Goal: Contribute content: Contribute content

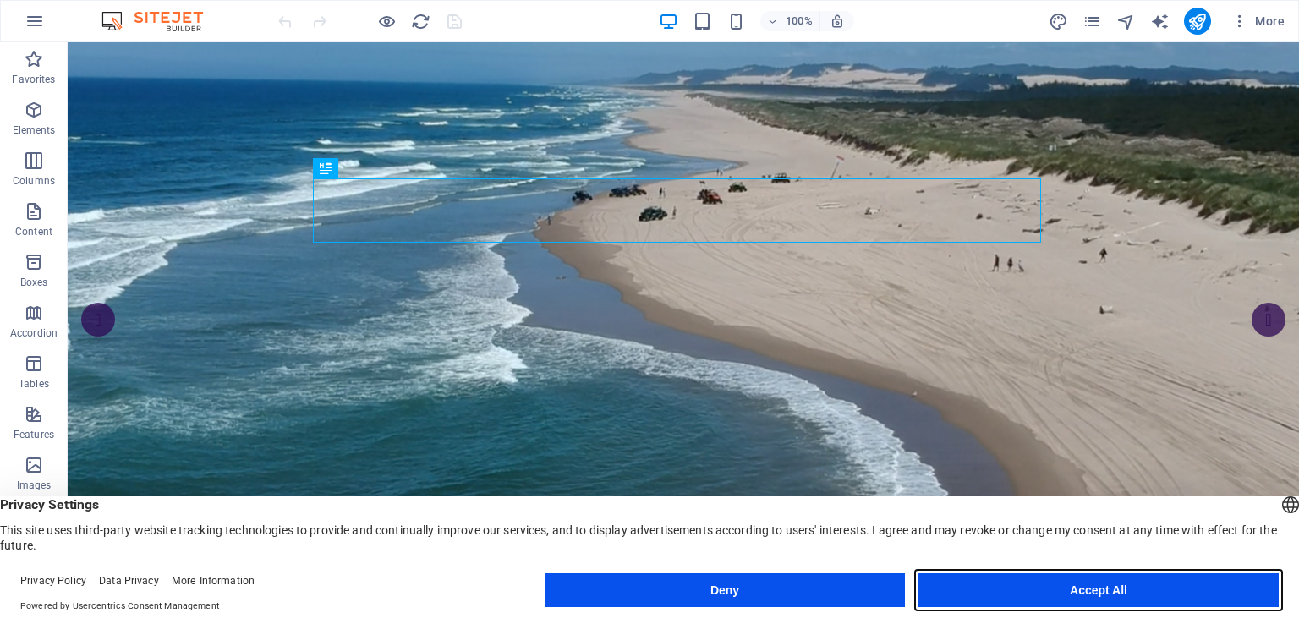
click at [1098, 589] on button "Accept All" at bounding box center [1098, 590] width 360 height 34
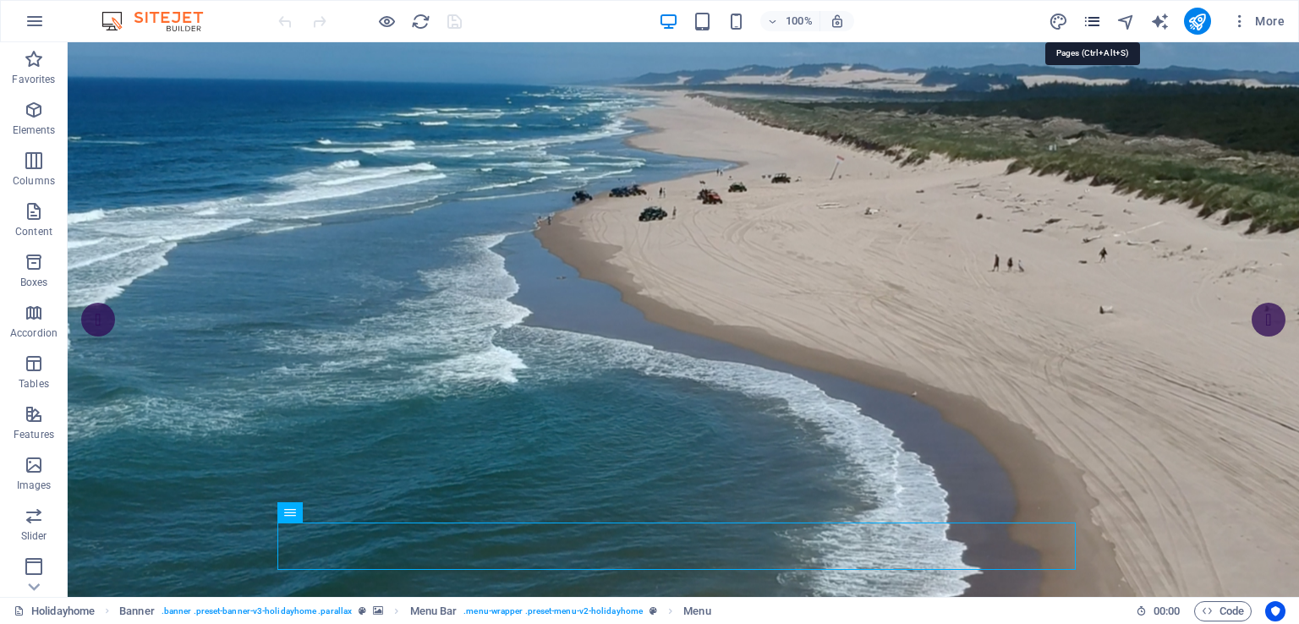
click at [1091, 23] on icon "pages" at bounding box center [1091, 21] width 19 height 19
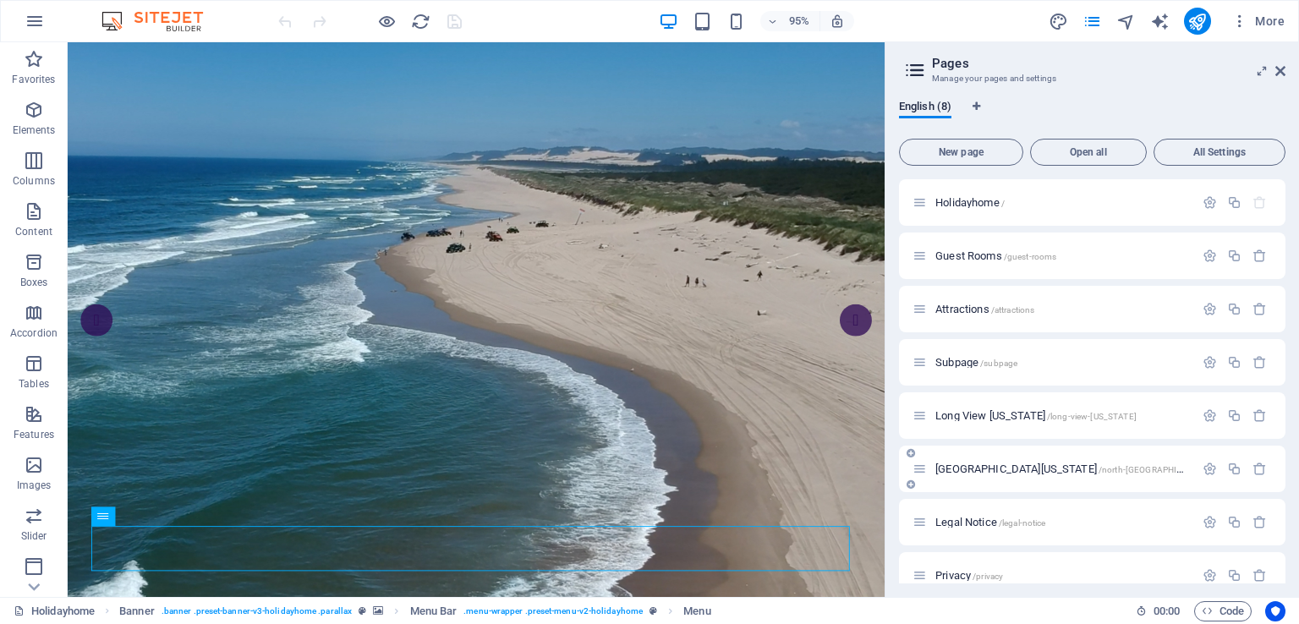
click at [978, 468] on span "[GEOGRAPHIC_DATA][US_STATE] /north-[GEOGRAPHIC_DATA]-[US_STATE]" at bounding box center [1098, 469] width 326 height 13
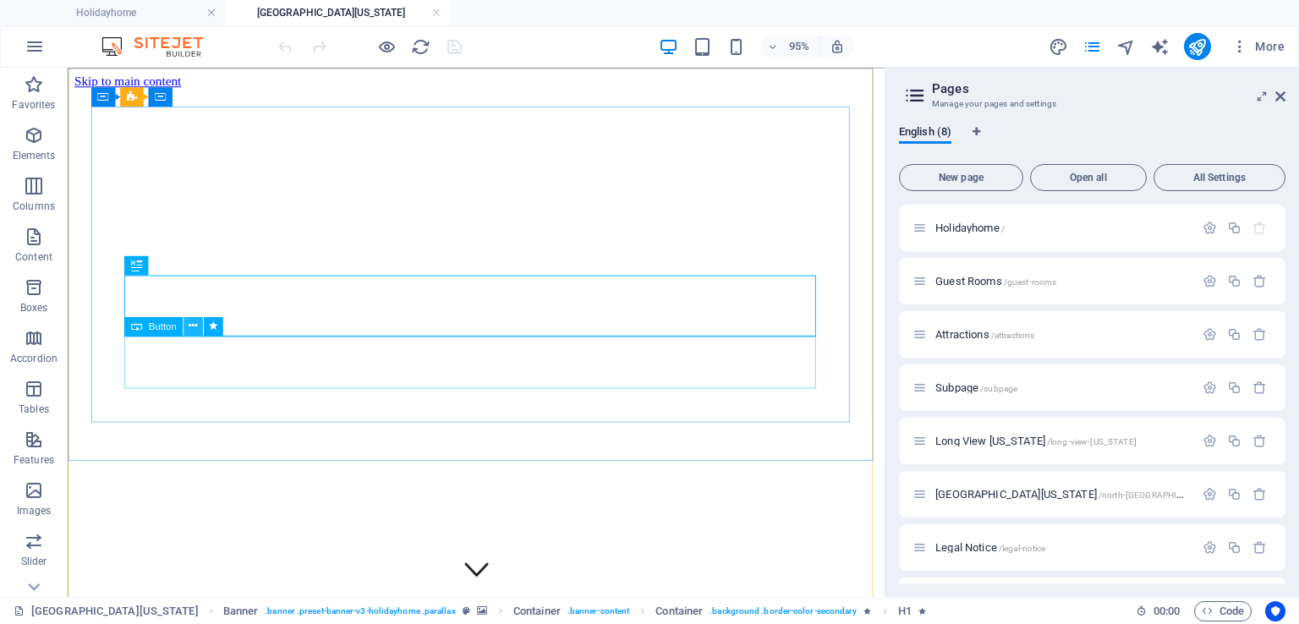
click at [193, 326] on icon at bounding box center [193, 326] width 8 height 17
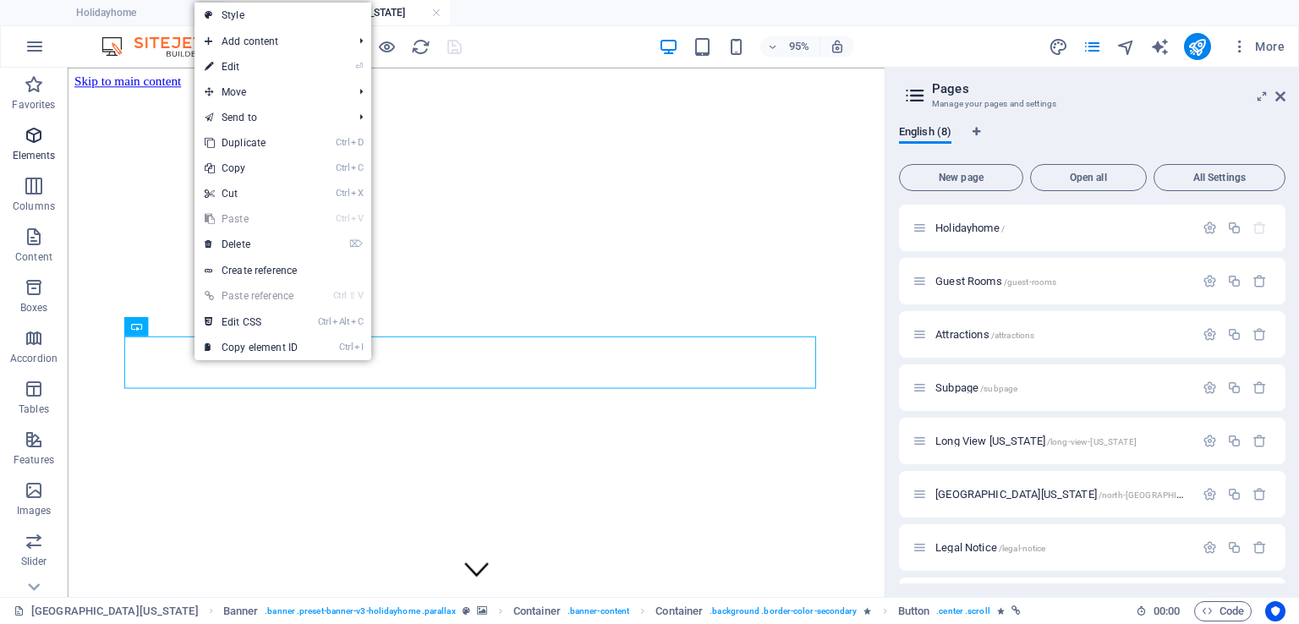
drag, startPoint x: 193, startPoint y: 326, endPoint x: 44, endPoint y: 148, distance: 231.7
click at [44, 148] on section "Favorites Elements Columns Content Boxes Accordion Tables Features Images Slide…" at bounding box center [442, 332] width 885 height 529
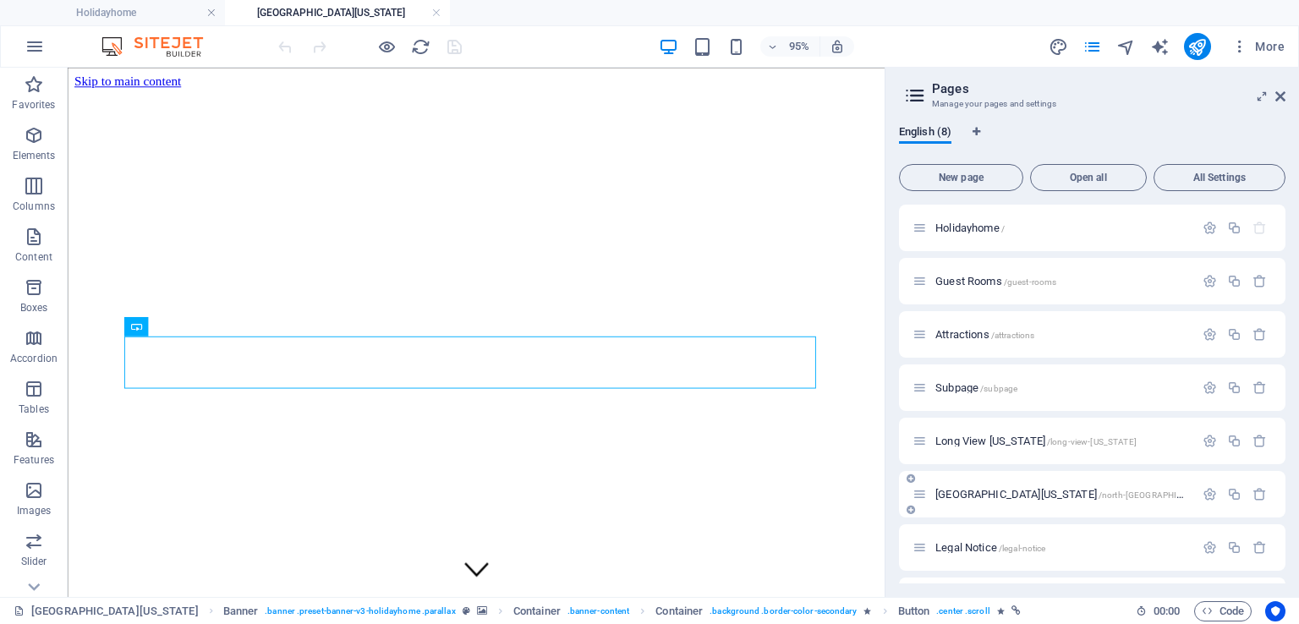
click at [964, 490] on span "[GEOGRAPHIC_DATA][US_STATE] /north-[GEOGRAPHIC_DATA]-[US_STATE]" at bounding box center [1098, 494] width 326 height 13
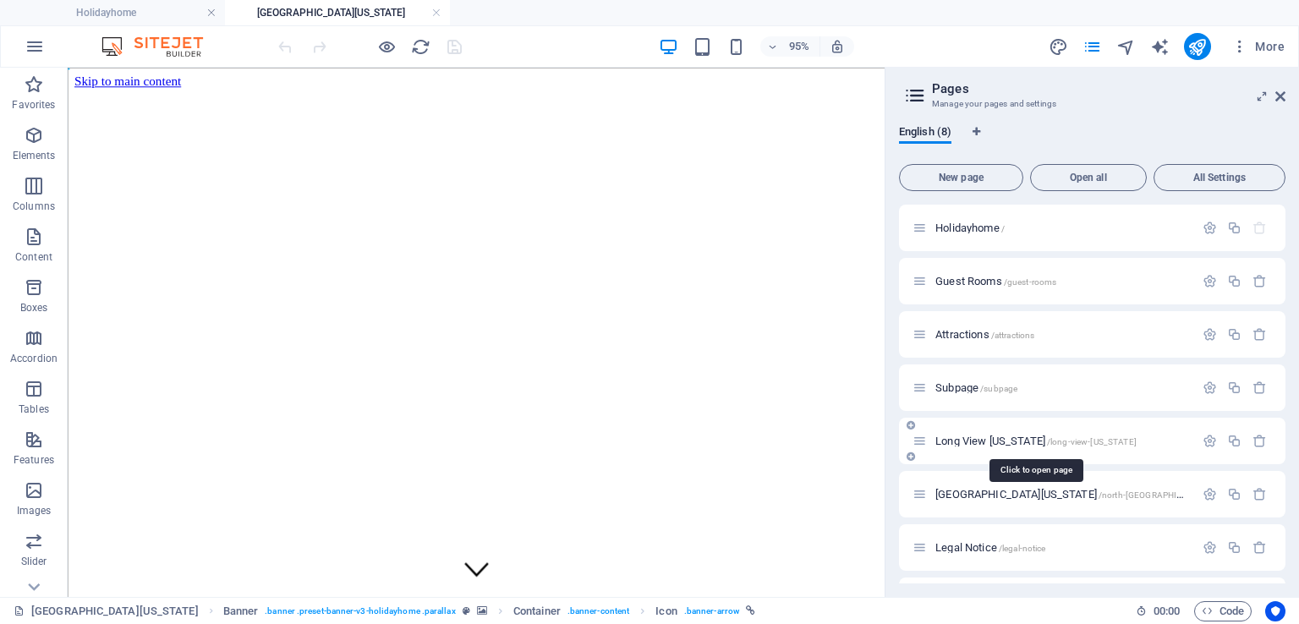
click at [1025, 441] on span "Long View [US_STATE] /long-view-[US_STATE]" at bounding box center [1035, 441] width 201 height 13
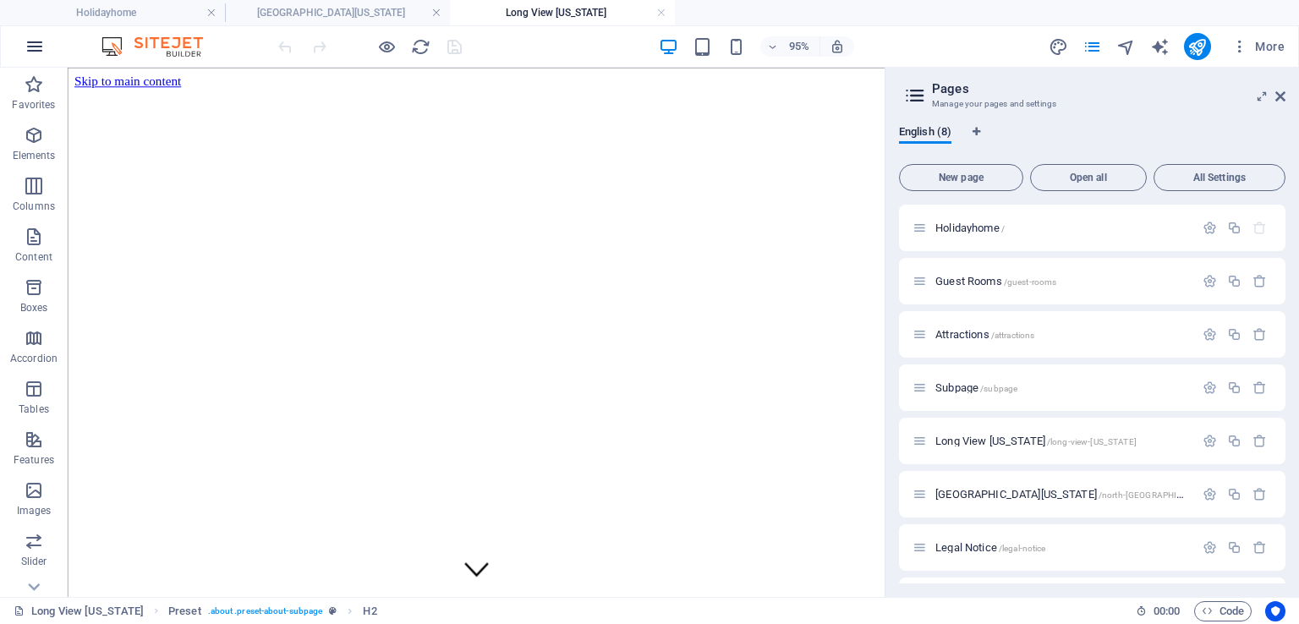
click at [32, 48] on icon "button" at bounding box center [35, 46] width 20 height 20
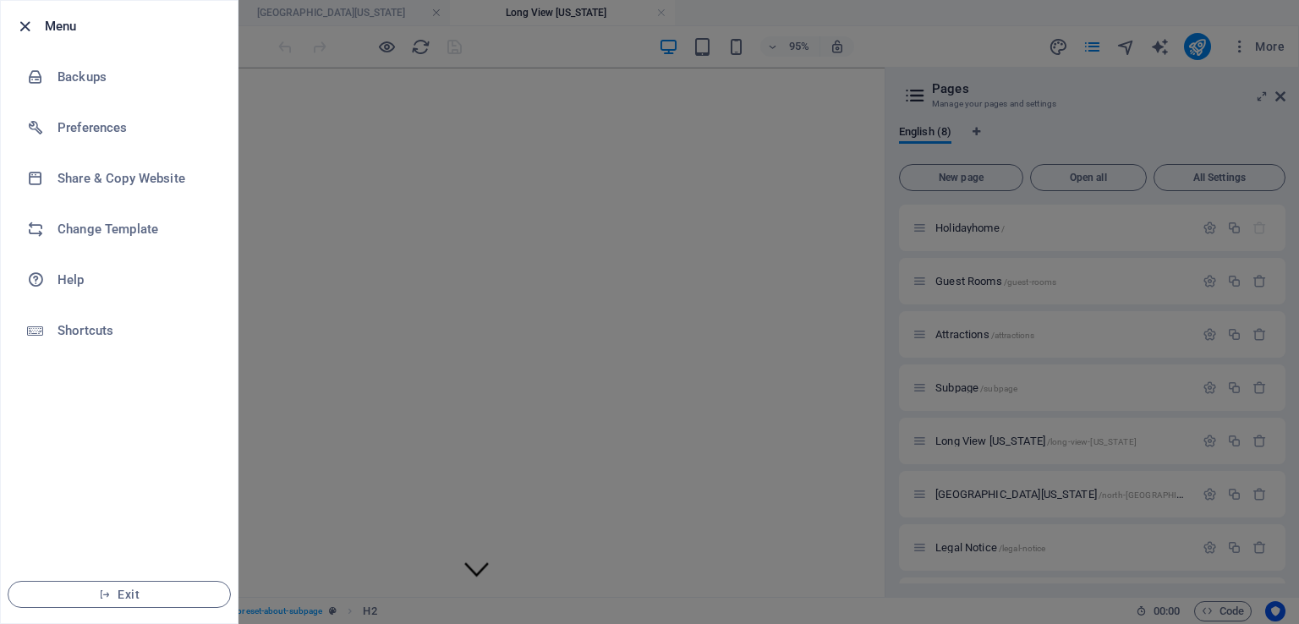
click at [22, 27] on icon "button" at bounding box center [24, 26] width 19 height 19
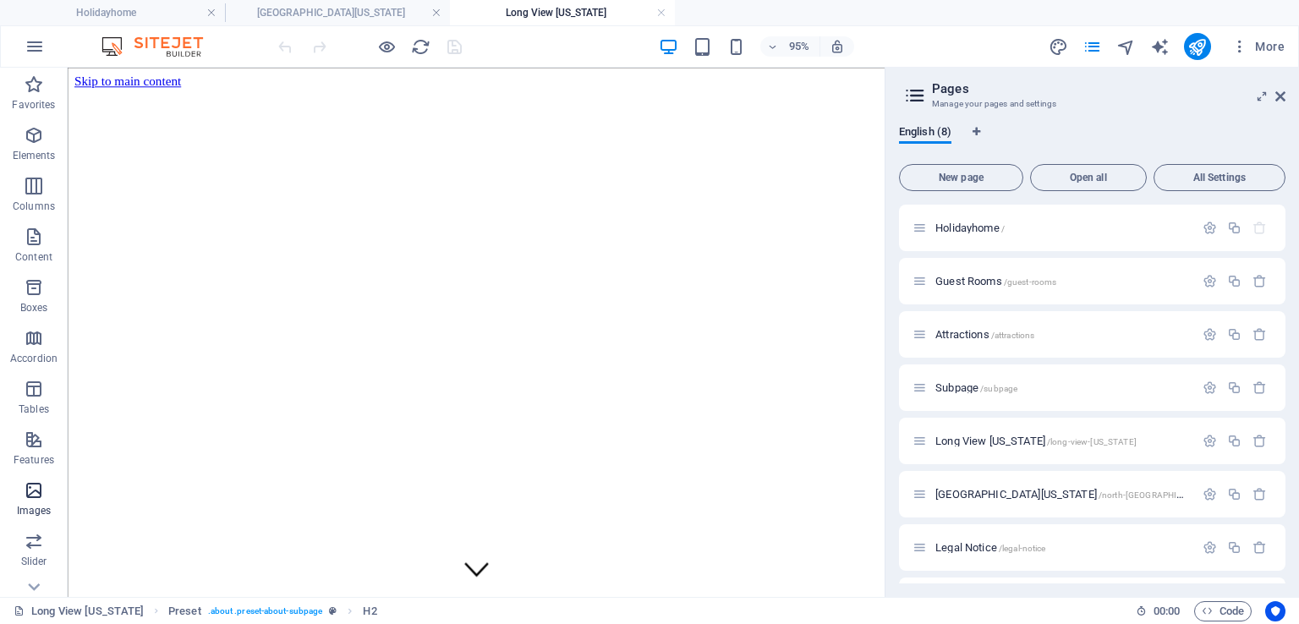
click at [34, 495] on icon "button" at bounding box center [34, 490] width 20 height 20
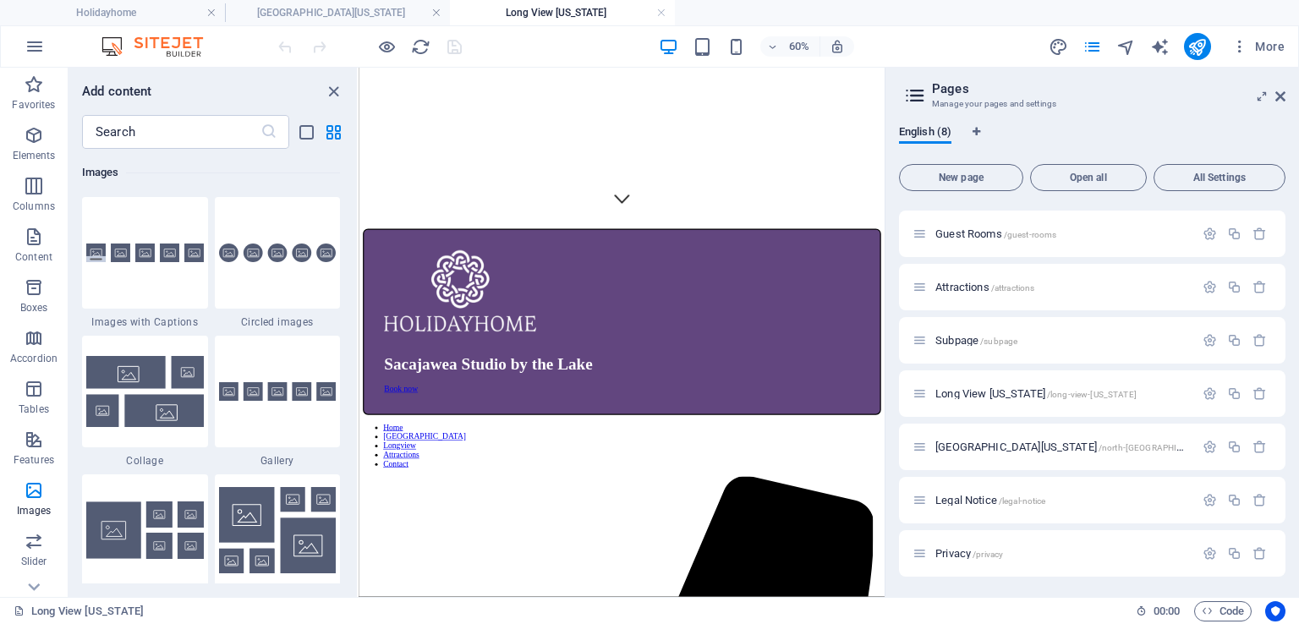
scroll to position [630, 0]
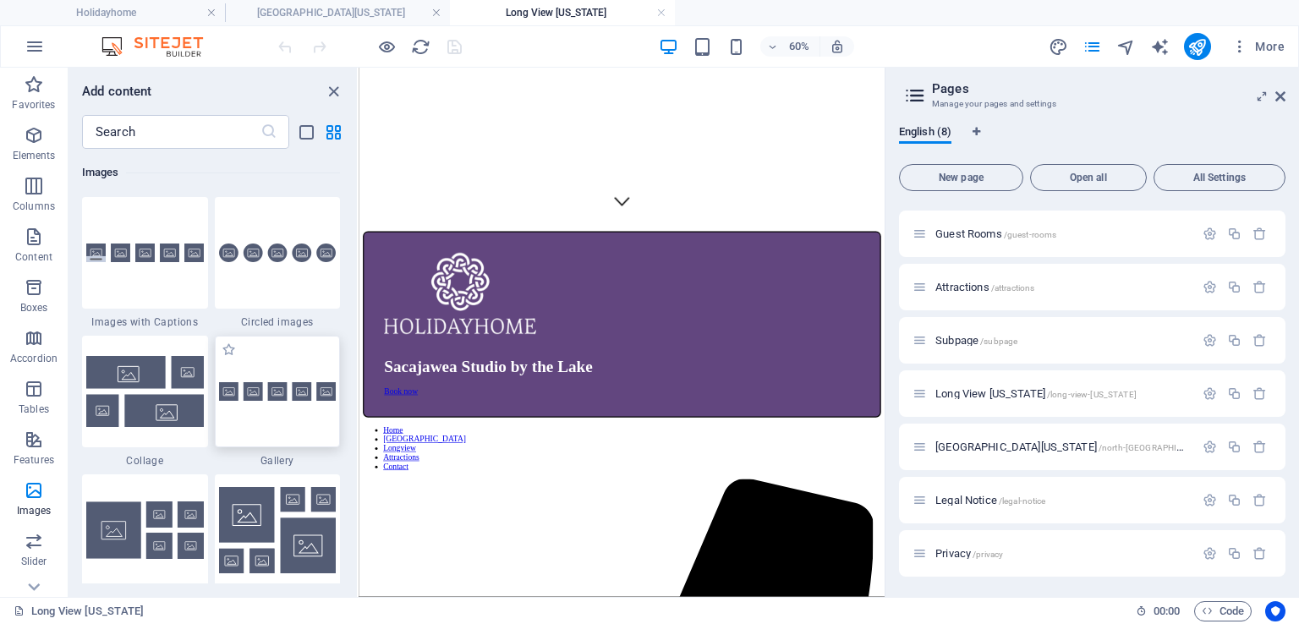
click at [305, 441] on div at bounding box center [278, 392] width 126 height 112
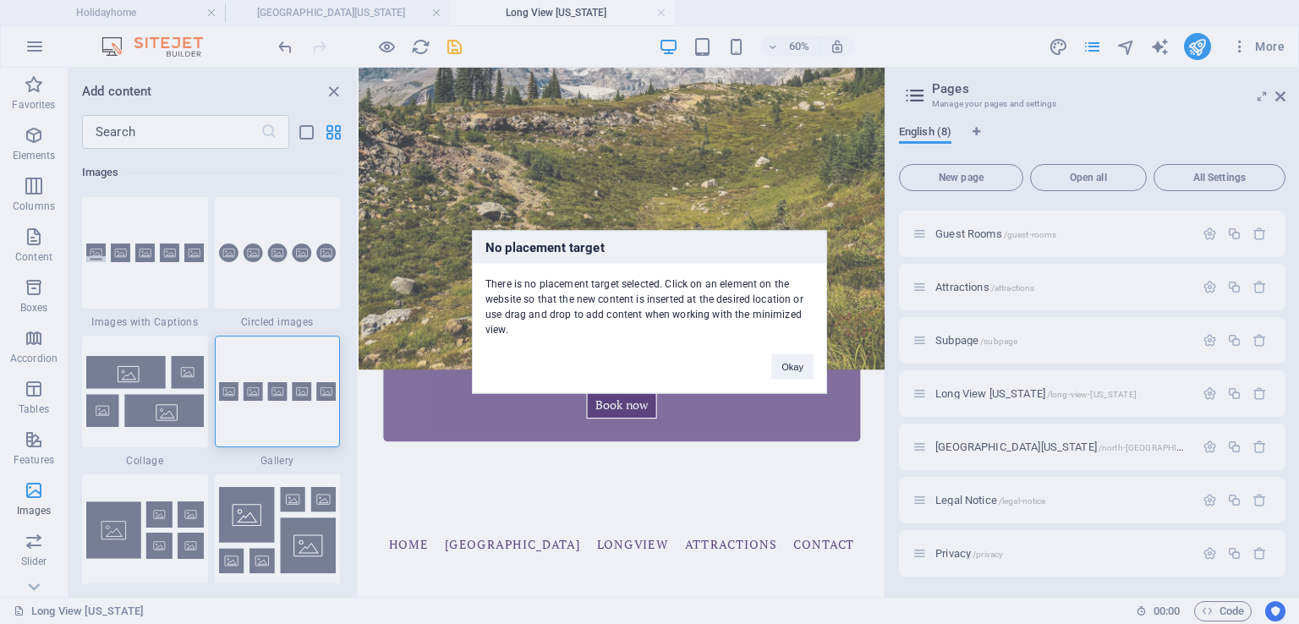
drag, startPoint x: 354, startPoint y: 380, endPoint x: 351, endPoint y: 397, distance: 17.2
click at [351, 397] on div "No placement target There is no placement target selected. Click on an element …" at bounding box center [649, 312] width 1299 height 624
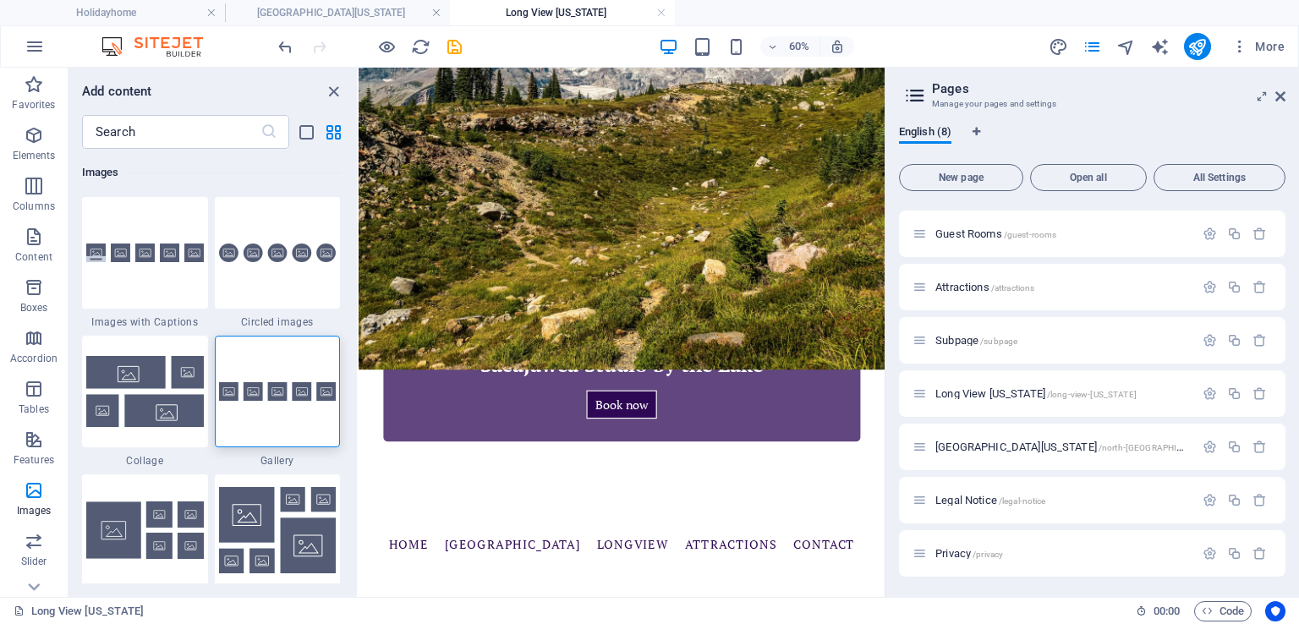
click at [350, 397] on div "Favorites 1 Star Headline 1 Star Container Elements 1 Star Headline 1 Star Text…" at bounding box center [212, 366] width 288 height 435
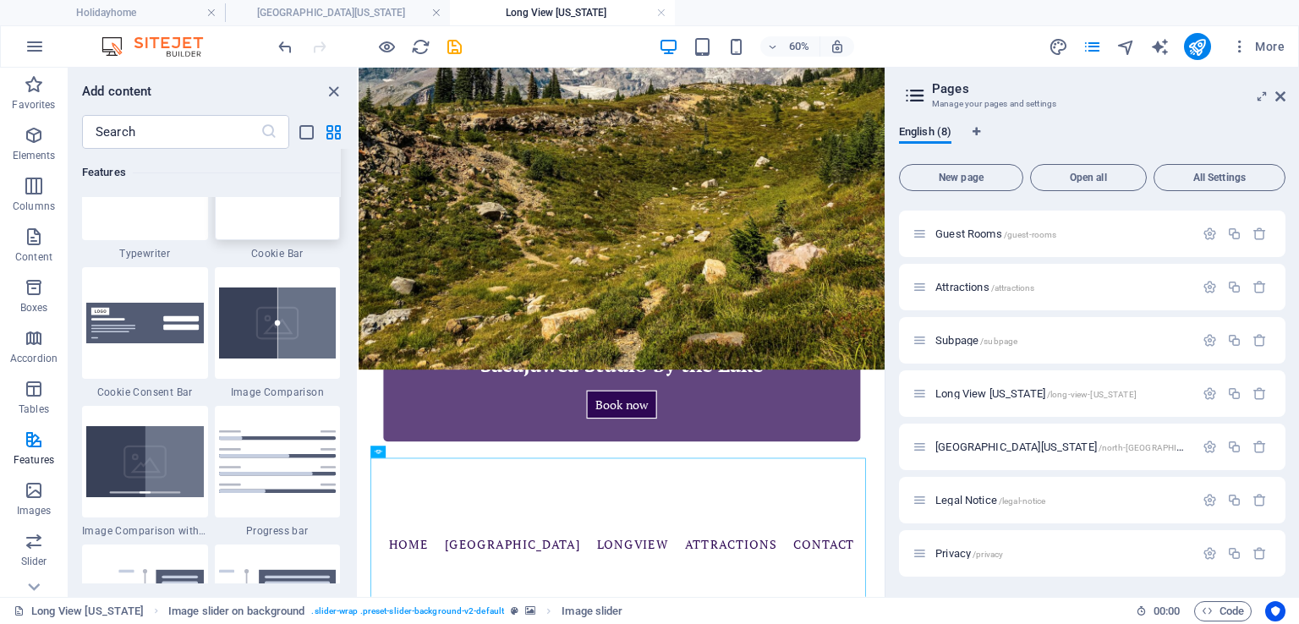
scroll to position [6601, 0]
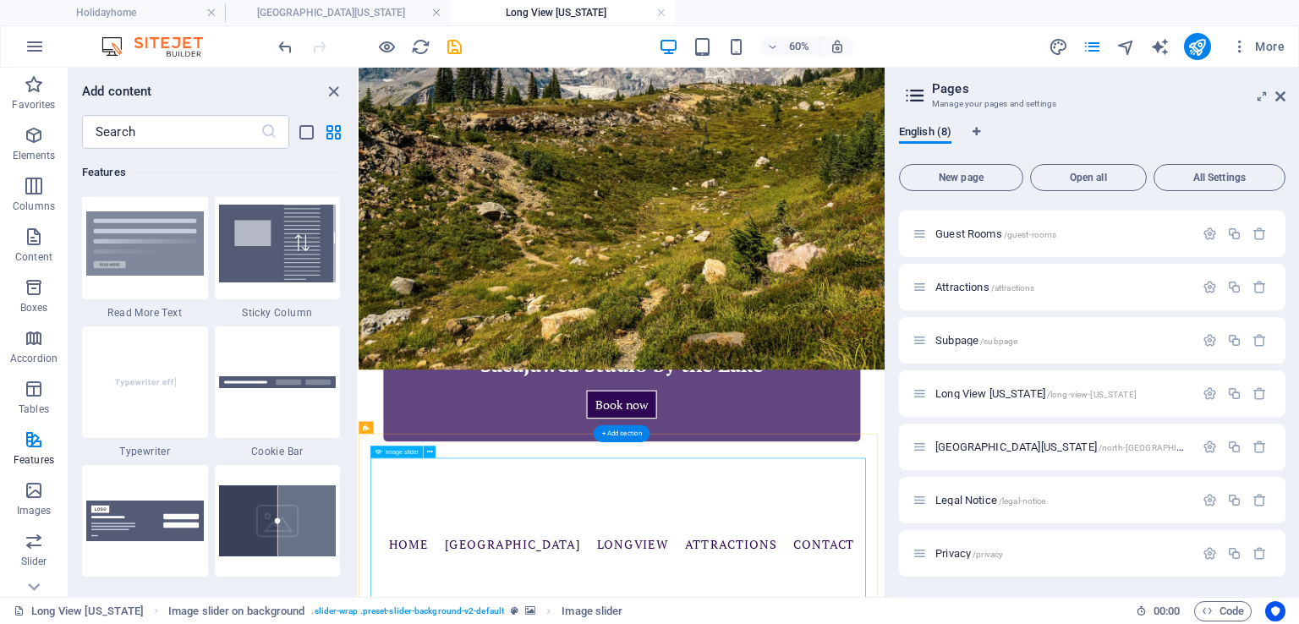
select select "px"
select select "ms"
select select "s"
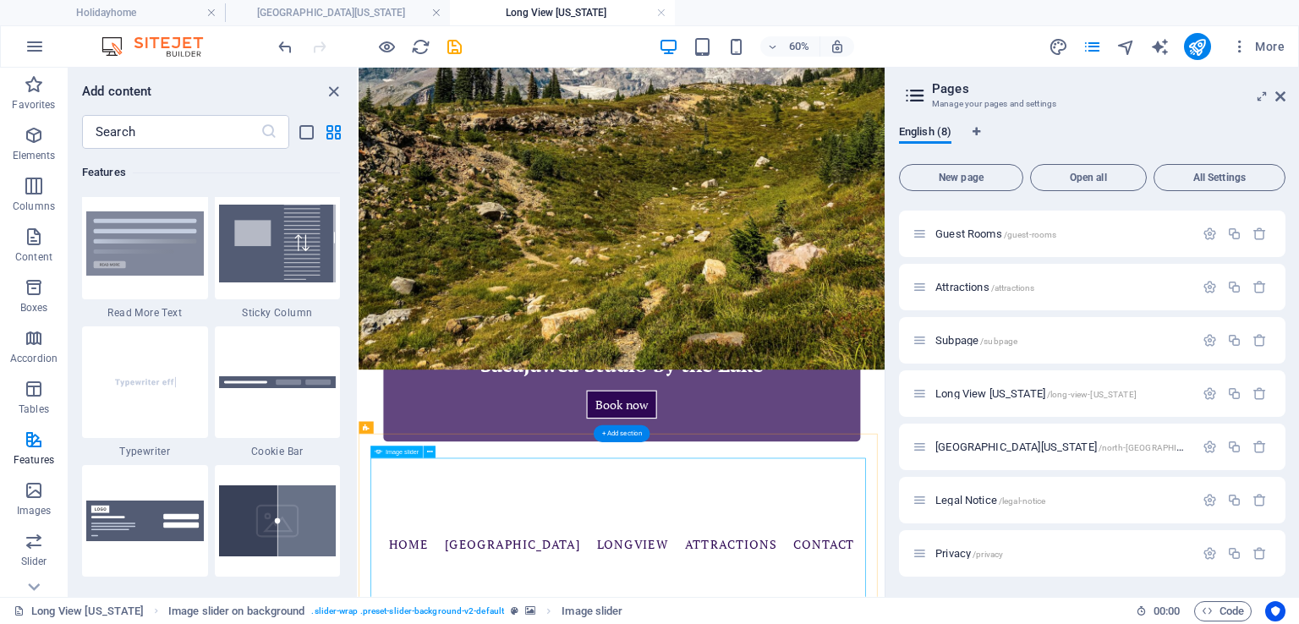
select select "progressive"
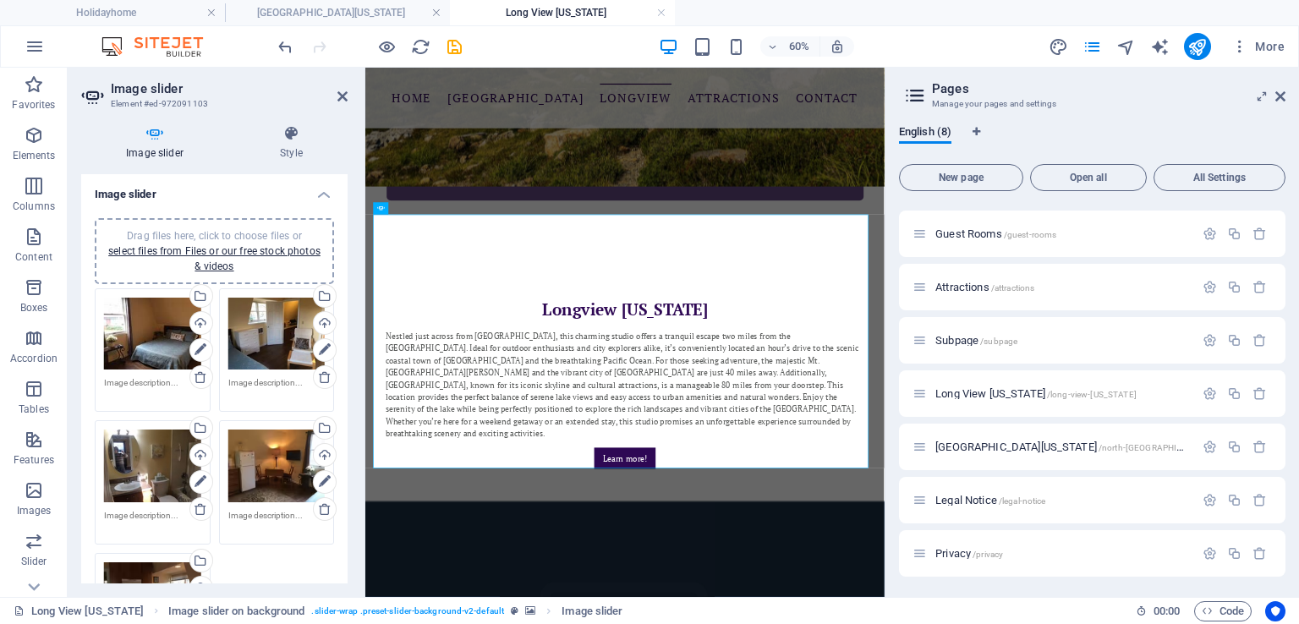
scroll to position [1037, 0]
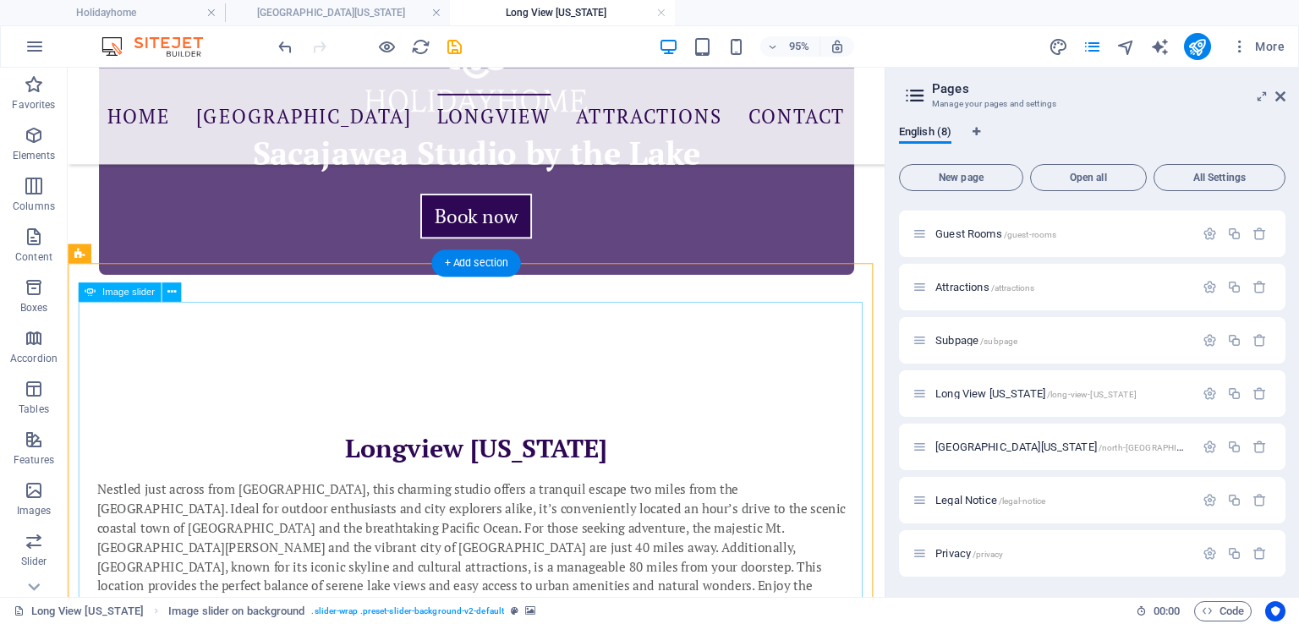
scroll to position [1105, 0]
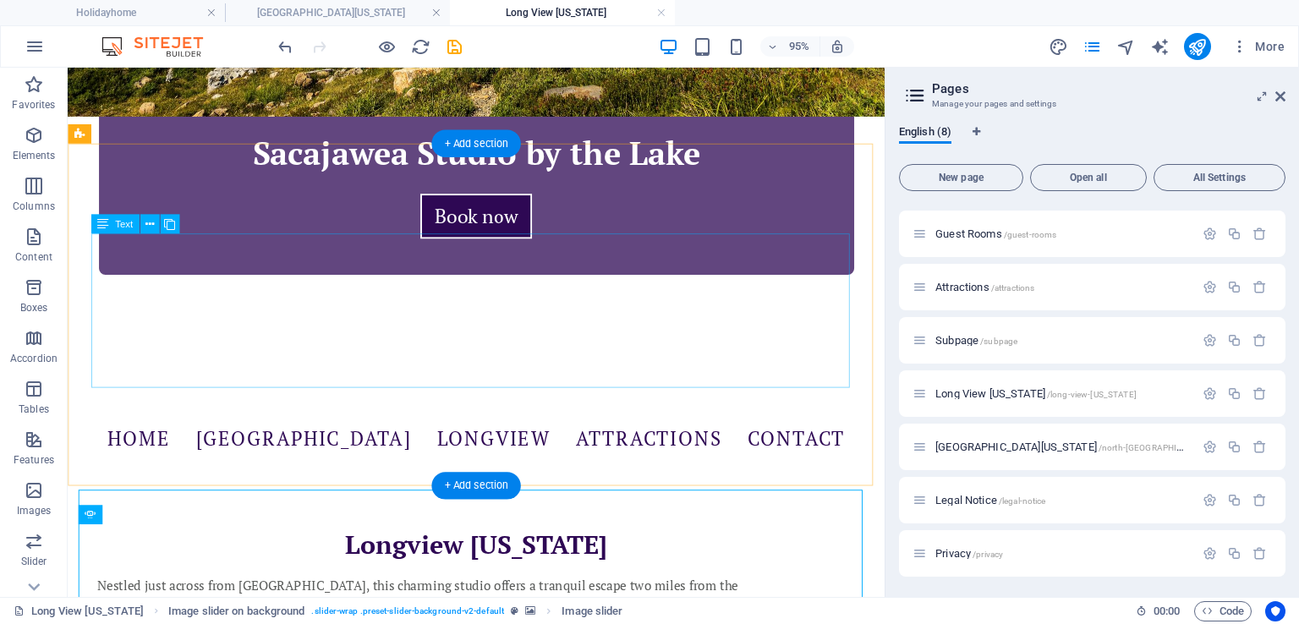
scroll to position [513, 0]
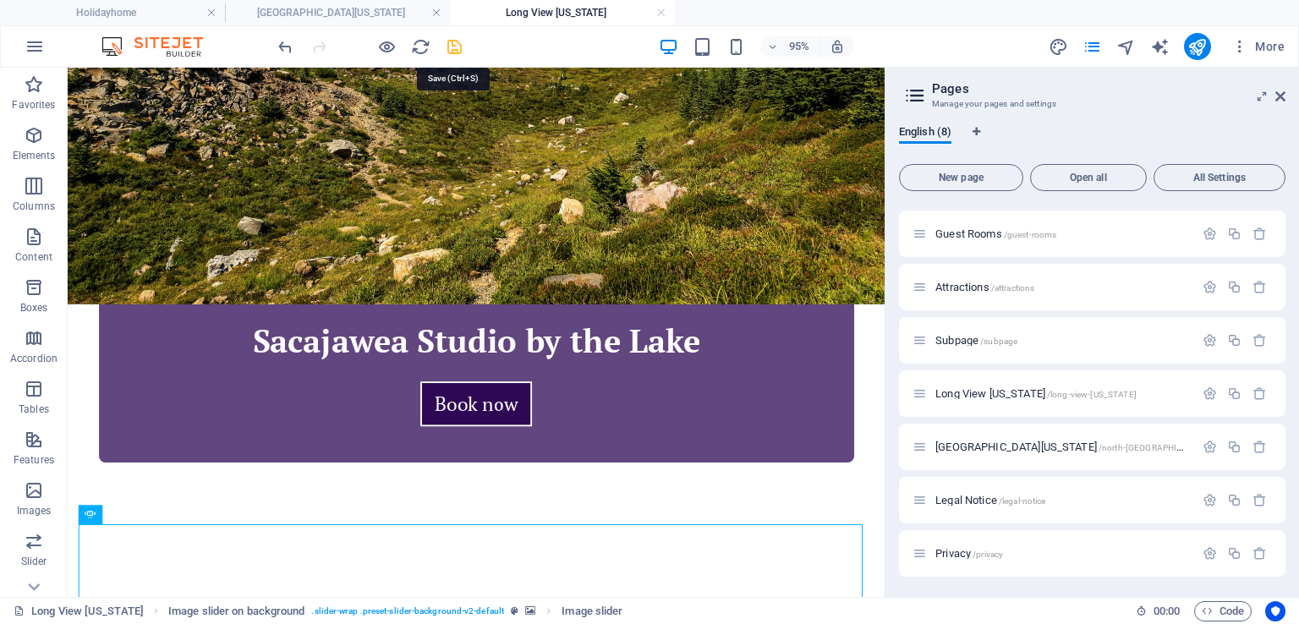
click at [459, 46] on icon "save" at bounding box center [454, 46] width 19 height 19
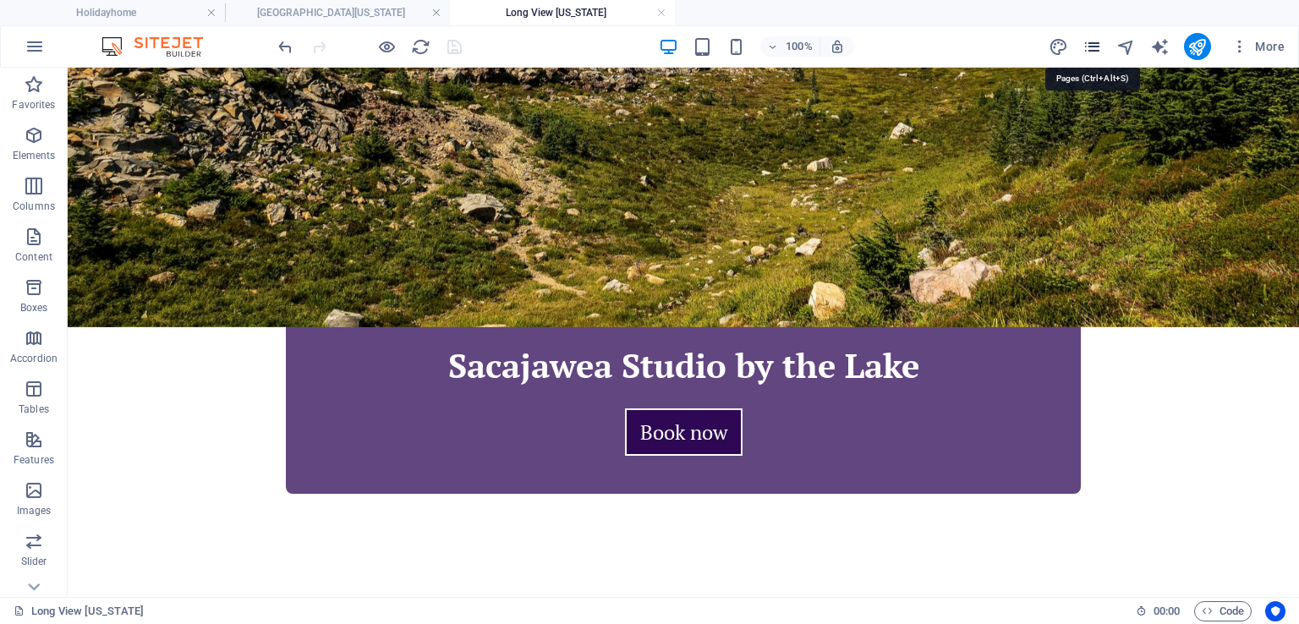
click at [1092, 45] on icon "pages" at bounding box center [1091, 46] width 19 height 19
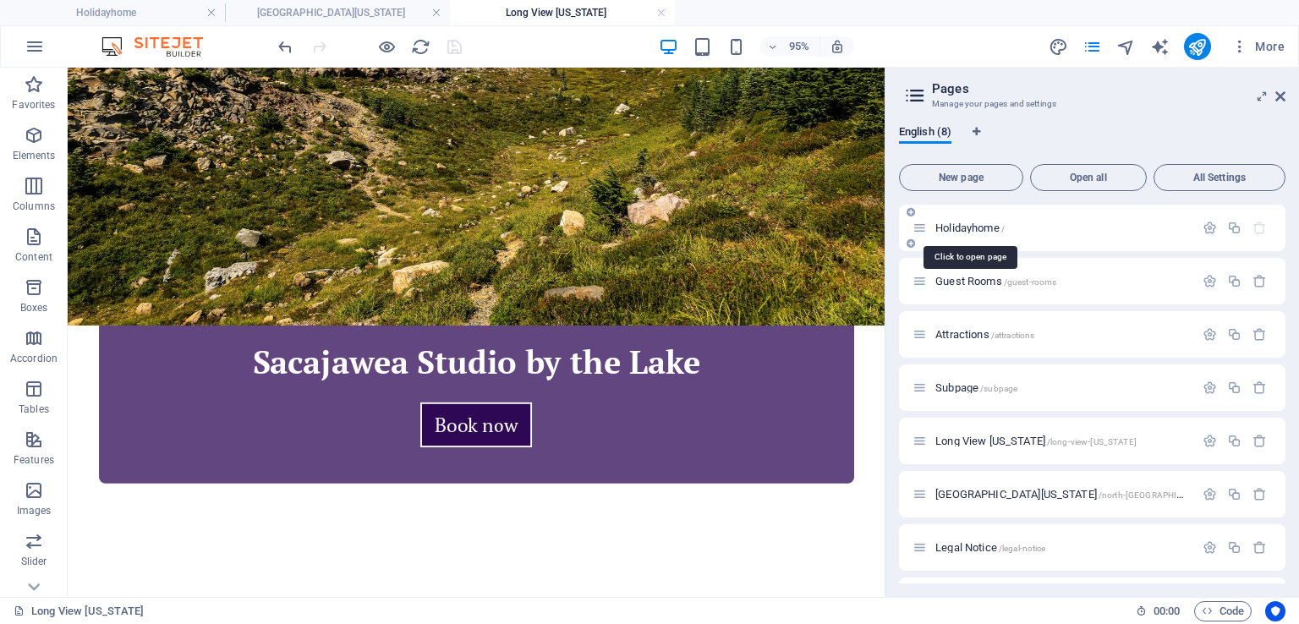
click at [956, 221] on div "Holidayhome /" at bounding box center [1053, 227] width 282 height 19
click at [956, 224] on span "Holidayhome /" at bounding box center [969, 228] width 69 height 13
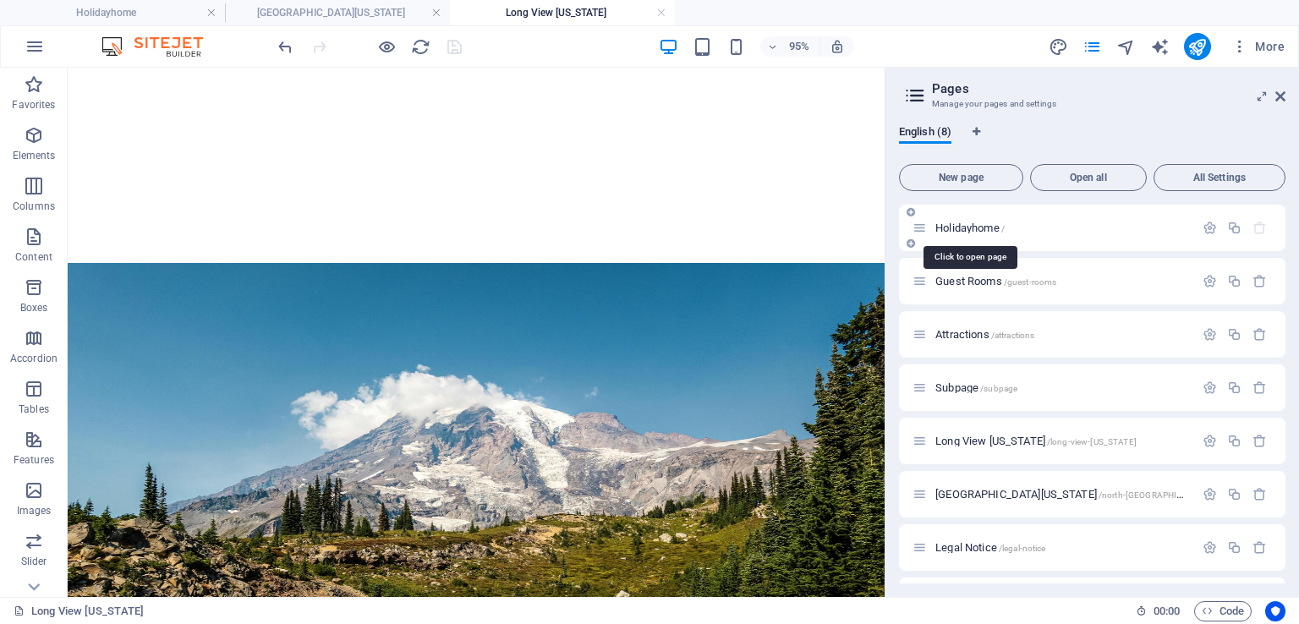
click at [956, 224] on span "Holidayhome /" at bounding box center [969, 228] width 69 height 13
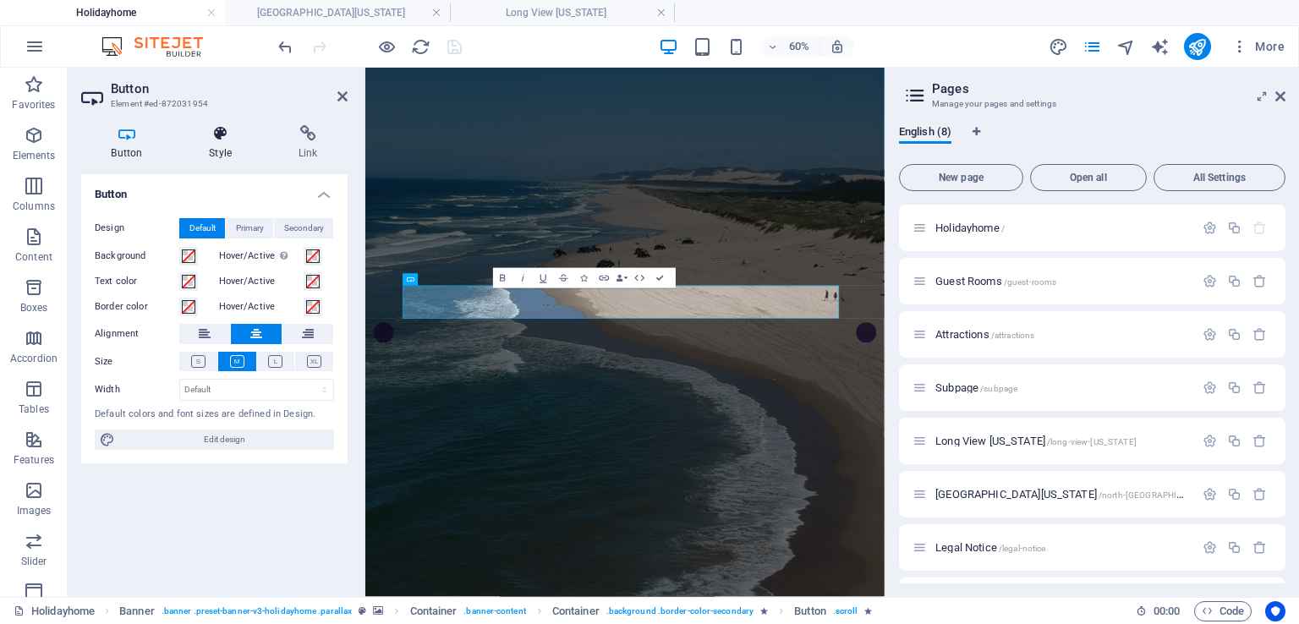
click at [216, 133] on icon at bounding box center [220, 133] width 83 height 17
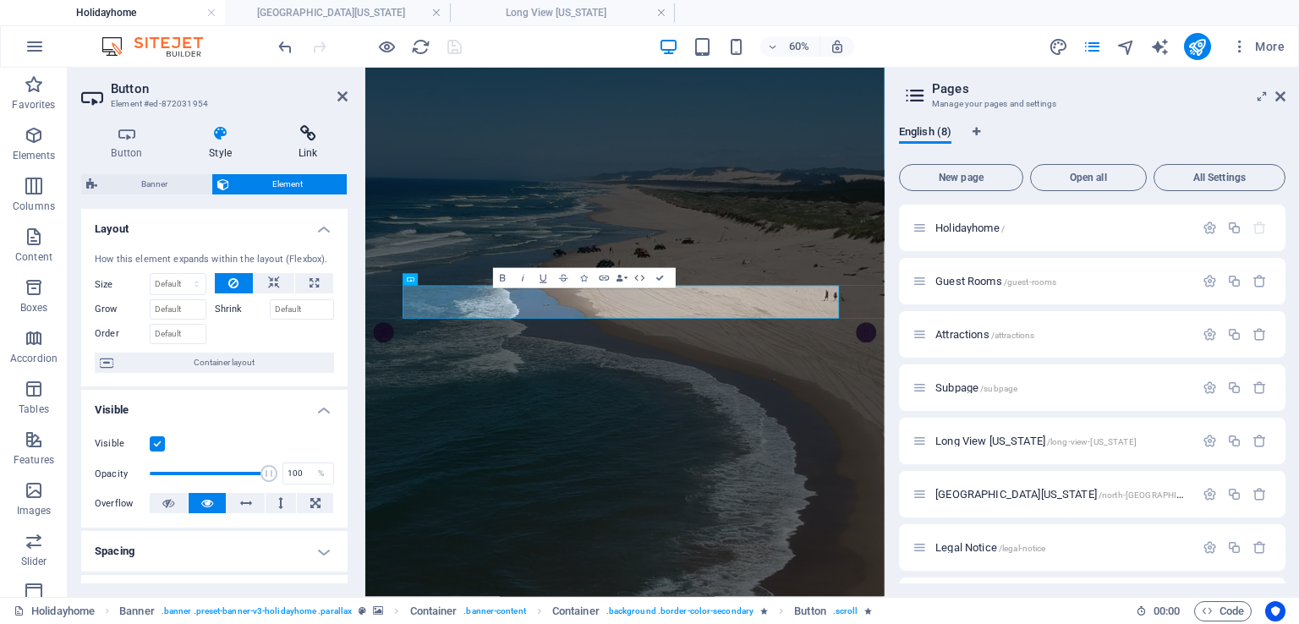
click at [304, 133] on icon at bounding box center [307, 133] width 79 height 17
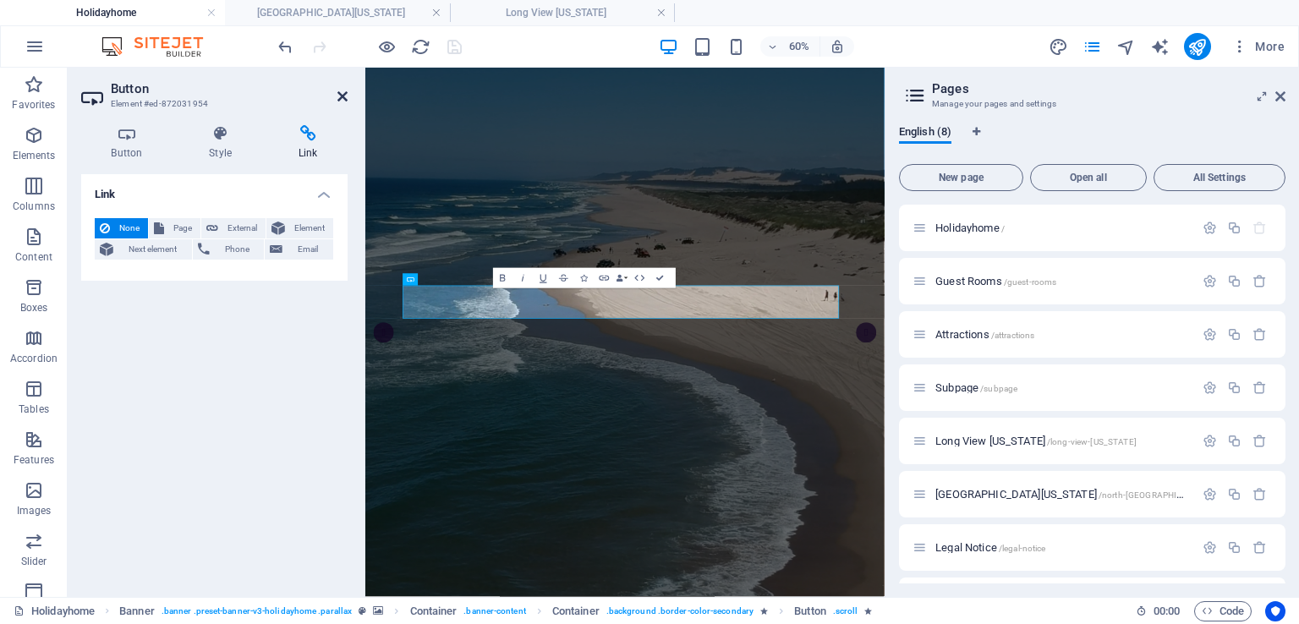
click at [341, 96] on icon at bounding box center [342, 97] width 10 height 14
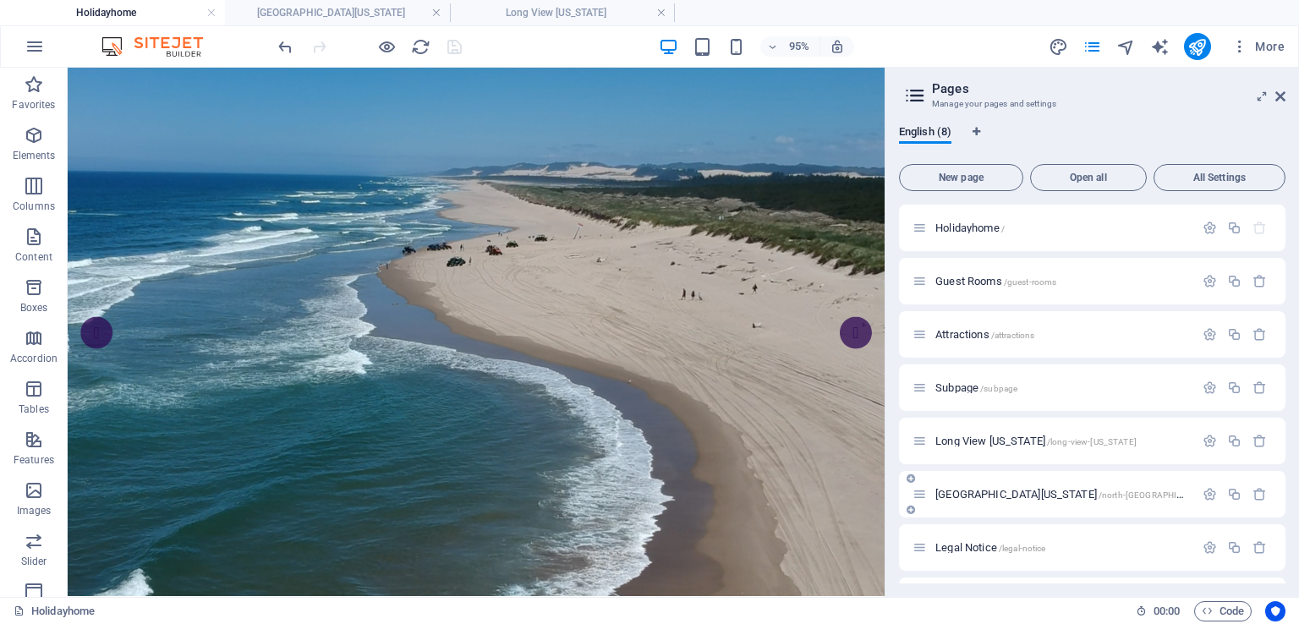
click at [965, 494] on span "[GEOGRAPHIC_DATA][US_STATE] /north-[GEOGRAPHIC_DATA]-[US_STATE]" at bounding box center [1098, 494] width 326 height 13
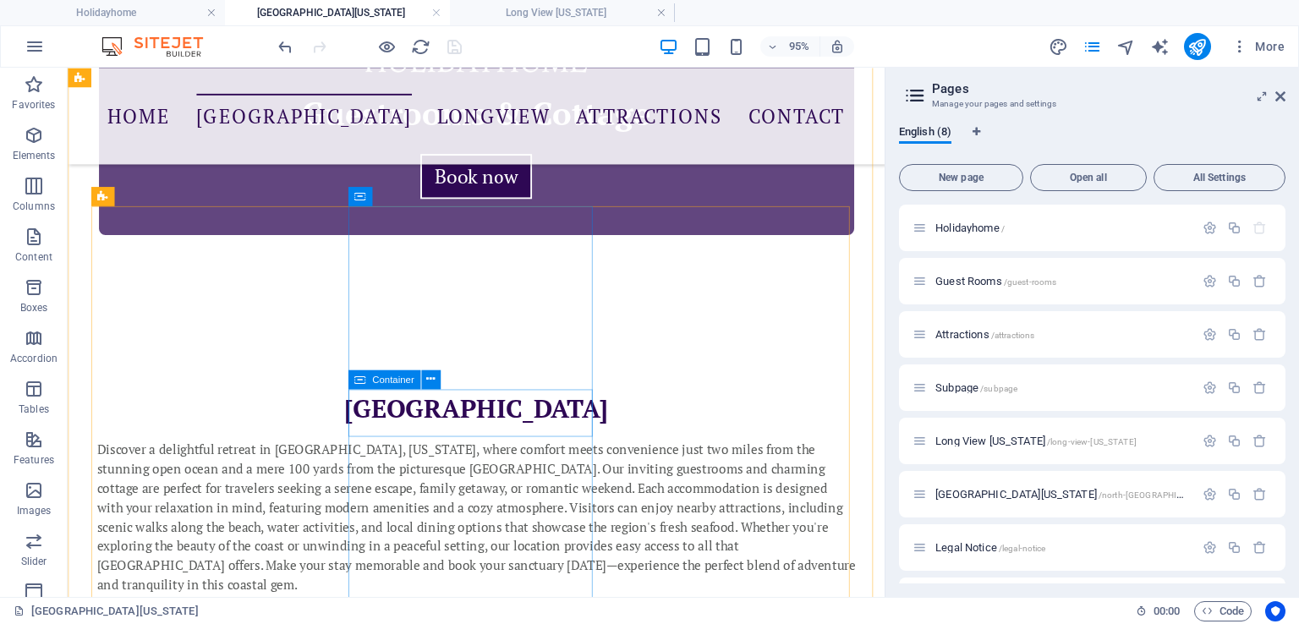
scroll to position [950, 0]
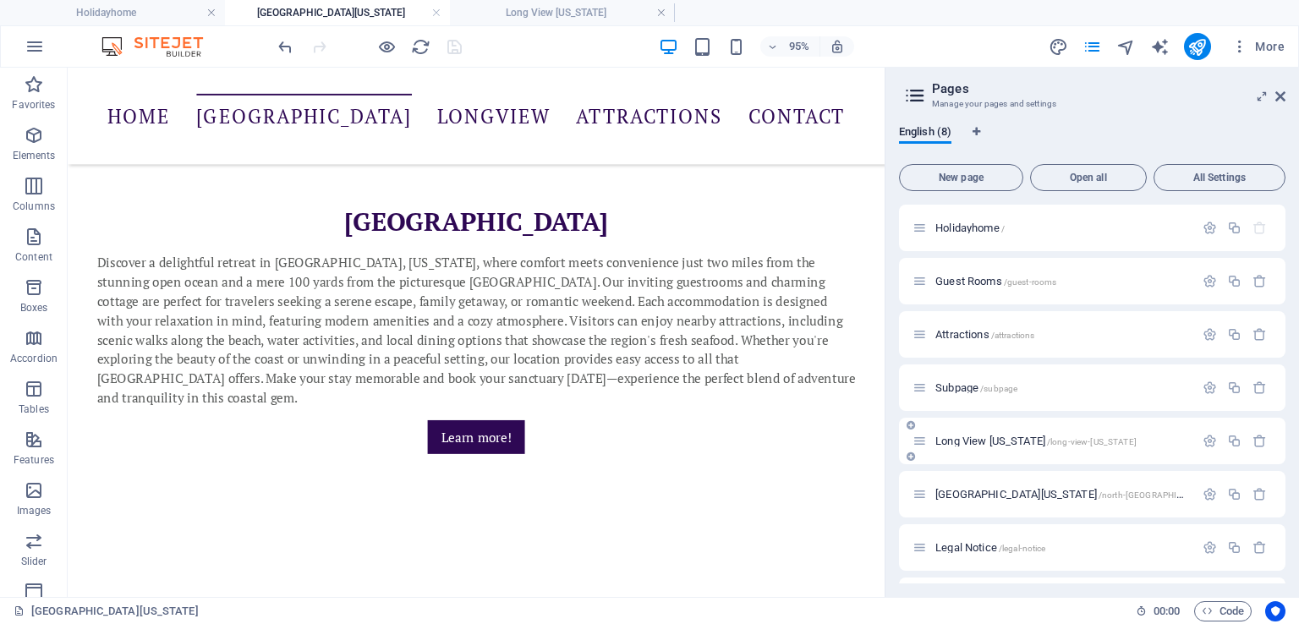
click at [954, 444] on span "Long View [US_STATE] /long-view-[US_STATE]" at bounding box center [1035, 441] width 201 height 13
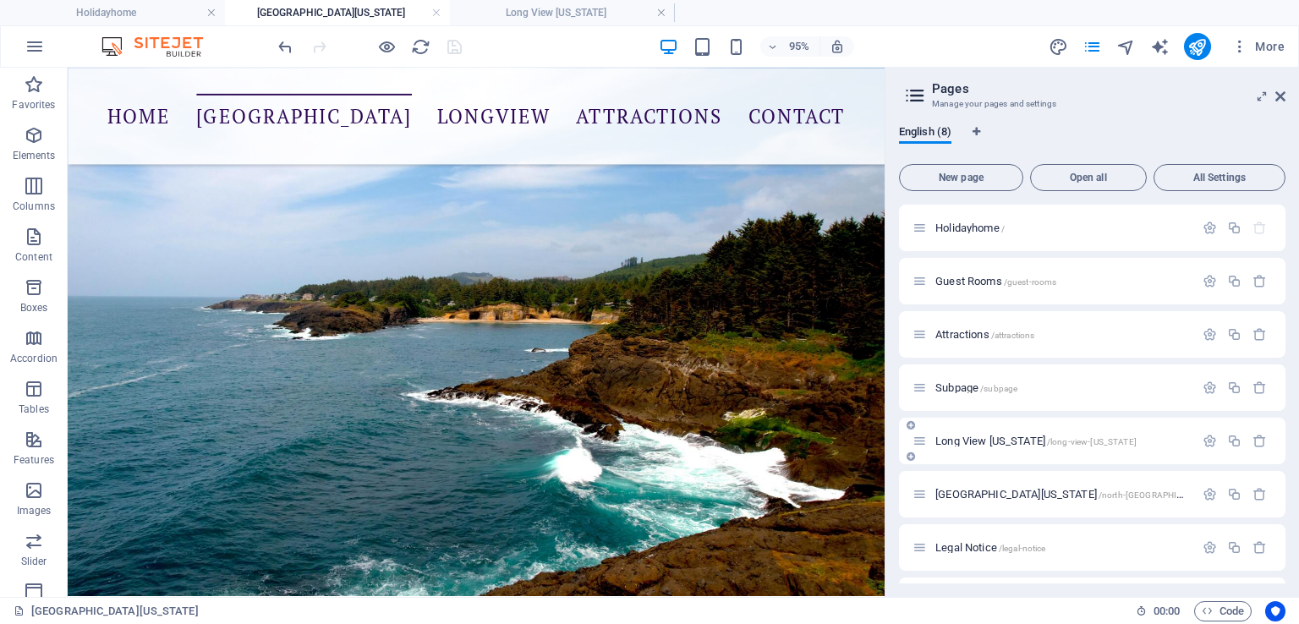
click at [954, 444] on span "Long View [US_STATE] /long-view-[US_STATE]" at bounding box center [1035, 441] width 201 height 13
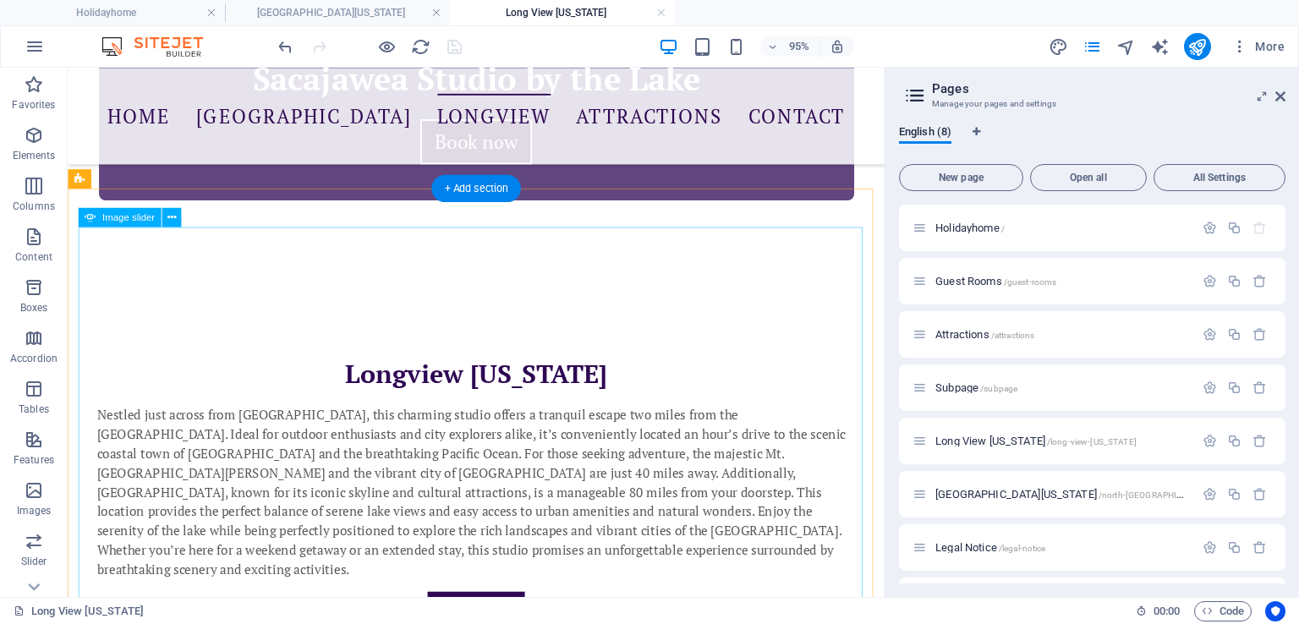
scroll to position [592, 0]
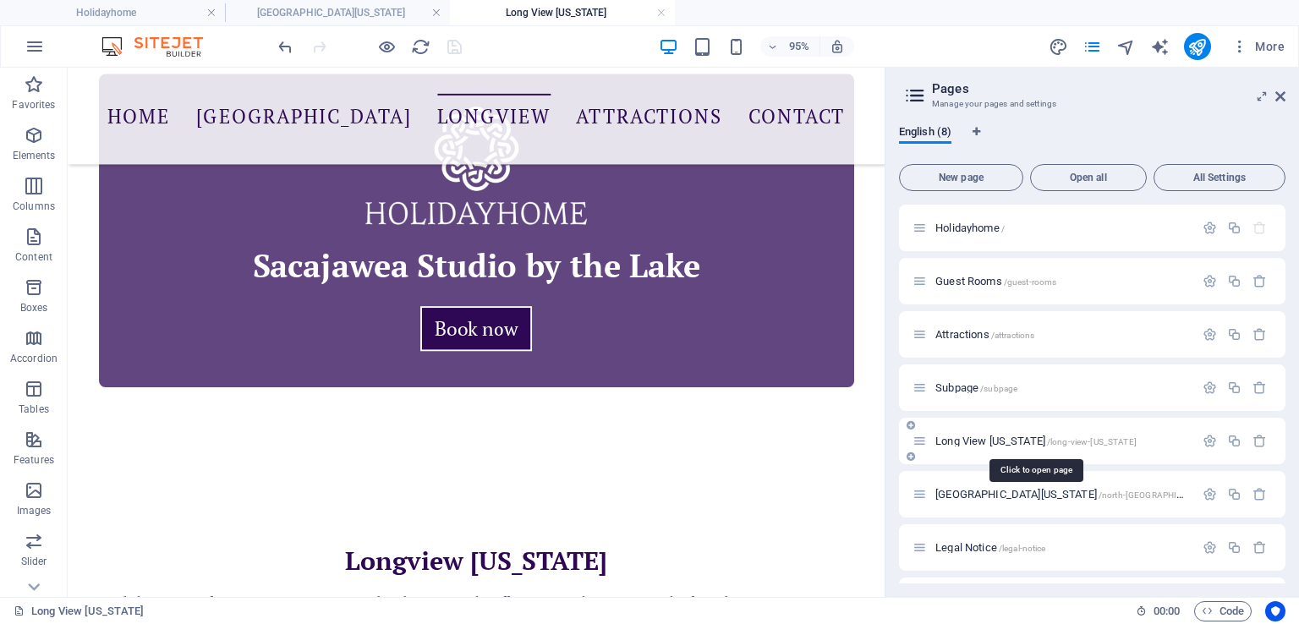
click at [967, 440] on span "Long View [US_STATE] /long-view-[US_STATE]" at bounding box center [1035, 441] width 201 height 13
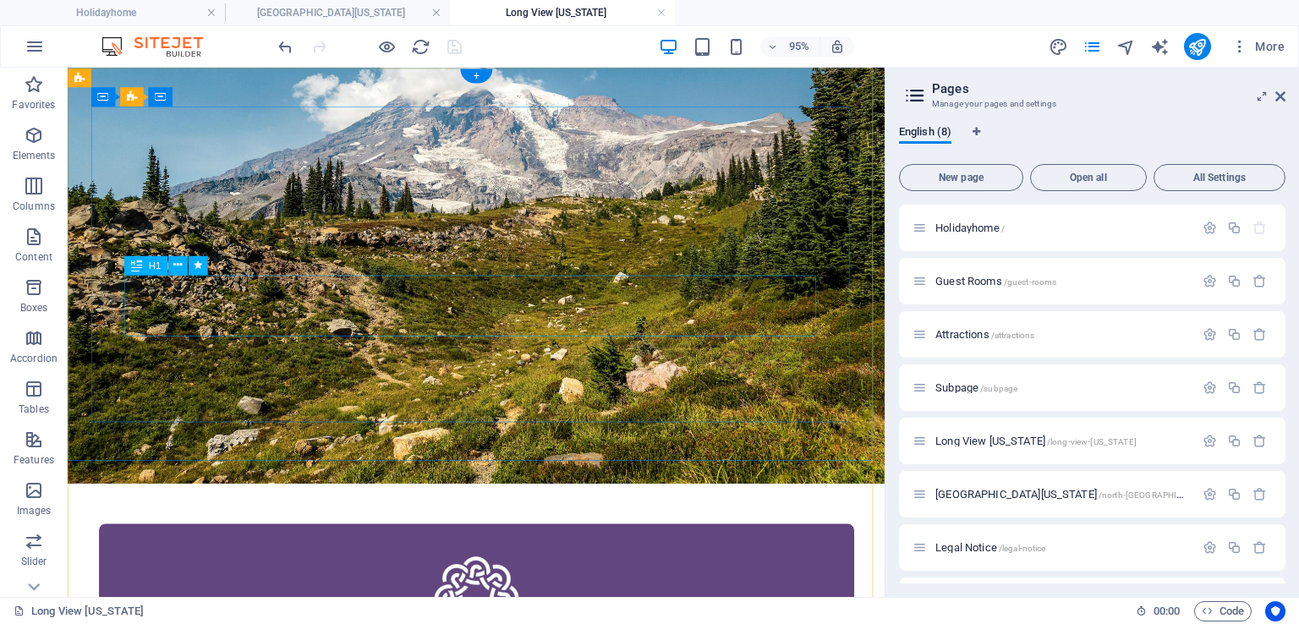
scroll to position [0, 0]
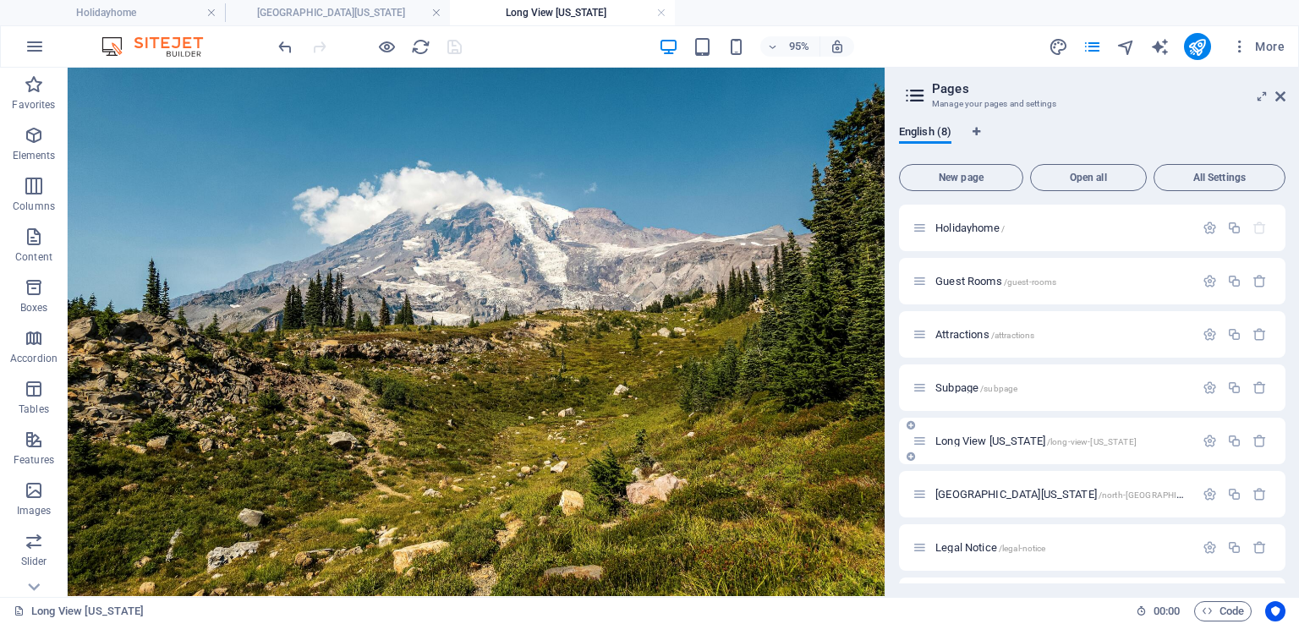
click at [957, 443] on span "Long View [US_STATE] /long-view-[US_STATE]" at bounding box center [1035, 441] width 201 height 13
click at [967, 440] on span "Long View [US_STATE] /long-view-[US_STATE]" at bounding box center [1035, 441] width 201 height 13
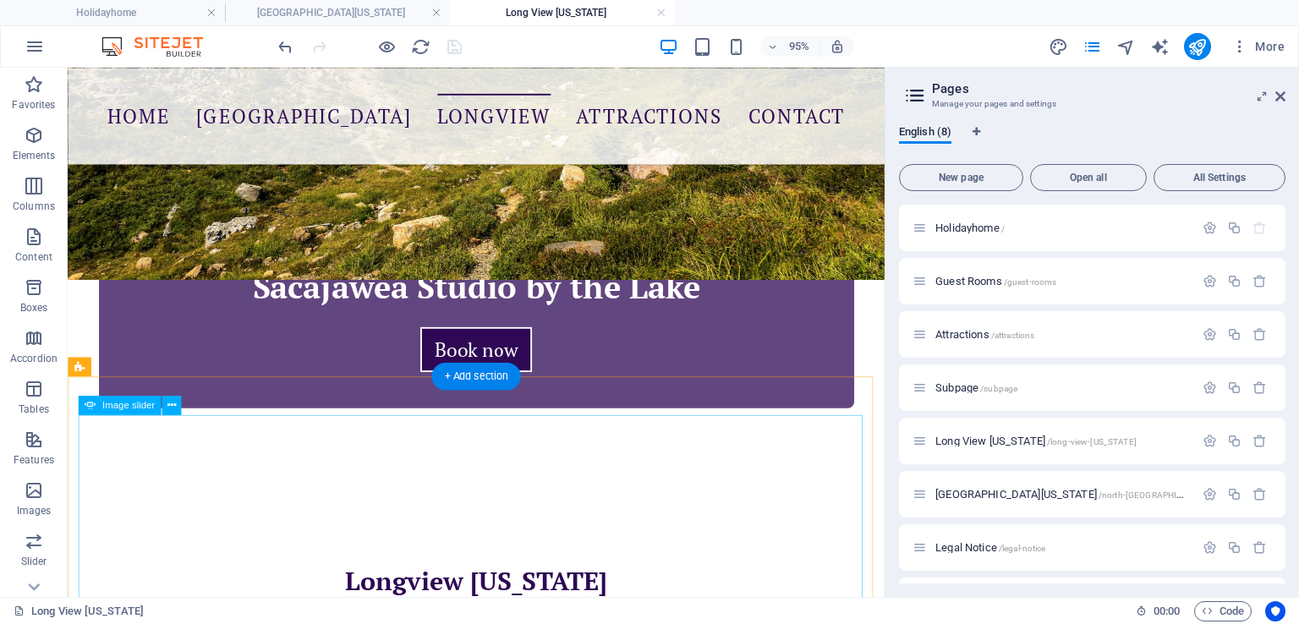
scroll to position [789, 0]
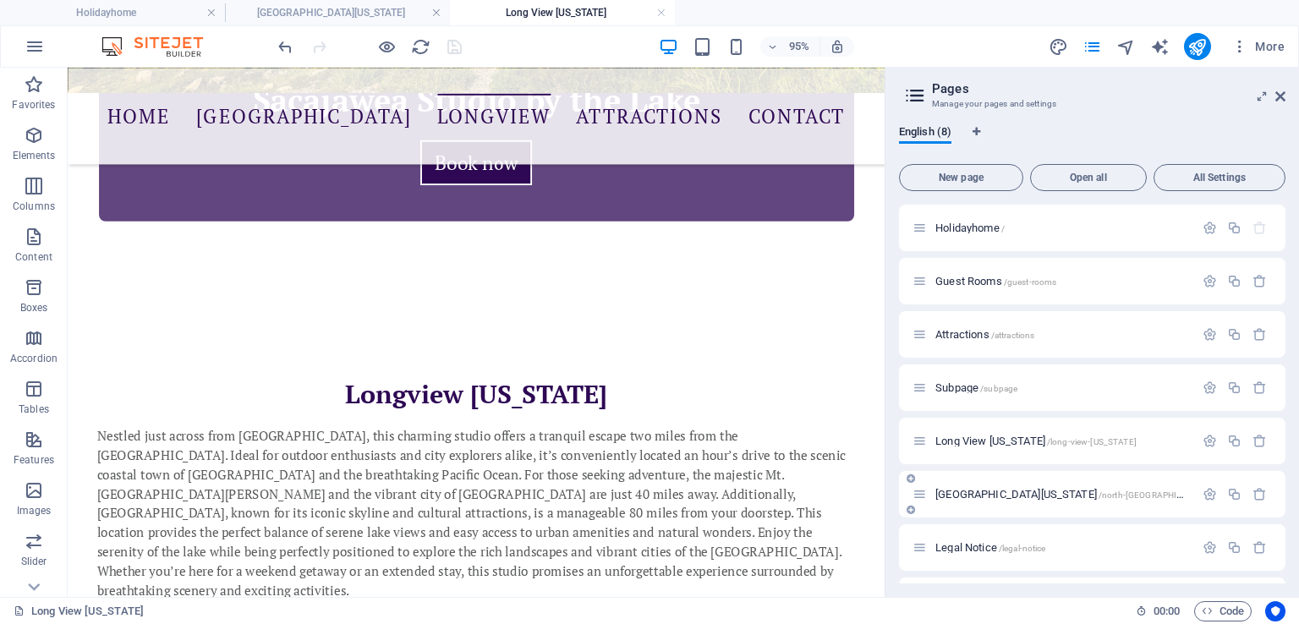
click at [956, 488] on span "[GEOGRAPHIC_DATA][US_STATE] /north-[GEOGRAPHIC_DATA]-[US_STATE]" at bounding box center [1098, 494] width 326 height 13
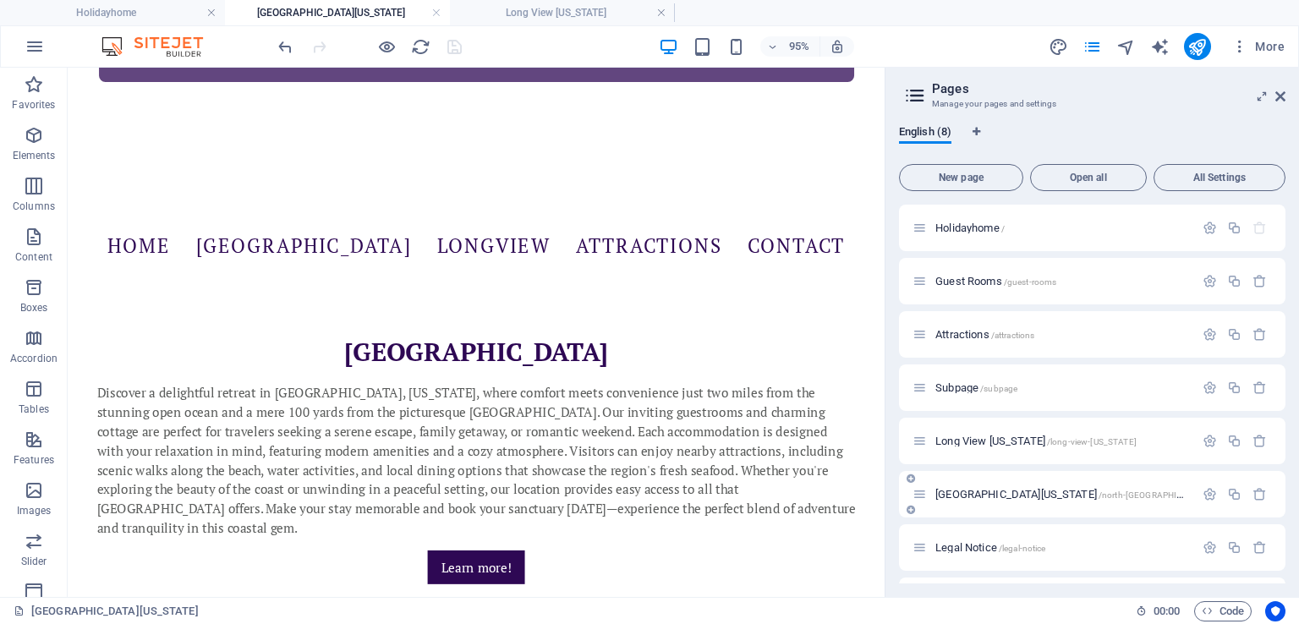
click at [956, 488] on span "[GEOGRAPHIC_DATA][US_STATE] /north-[GEOGRAPHIC_DATA]-[US_STATE]" at bounding box center [1098, 494] width 326 height 13
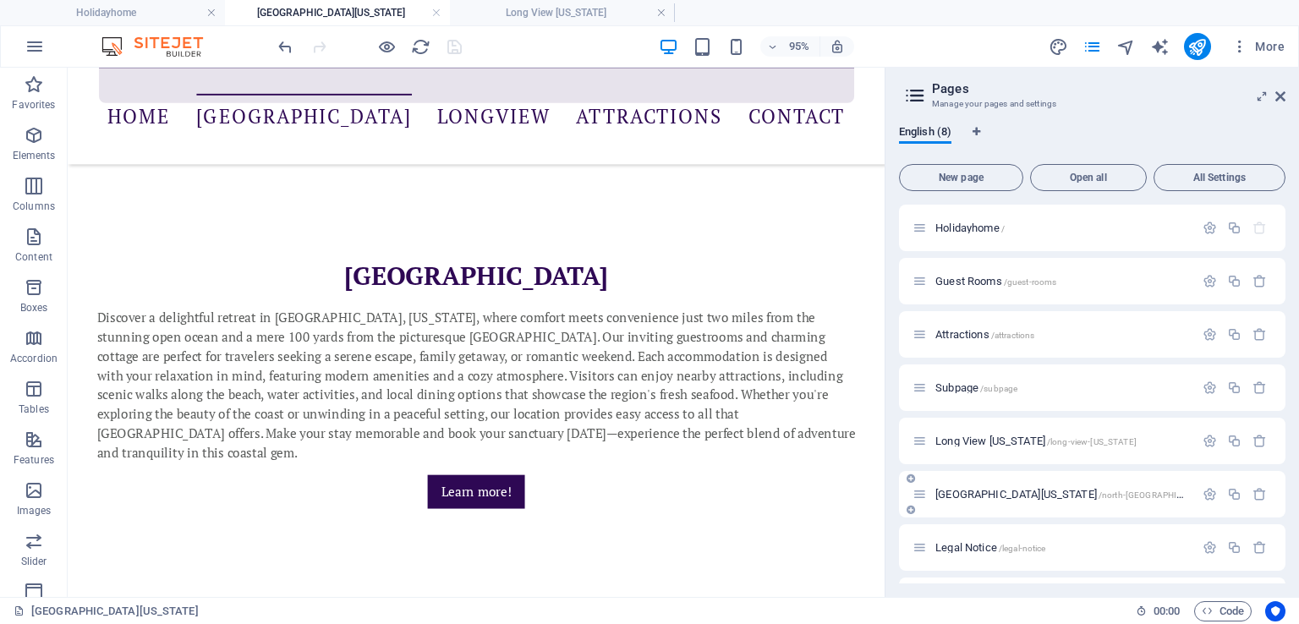
scroll to position [0, 0]
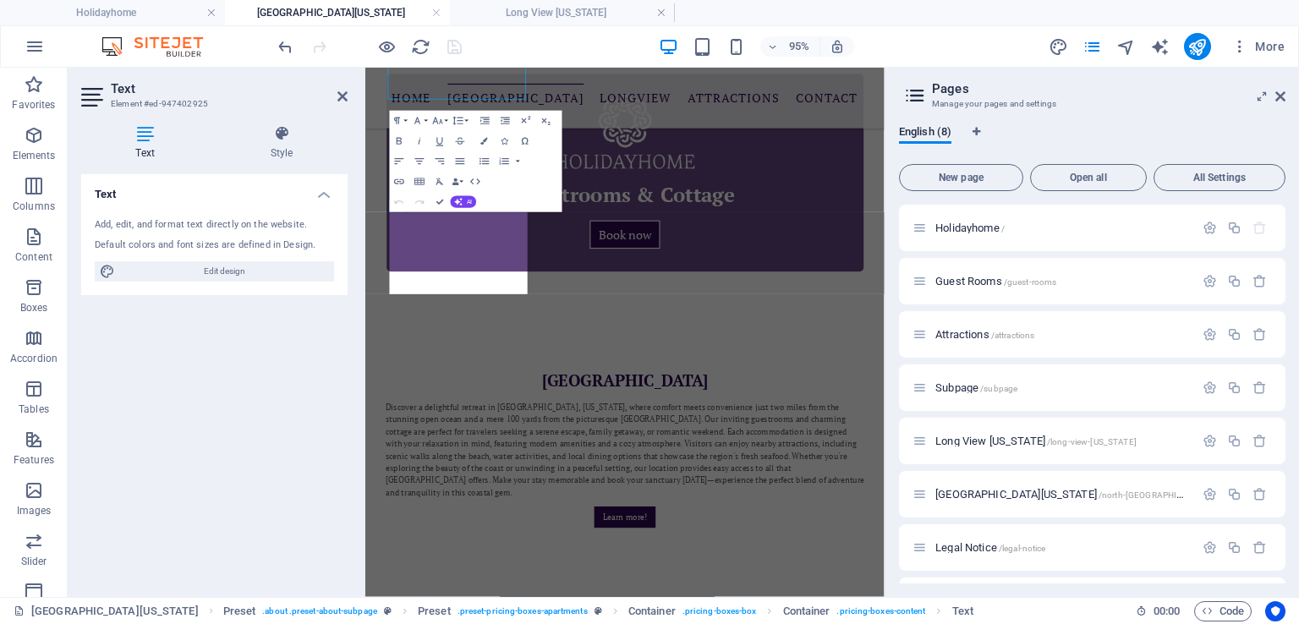
scroll to position [1238, 0]
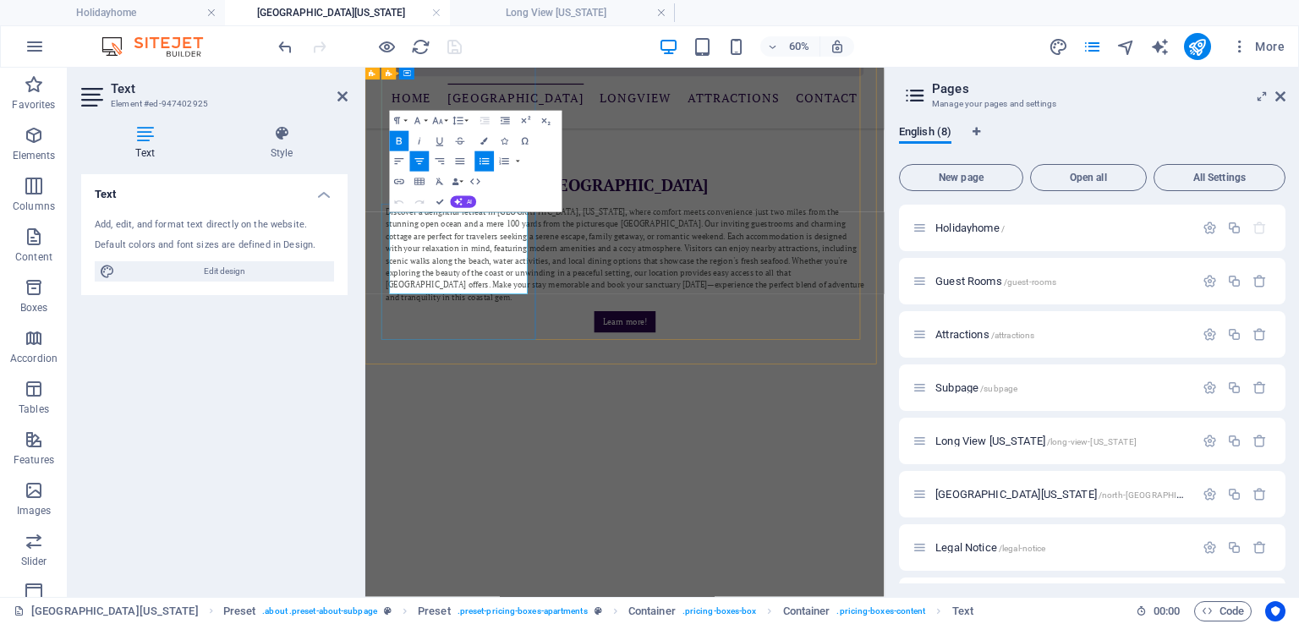
drag, startPoint x: 499, startPoint y: 430, endPoint x: 486, endPoint y: 430, distance: 12.7
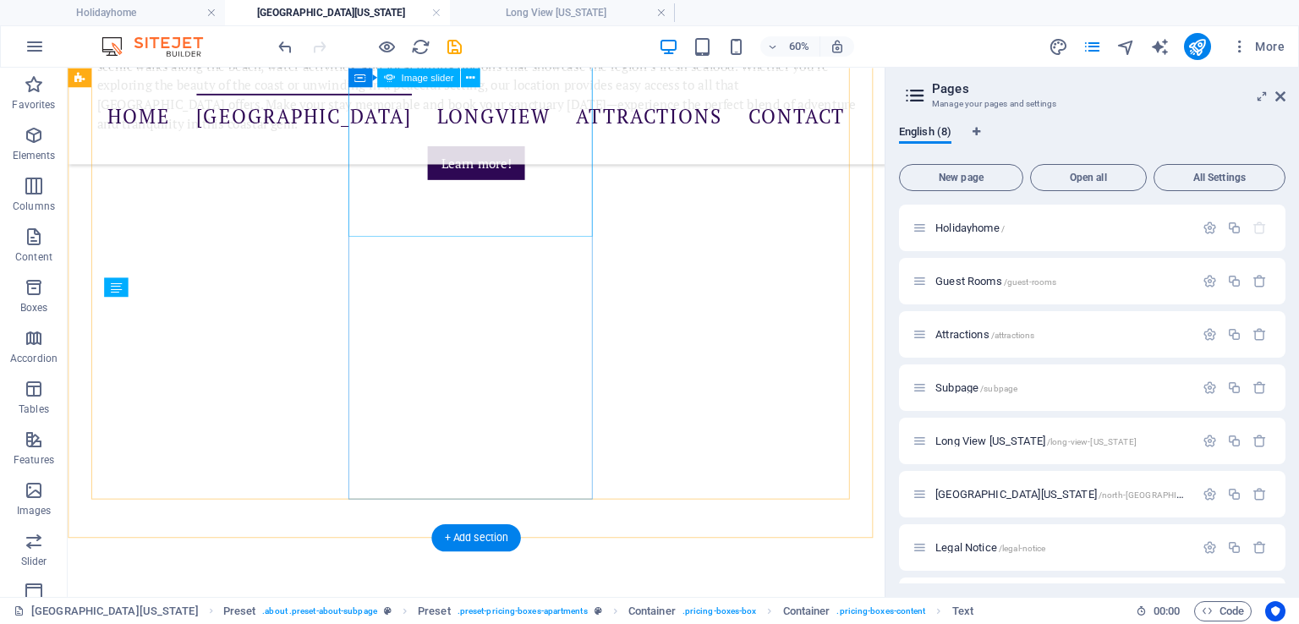
scroll to position [913, 0]
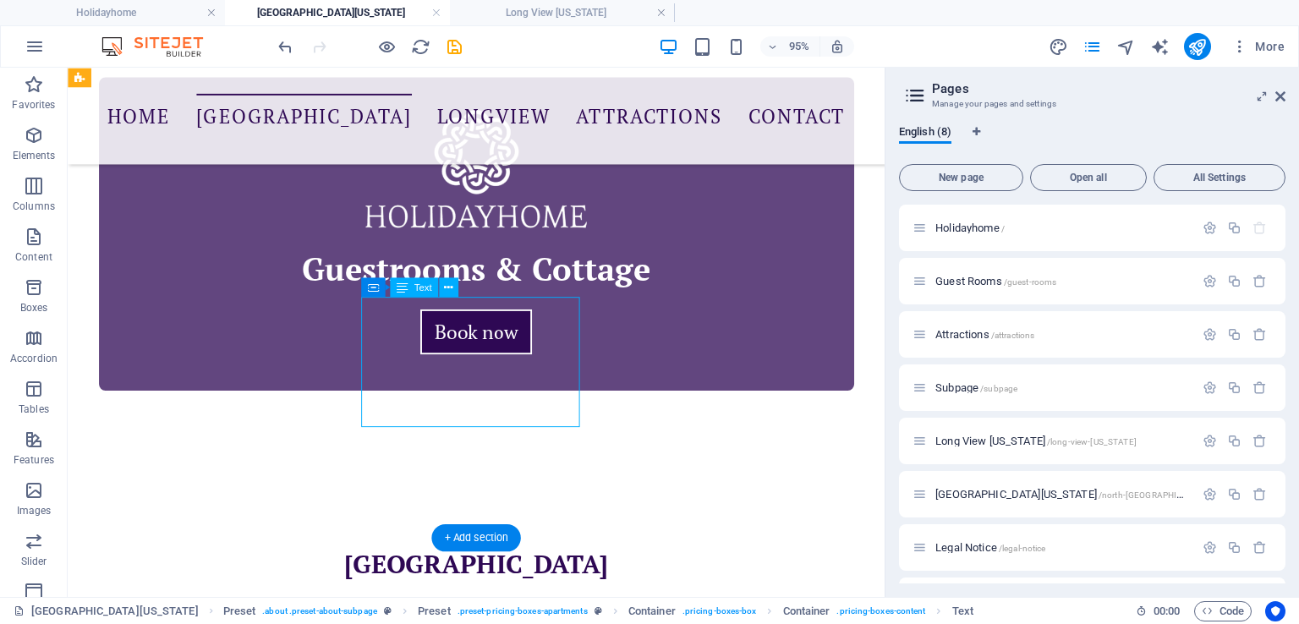
scroll to position [1238, 0]
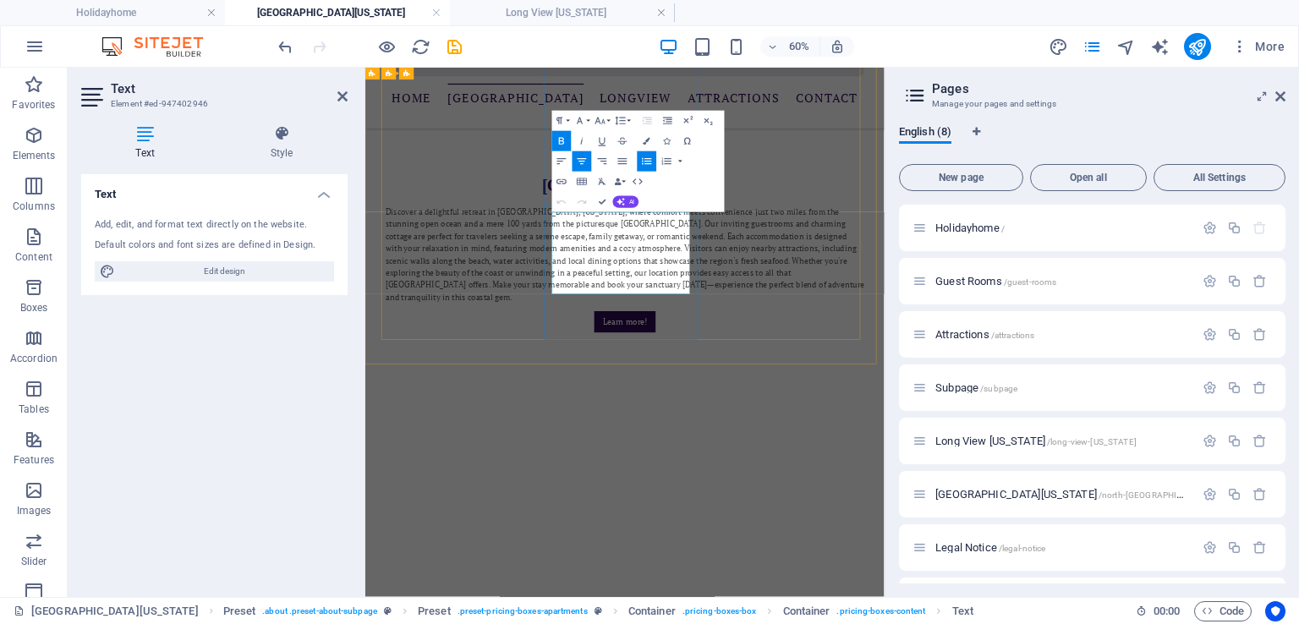
drag, startPoint x: 755, startPoint y: 425, endPoint x: 774, endPoint y: 434, distance: 20.8
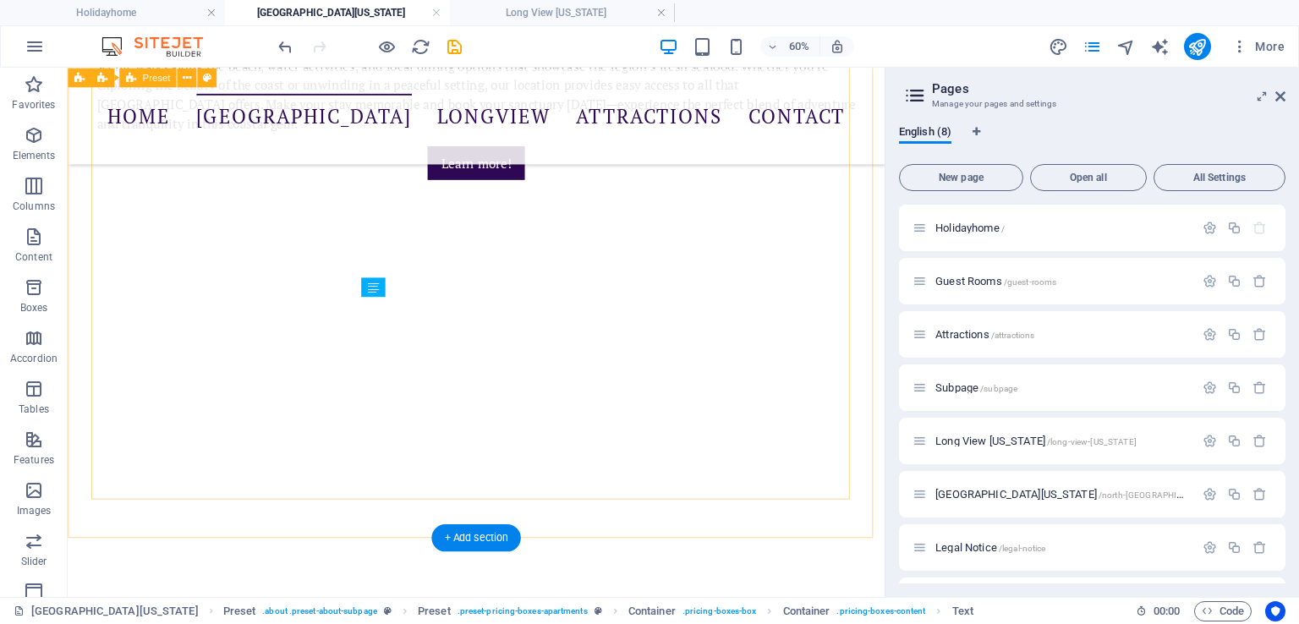
scroll to position [913, 0]
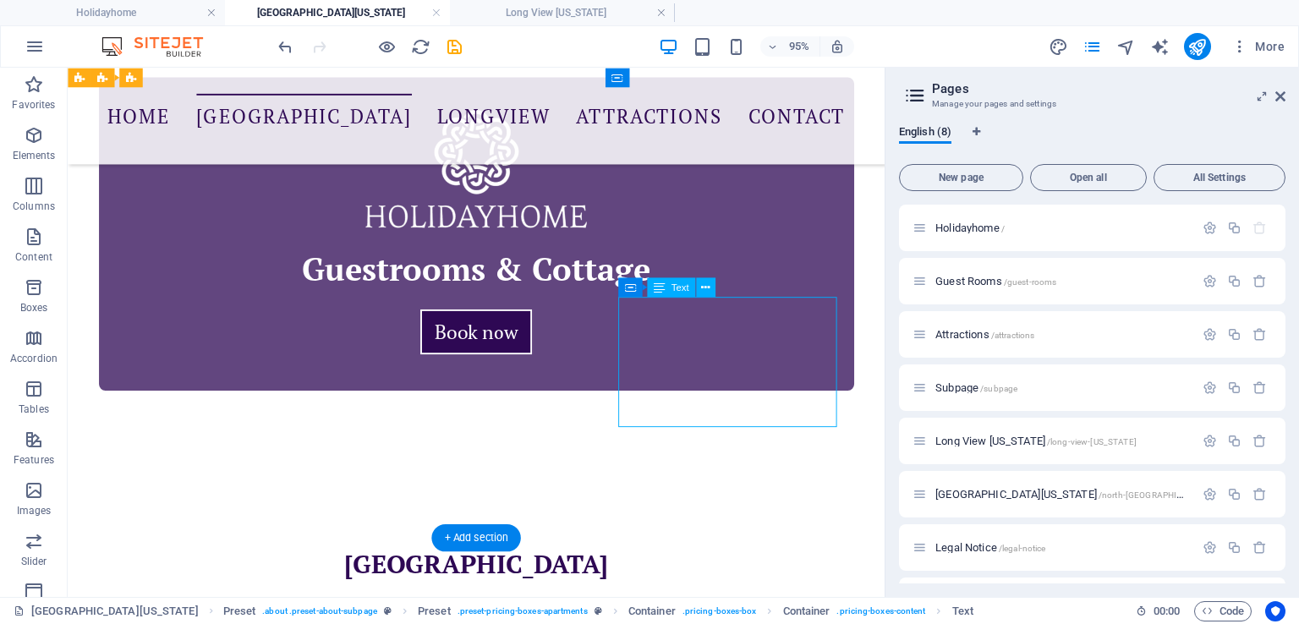
scroll to position [1238, 0]
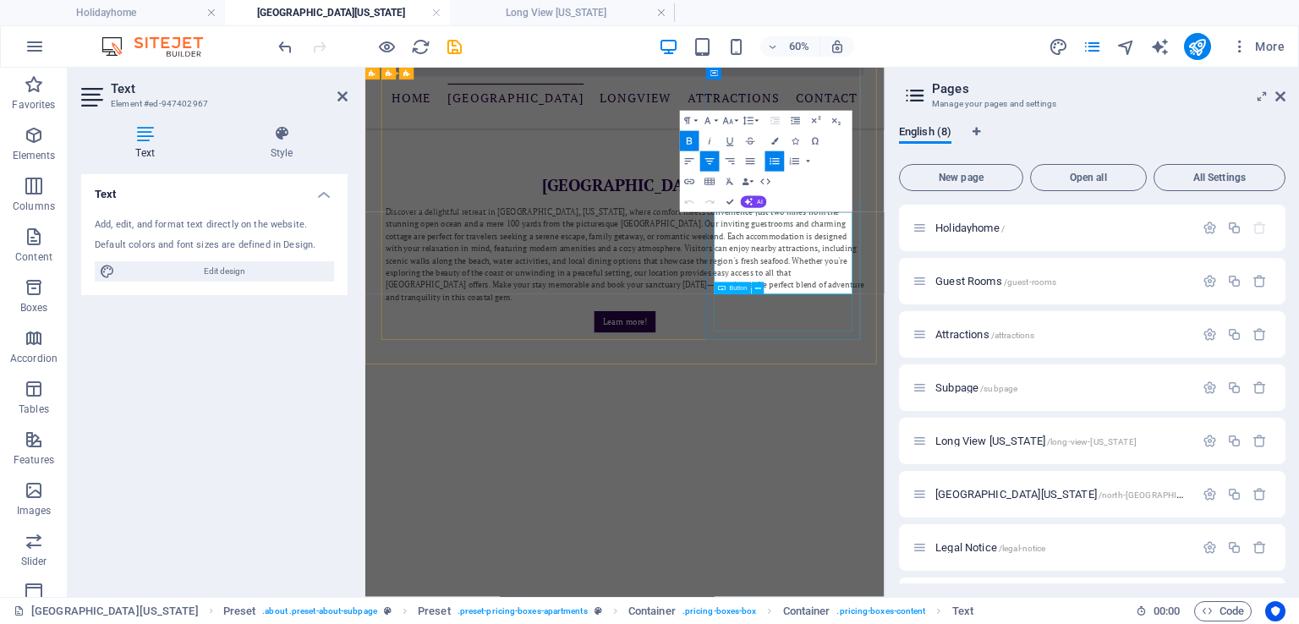
click at [766, 282] on div "Button" at bounding box center [743, 288] width 56 height 13
click at [769, 285] on div "Button" at bounding box center [743, 288] width 56 height 13
drag, startPoint x: 1023, startPoint y: 425, endPoint x: 1040, endPoint y: 425, distance: 16.9
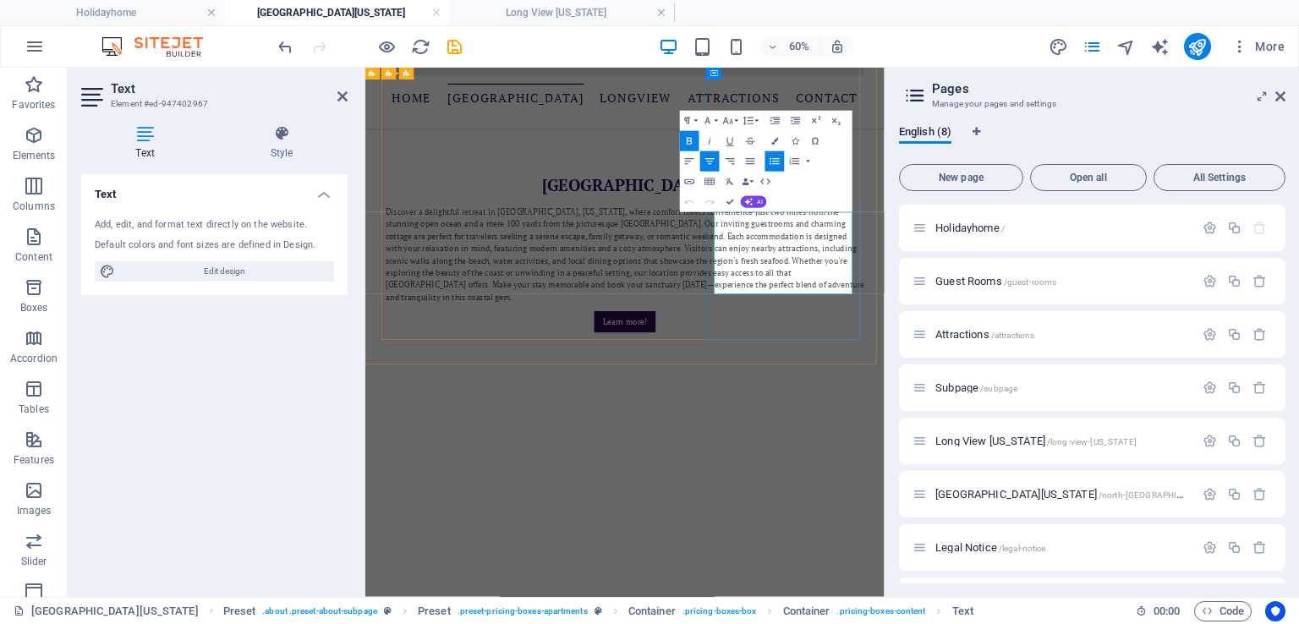
drag, startPoint x: 1026, startPoint y: 427, endPoint x: 1040, endPoint y: 427, distance: 14.4
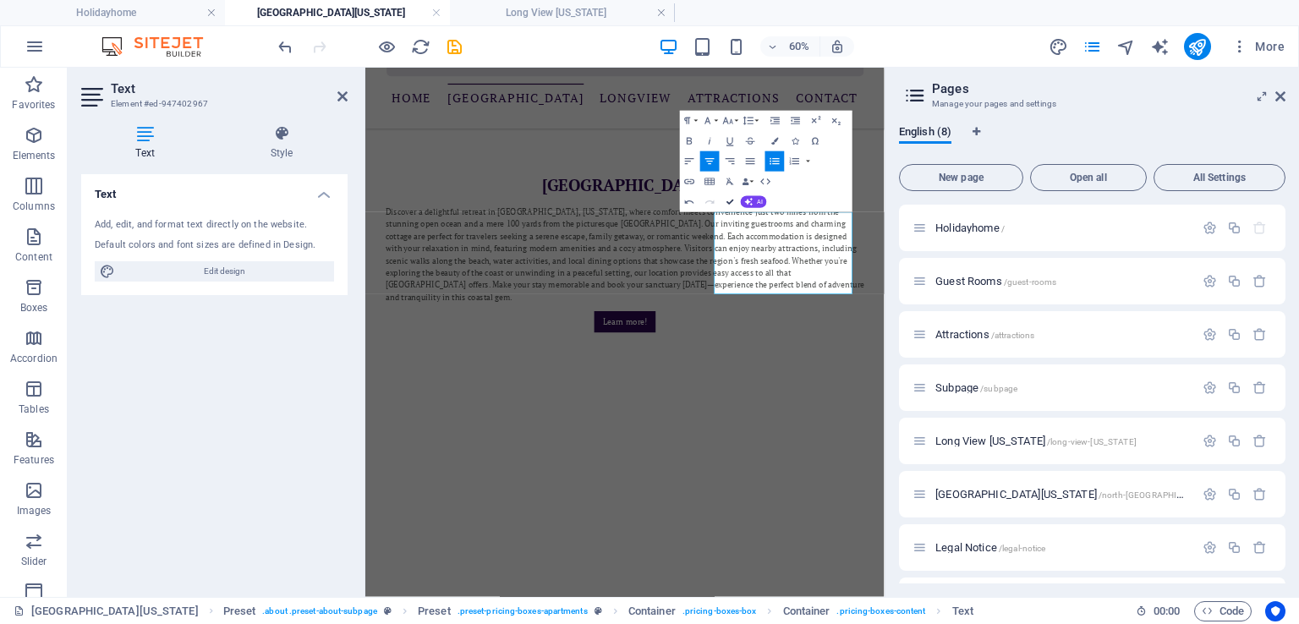
scroll to position [913, 0]
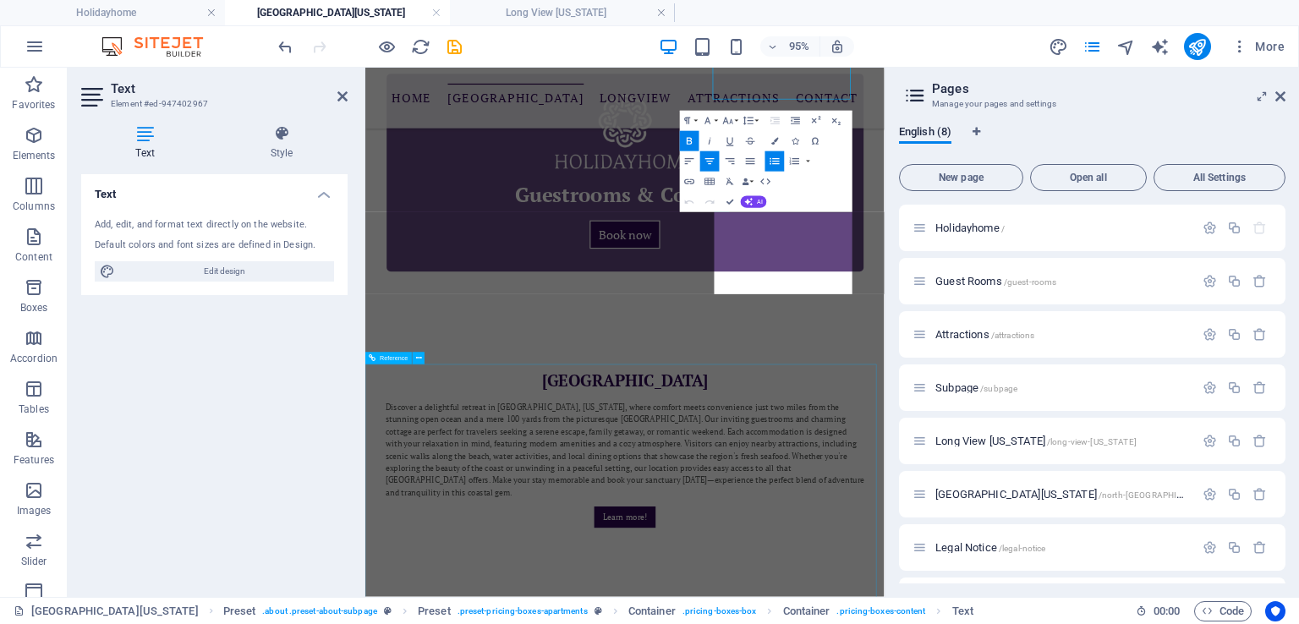
scroll to position [1238, 0]
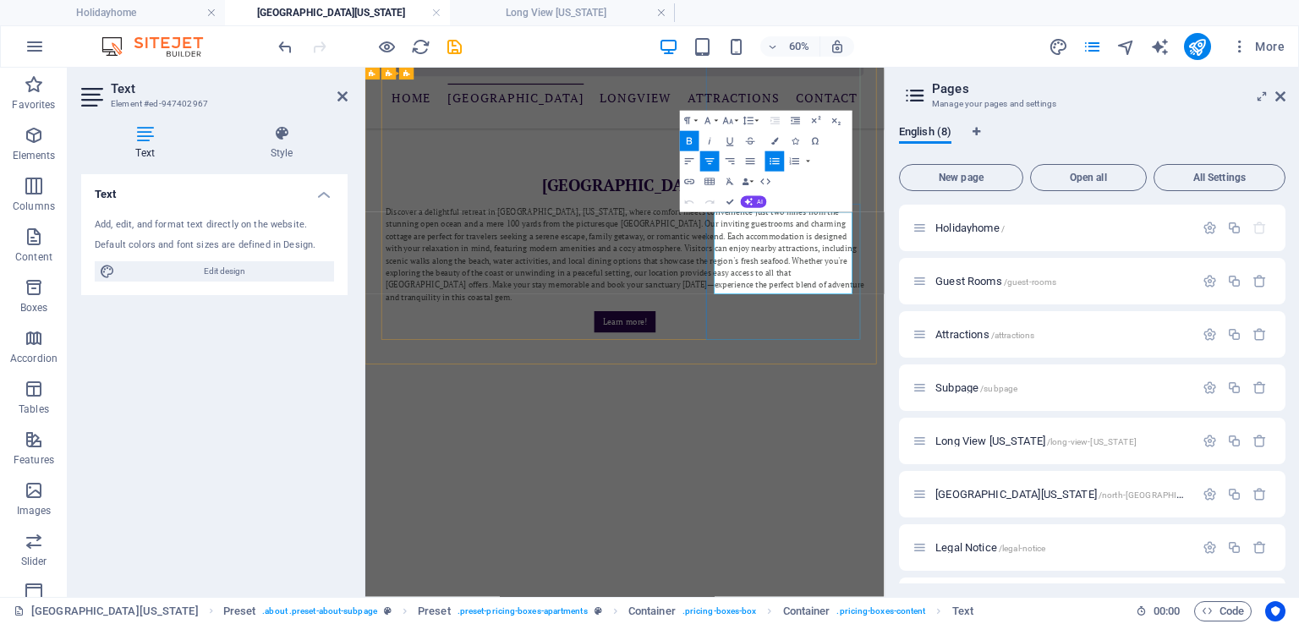
drag, startPoint x: 1066, startPoint y: 426, endPoint x: 1126, endPoint y: 430, distance: 59.3
click at [691, 140] on icon "button" at bounding box center [689, 141] width 12 height 12
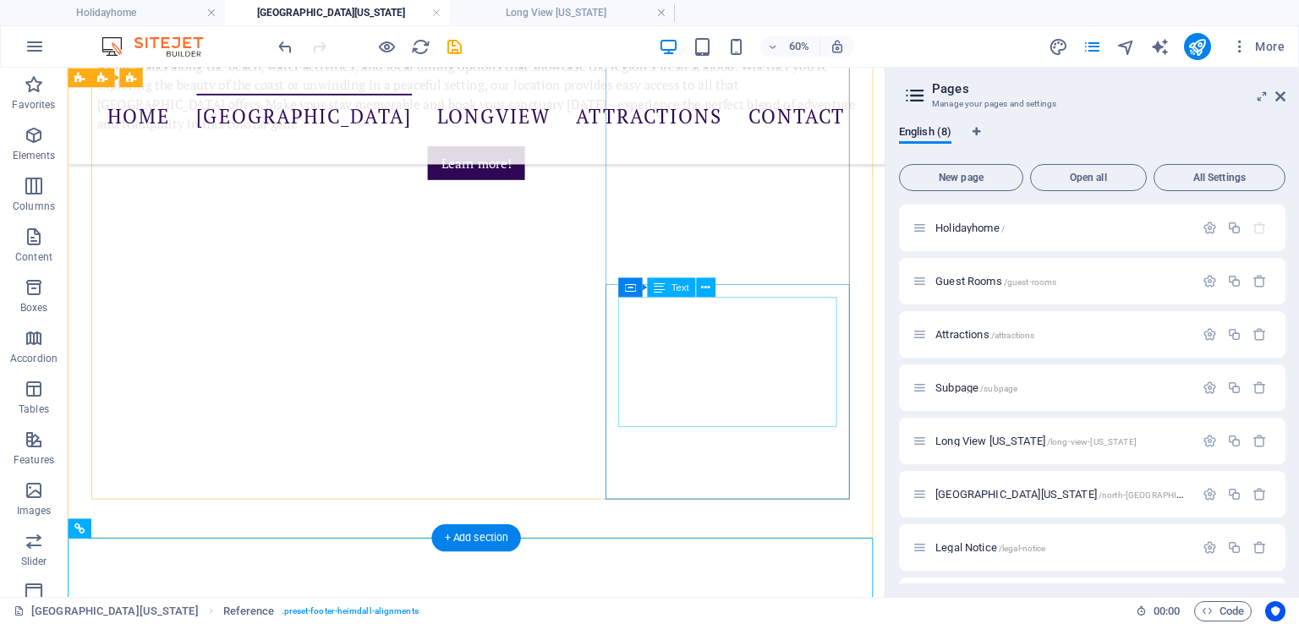
scroll to position [913, 0]
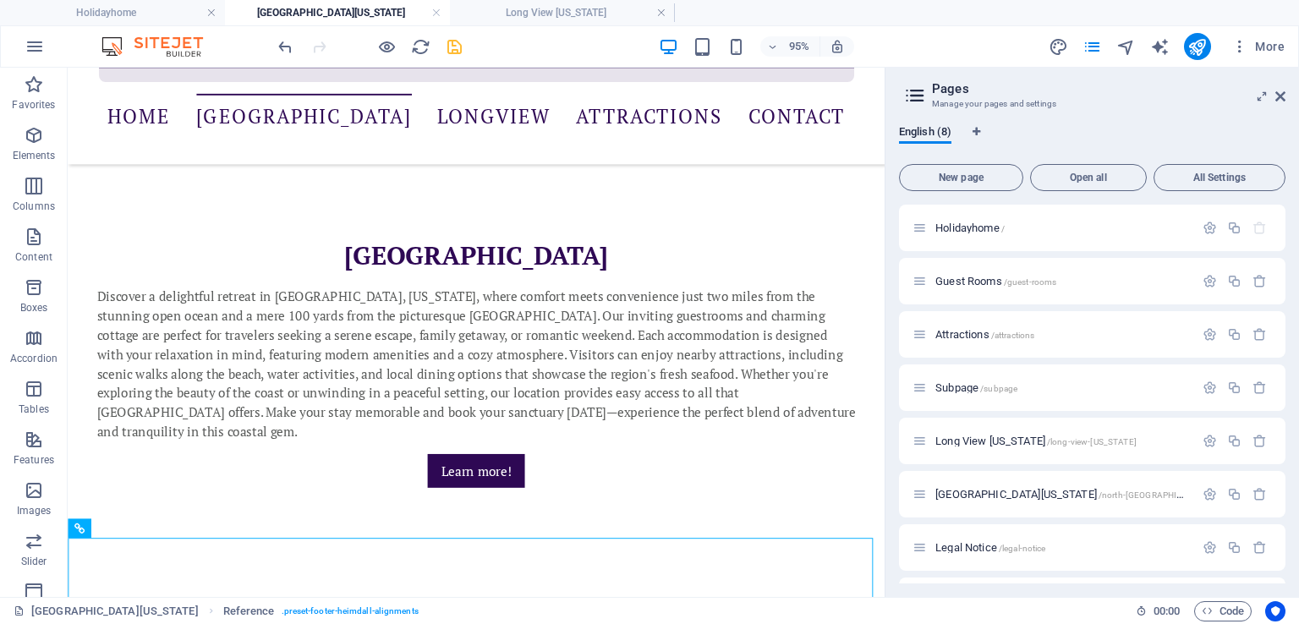
click at [453, 42] on icon "save" at bounding box center [454, 46] width 19 height 19
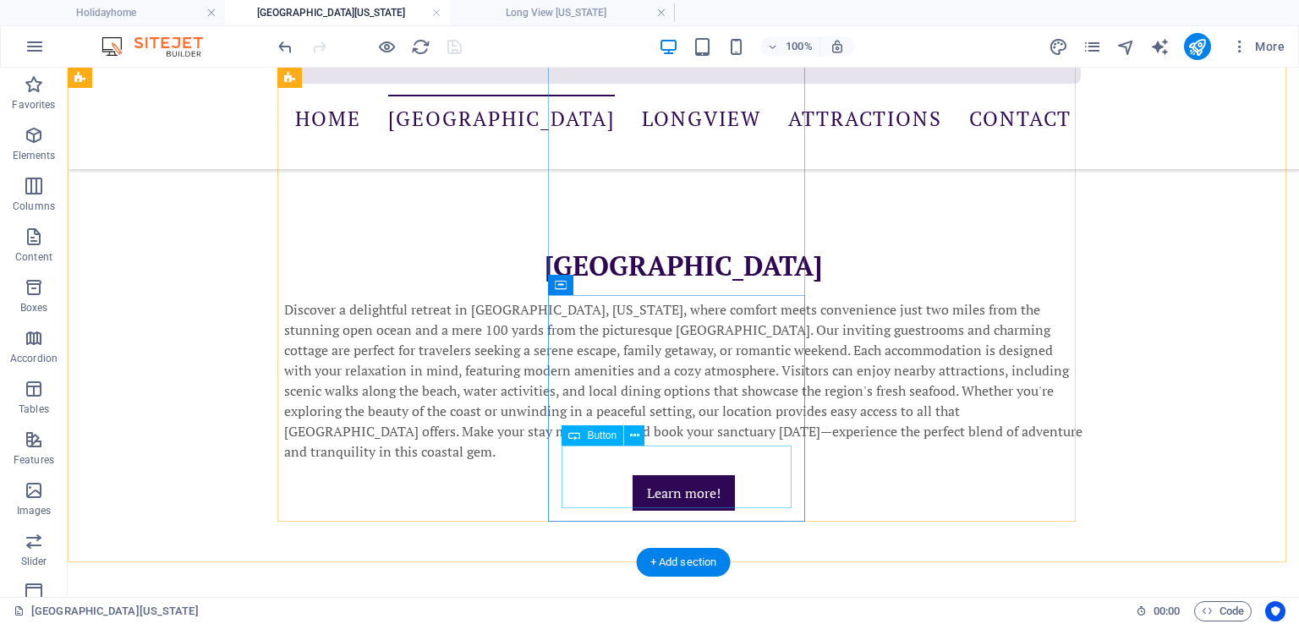
scroll to position [1082, 0]
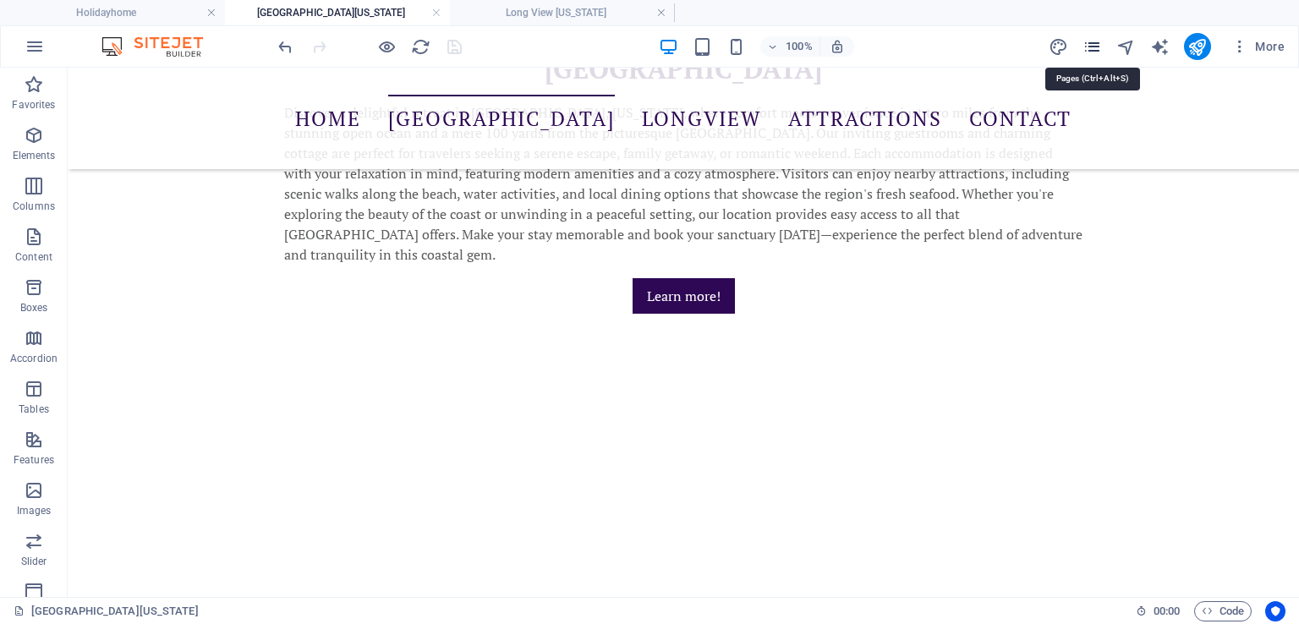
click at [1096, 45] on icon "pages" at bounding box center [1091, 46] width 19 height 19
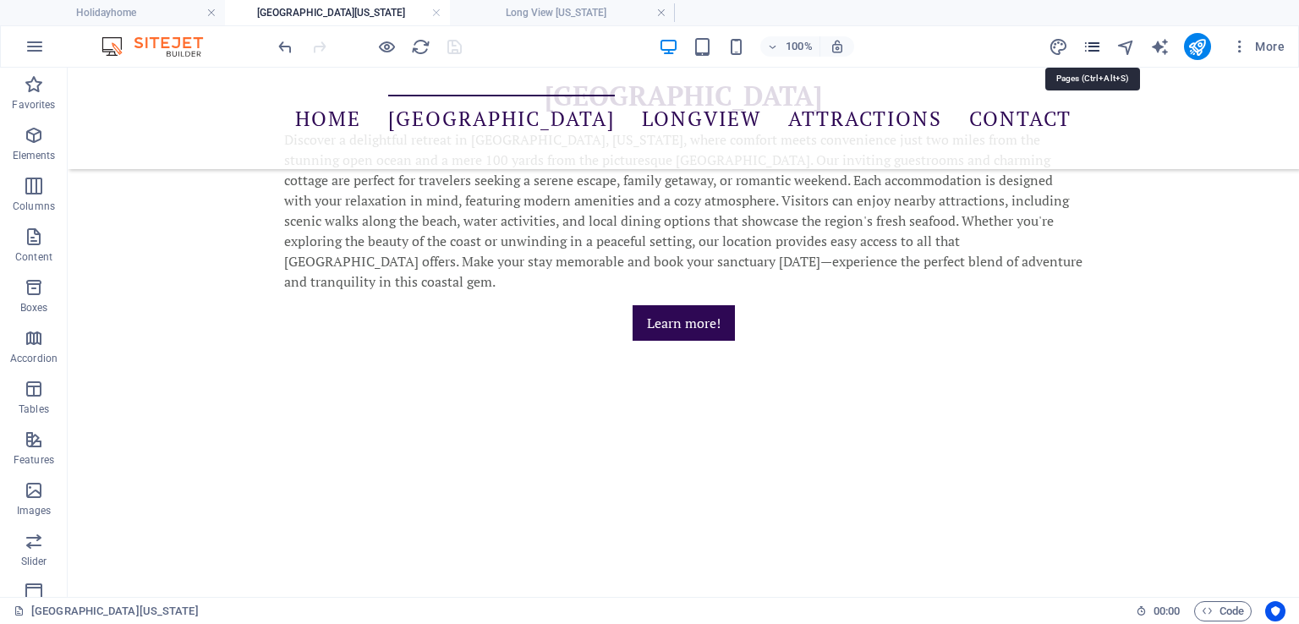
scroll to position [1110, 0]
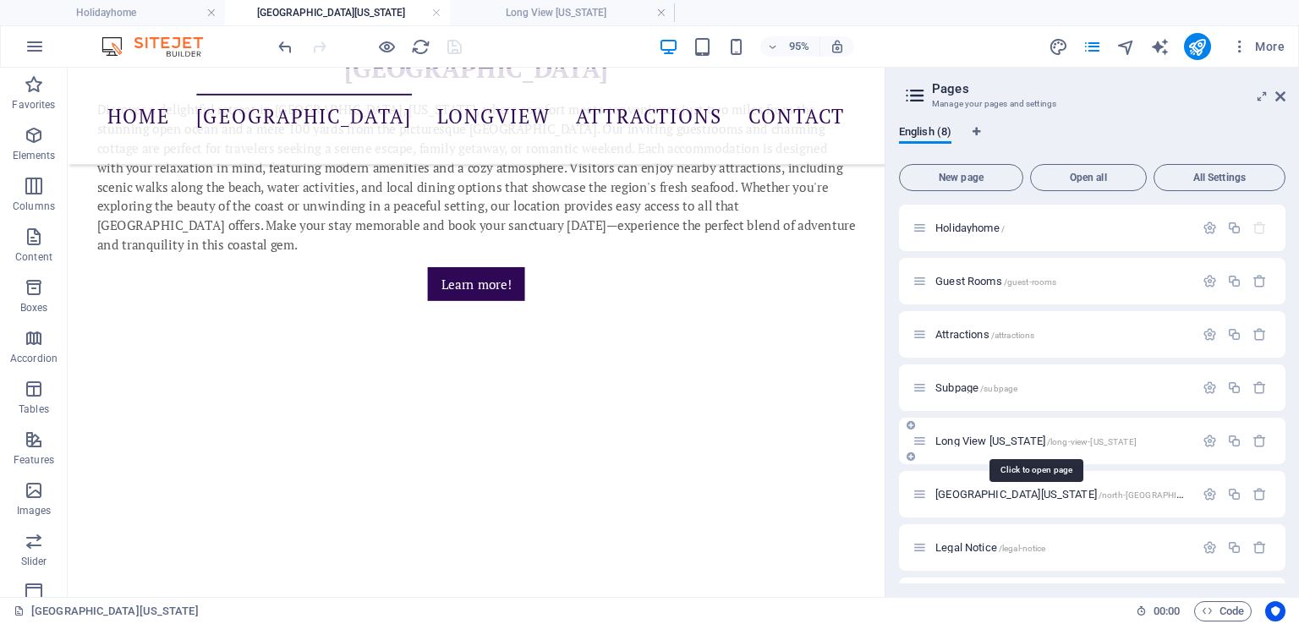
click at [972, 435] on span "Long View [US_STATE] /long-view-[US_STATE]" at bounding box center [1035, 441] width 201 height 13
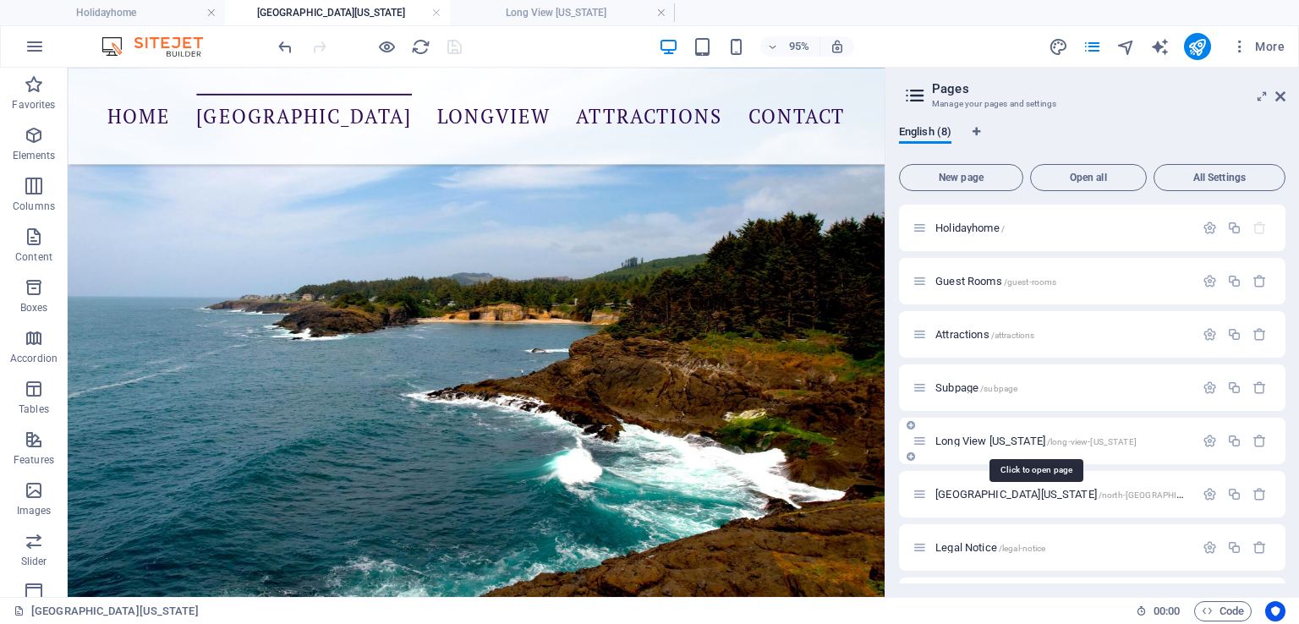
scroll to position [753, 0]
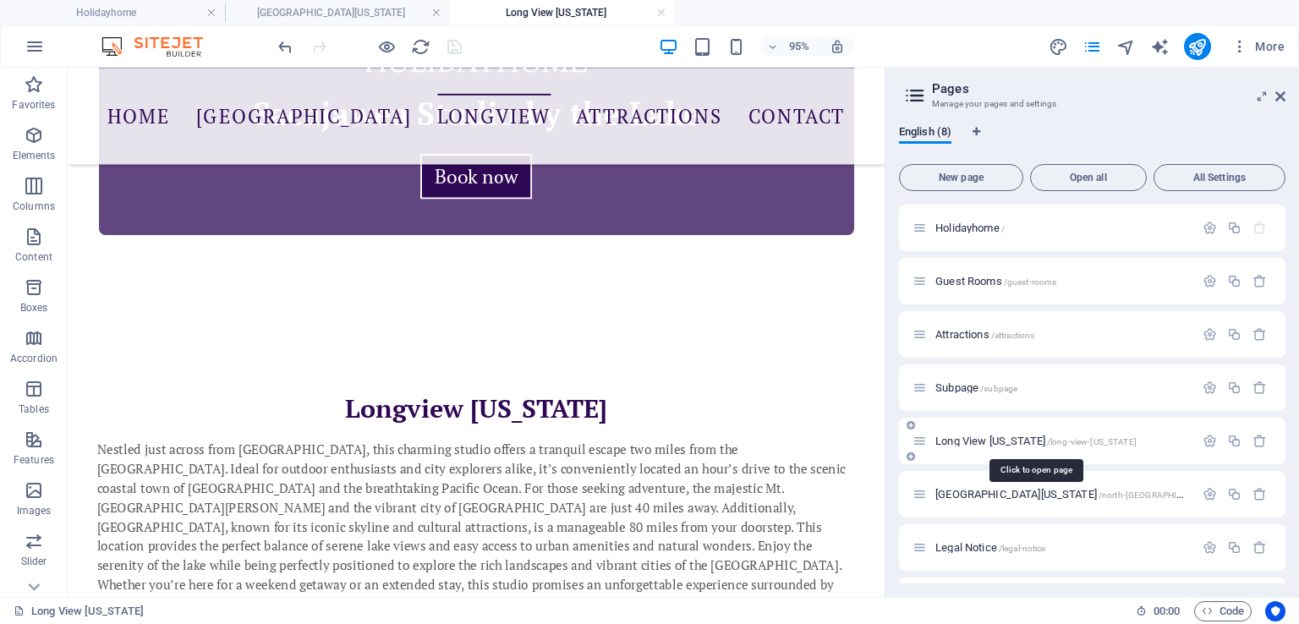
click at [972, 435] on span "Long View [US_STATE] /long-view-[US_STATE]" at bounding box center [1035, 441] width 201 height 13
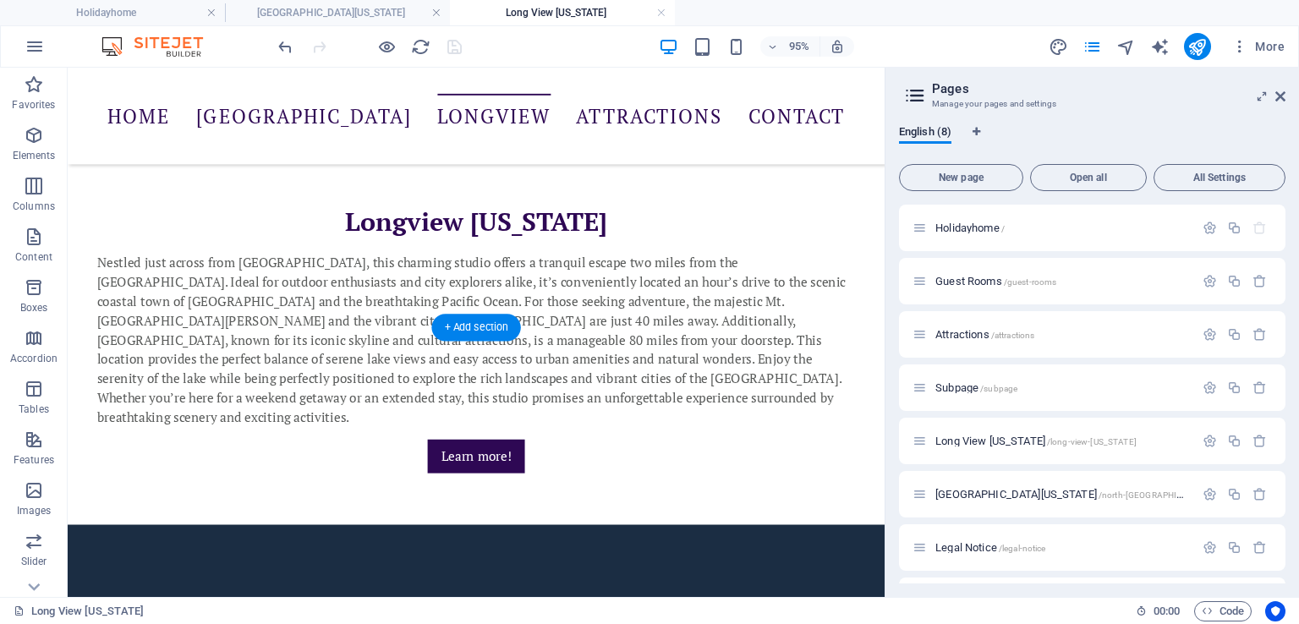
scroll to position [1147, 0]
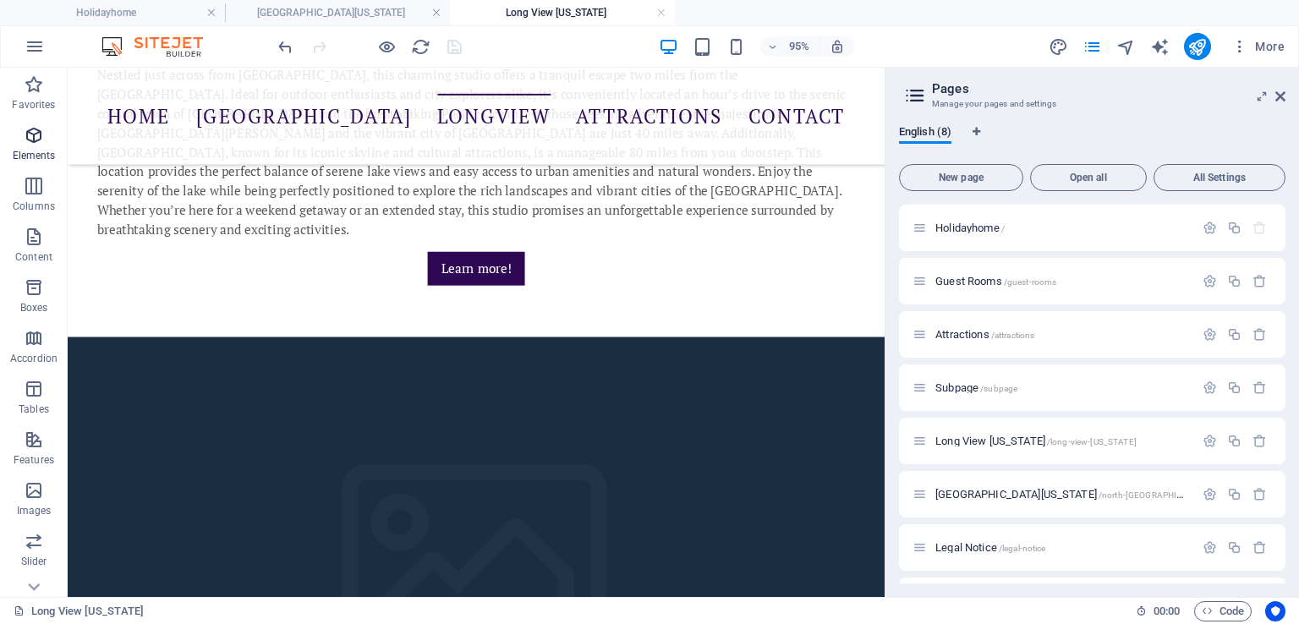
click at [25, 140] on icon "button" at bounding box center [34, 135] width 20 height 20
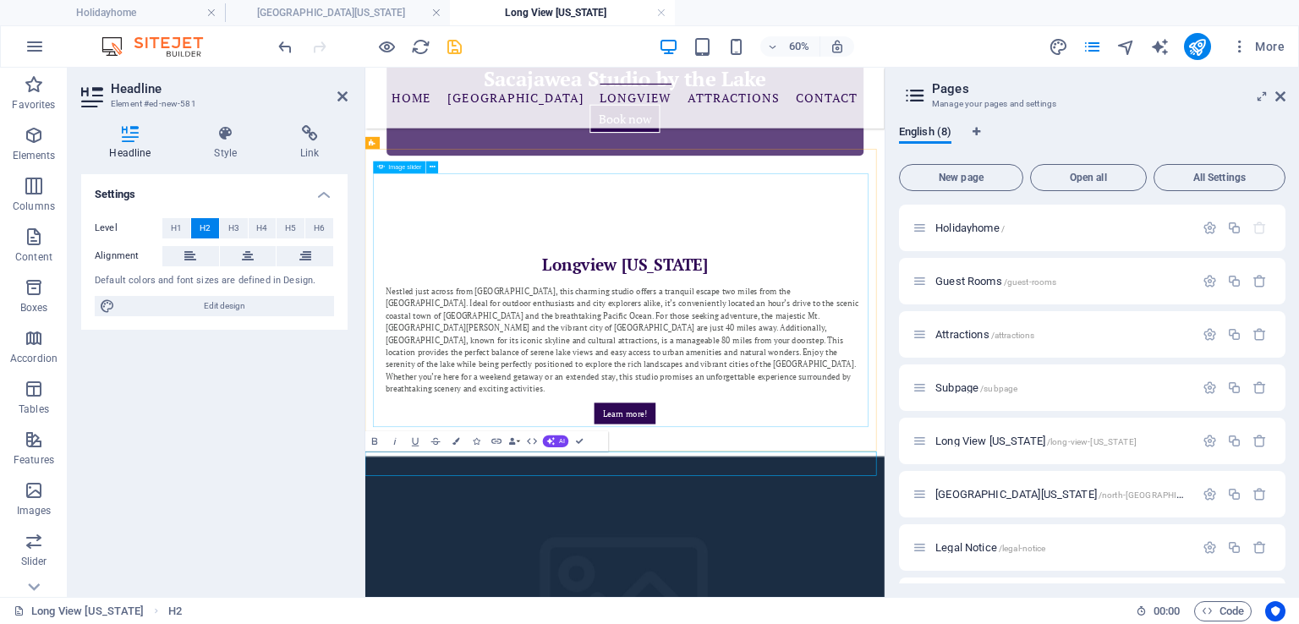
scroll to position [1302, 0]
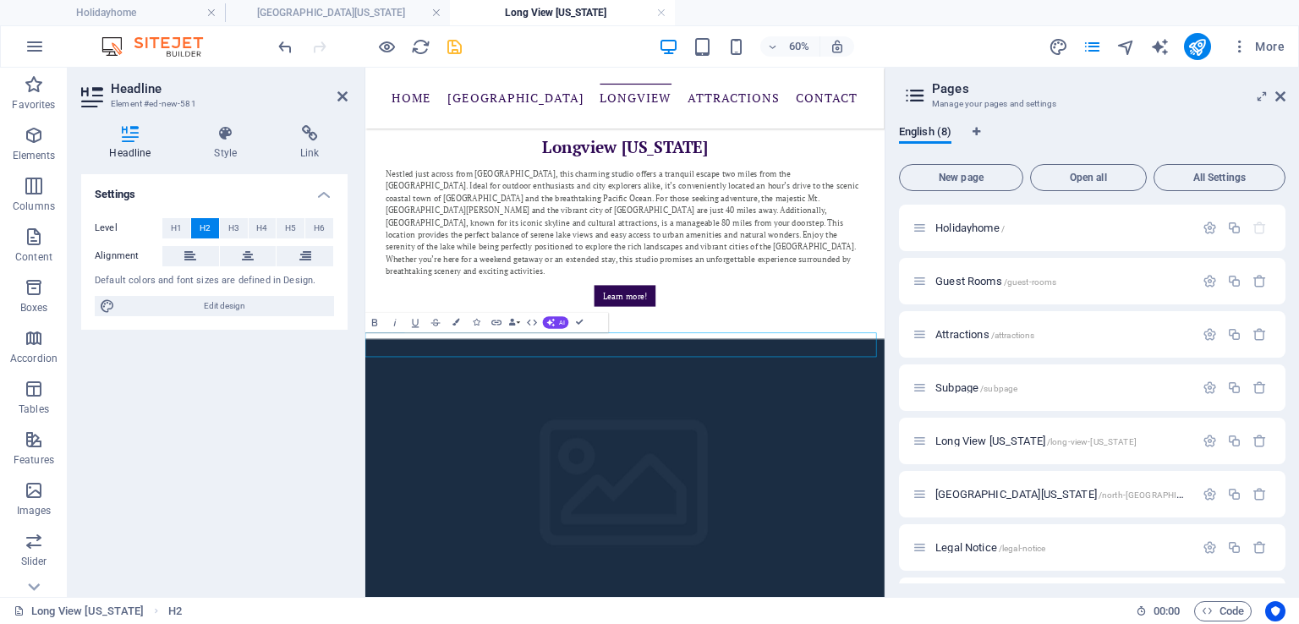
drag, startPoint x: 769, startPoint y: 528, endPoint x: 797, endPoint y: 529, distance: 28.8
drag, startPoint x: 704, startPoint y: 531, endPoint x: 767, endPoint y: 532, distance: 62.6
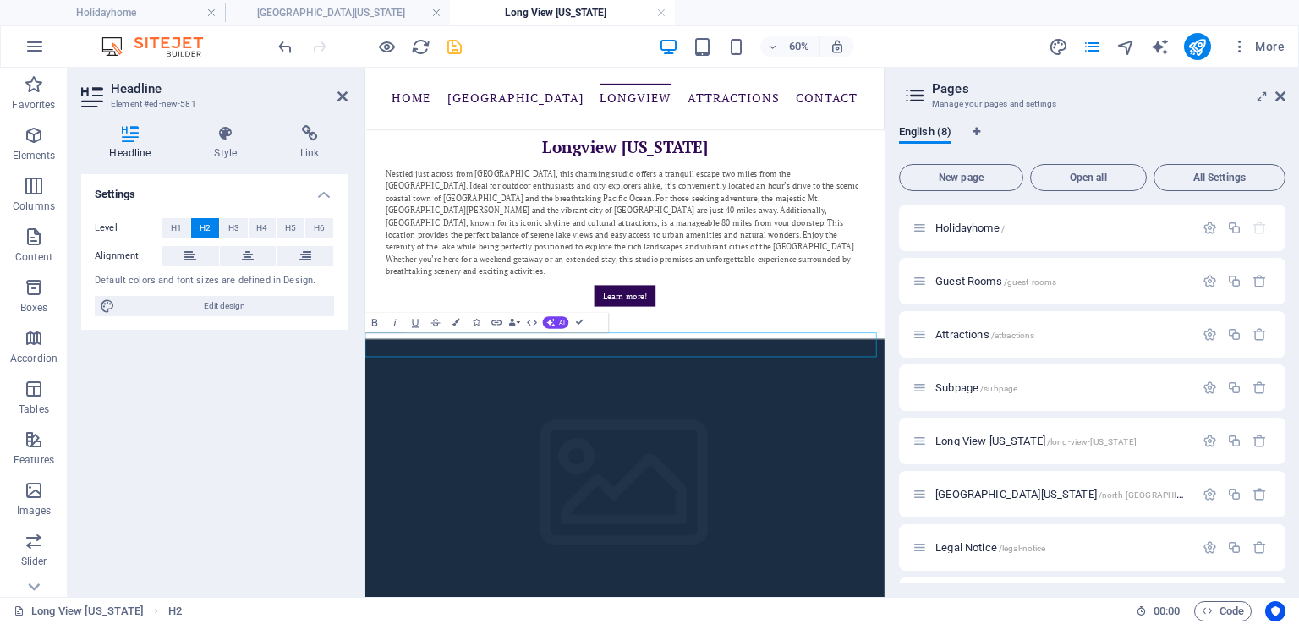
click at [247, 251] on icon at bounding box center [248, 256] width 12 height 20
drag, startPoint x: 732, startPoint y: 529, endPoint x: 769, endPoint y: 531, distance: 36.4
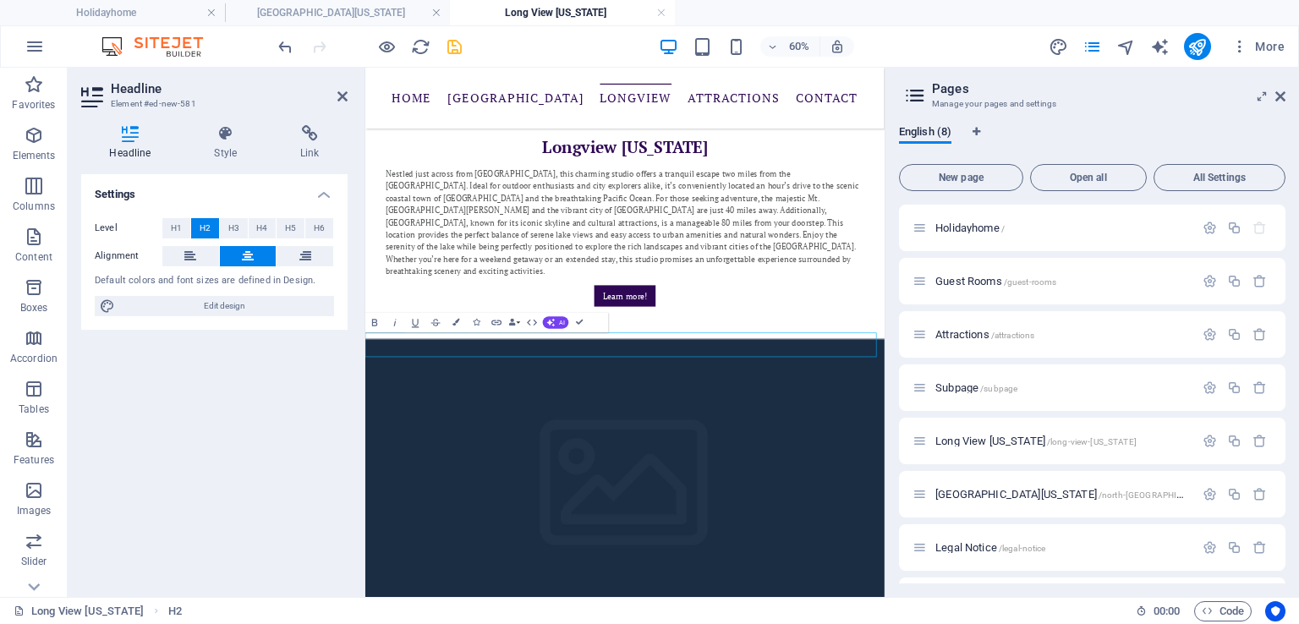
drag, startPoint x: 967, startPoint y: 534, endPoint x: 1010, endPoint y: 535, distance: 43.1
drag, startPoint x: 513, startPoint y: 532, endPoint x: 529, endPoint y: 532, distance: 16.1
click at [453, 47] on icon "save" at bounding box center [454, 46] width 19 height 19
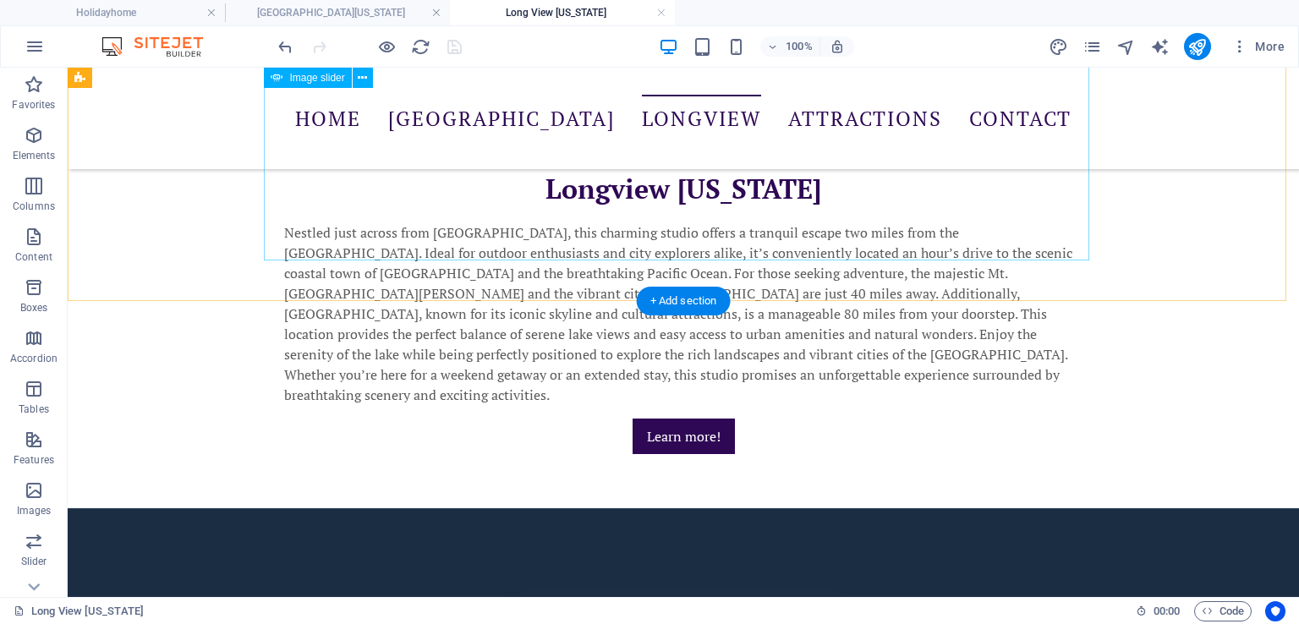
scroll to position [1159, 0]
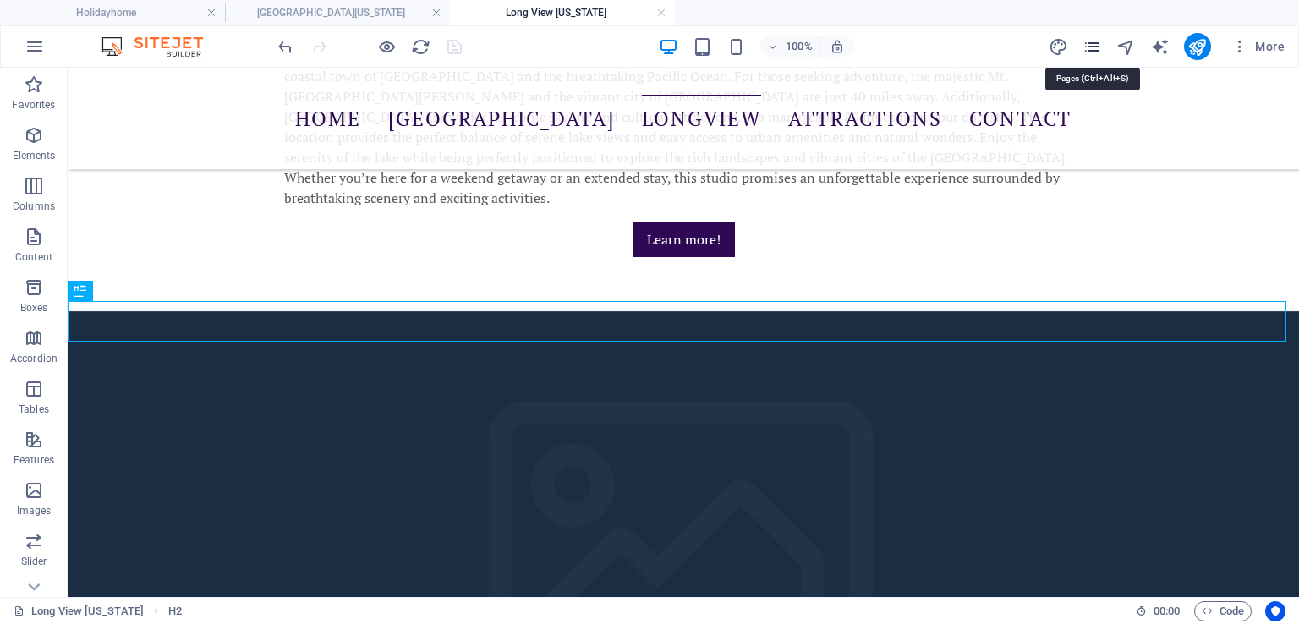
click at [1089, 42] on icon "pages" at bounding box center [1091, 46] width 19 height 19
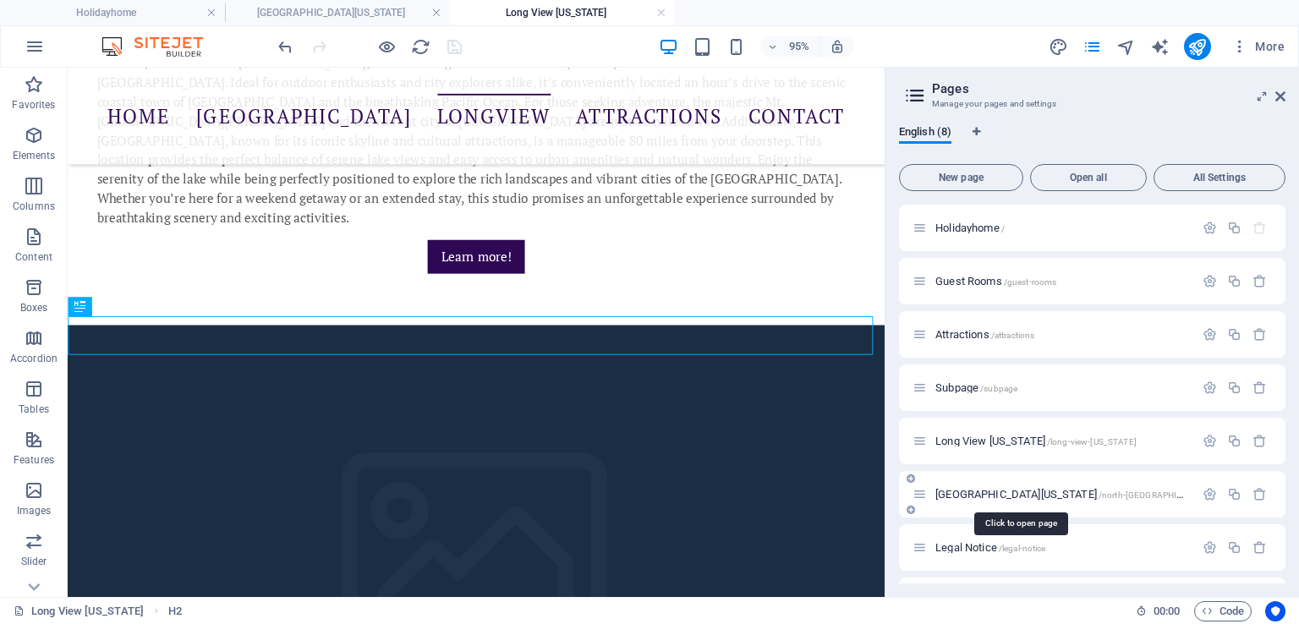
click at [954, 494] on span "[GEOGRAPHIC_DATA][US_STATE] /north-[GEOGRAPHIC_DATA]-[US_STATE]" at bounding box center [1098, 494] width 326 height 13
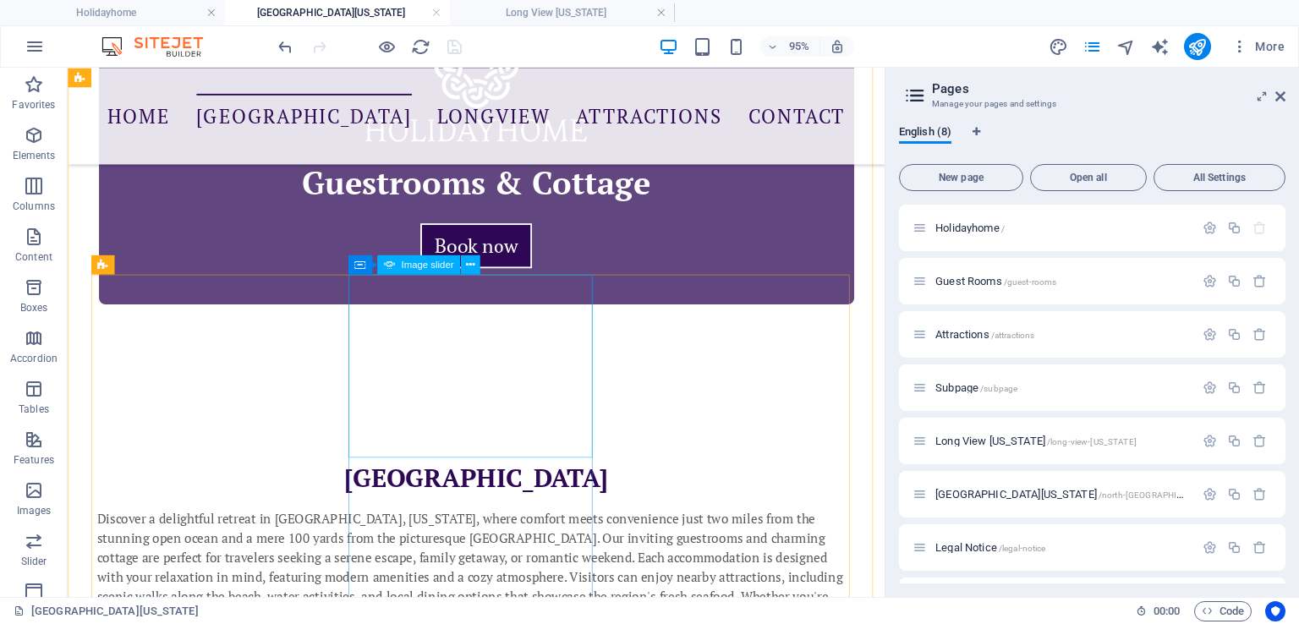
scroll to position [877, 0]
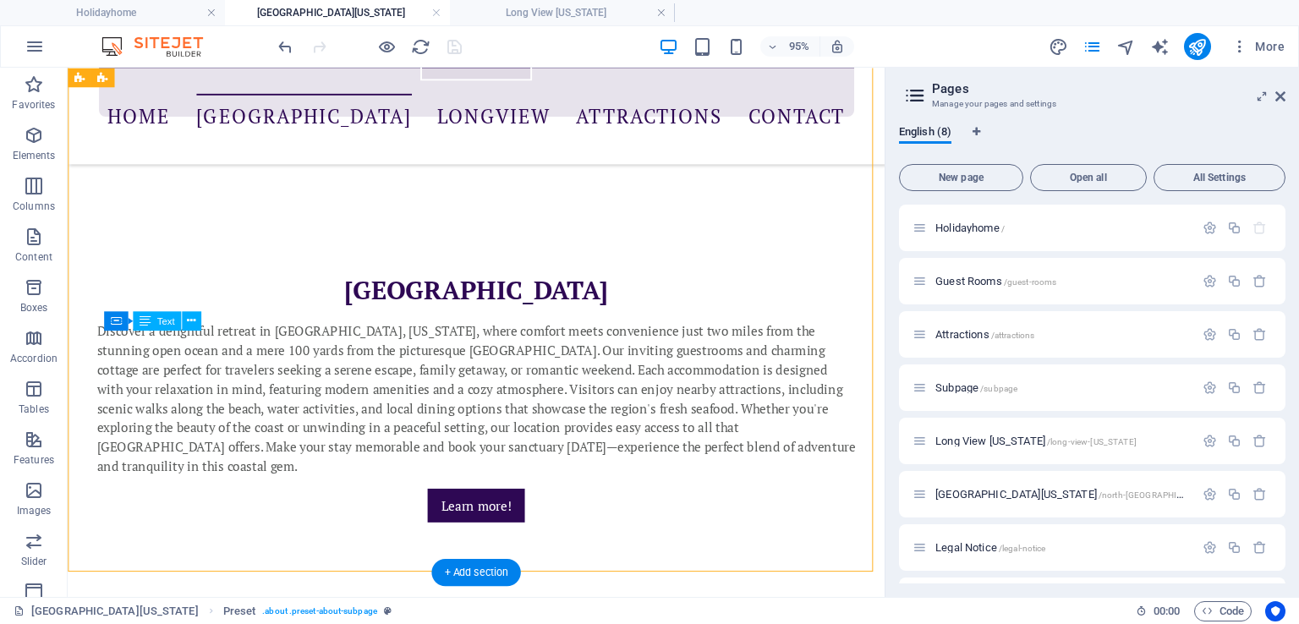
drag, startPoint x: 147, startPoint y: 361, endPoint x: 258, endPoint y: 463, distance: 150.8
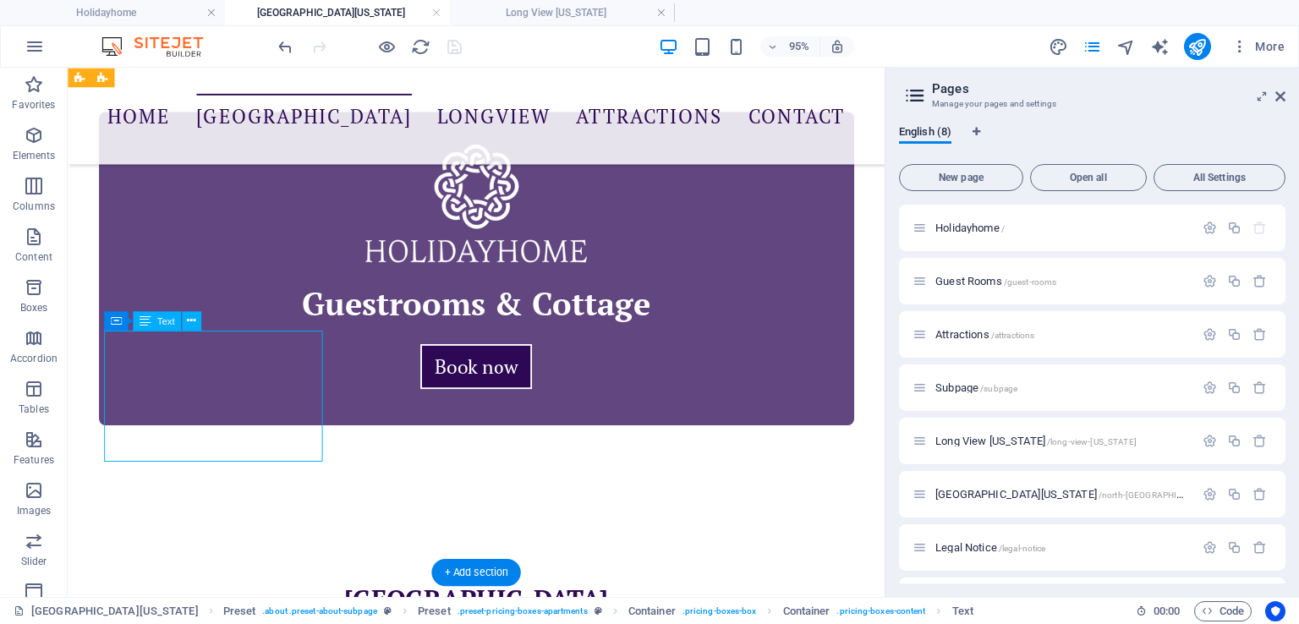
scroll to position [1202, 0]
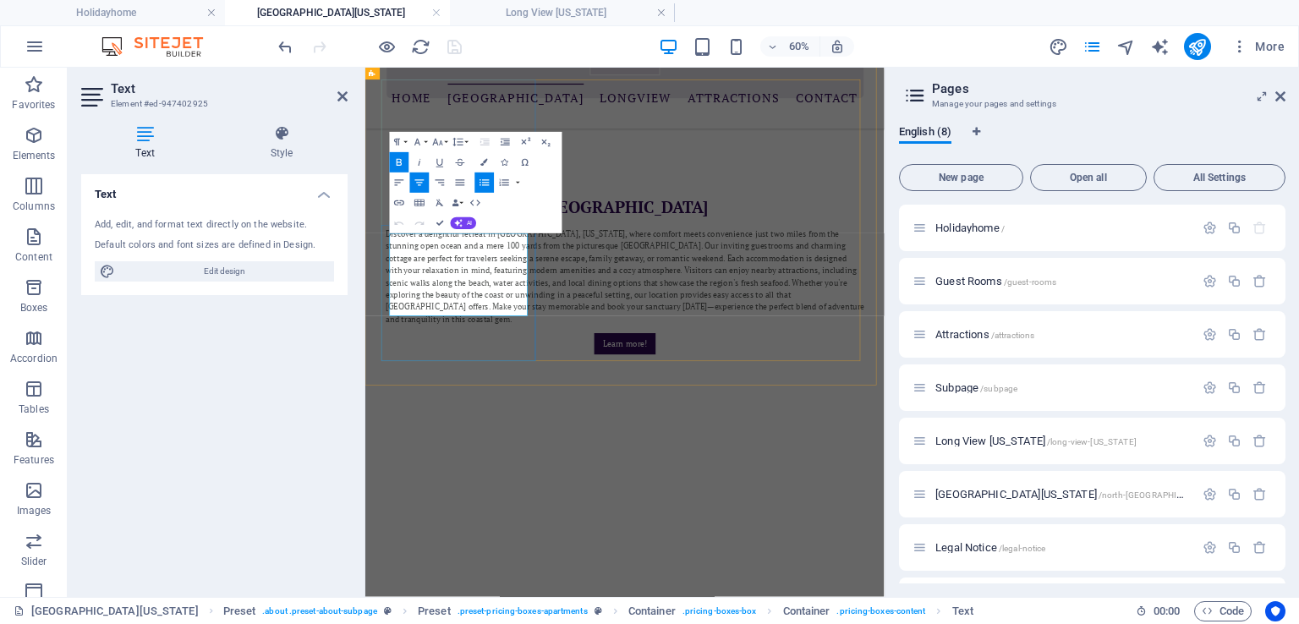
drag, startPoint x: 461, startPoint y: 359, endPoint x: 573, endPoint y: 425, distance: 130.4
copy ul "1 - 2 Guests 1 Bedrooms Shared Bathroom"
click at [965, 491] on span "[GEOGRAPHIC_DATA][US_STATE] /north-[GEOGRAPHIC_DATA]-[US_STATE]" at bounding box center [1098, 494] width 326 height 13
click at [974, 446] on div "Long View [US_STATE] /long-view-[US_STATE]" at bounding box center [1053, 440] width 282 height 19
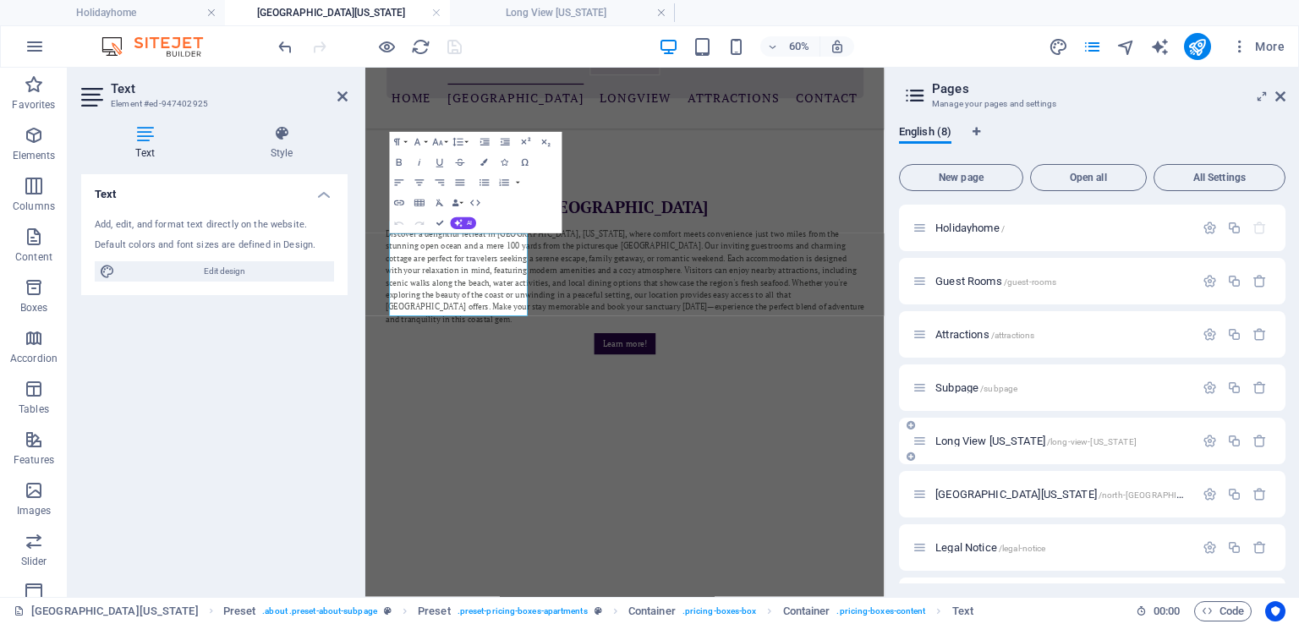
click at [974, 446] on div "Long View [US_STATE] /long-view-[US_STATE]" at bounding box center [1053, 440] width 282 height 19
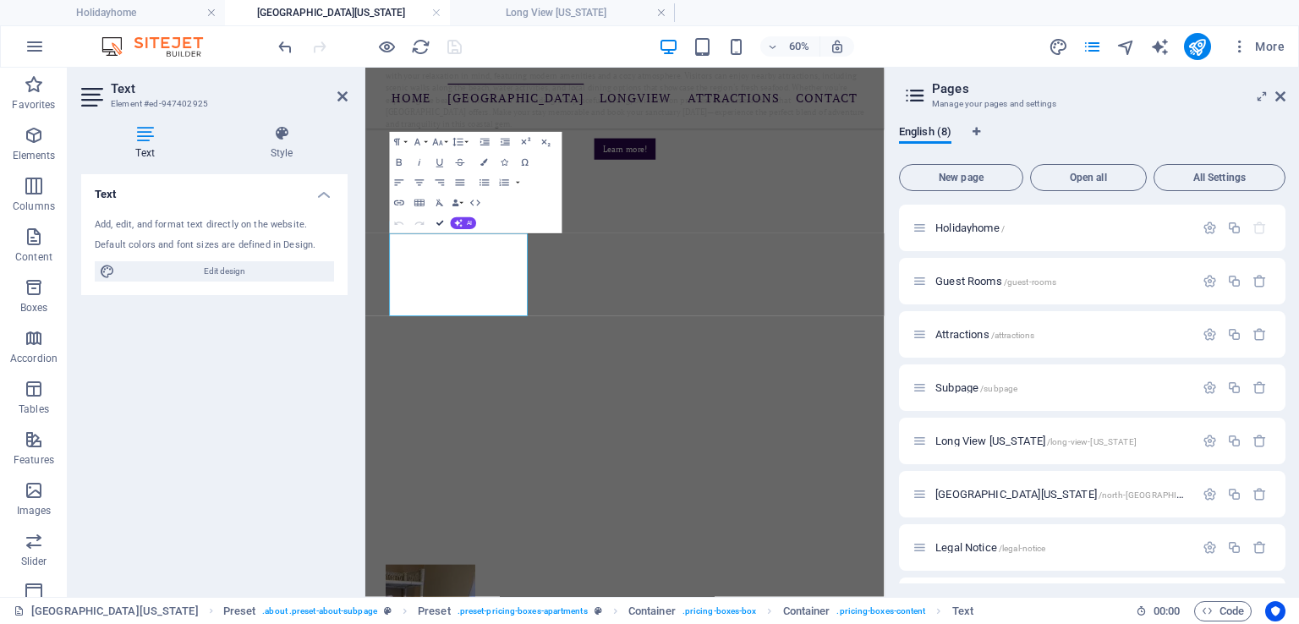
scroll to position [877, 0]
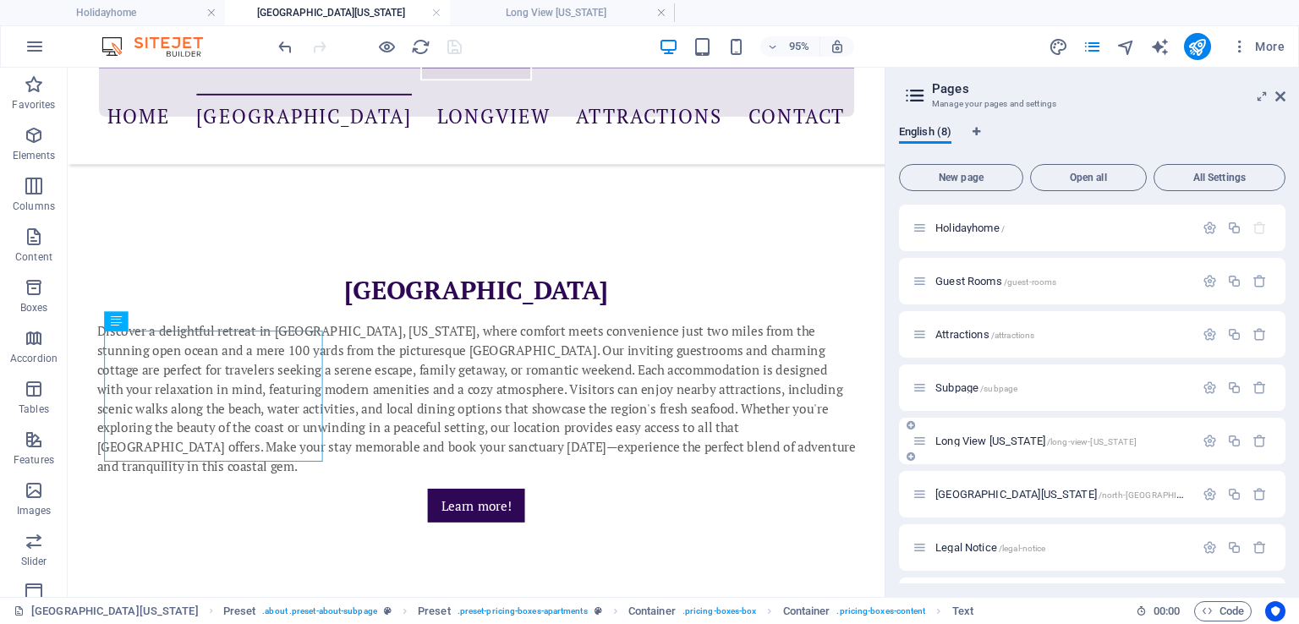
click at [981, 443] on span "Long View [US_STATE] /long-view-[US_STATE]" at bounding box center [1035, 441] width 201 height 13
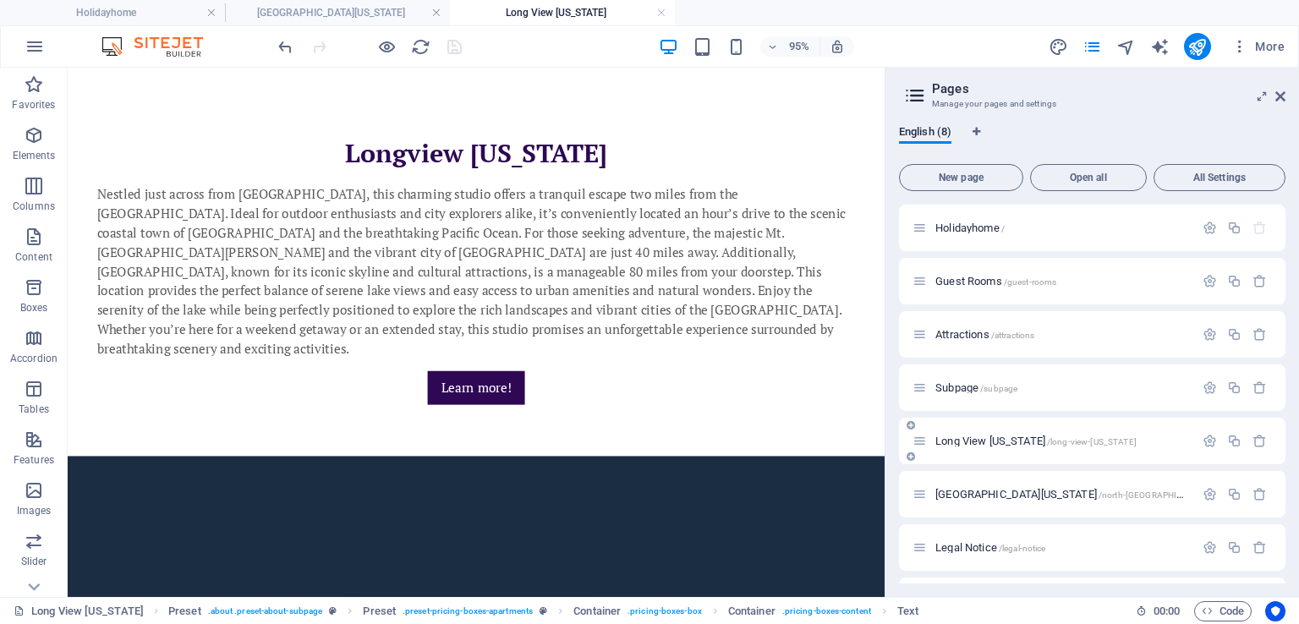
scroll to position [0, 0]
click at [981, 443] on span "Long View [US_STATE] /long-view-[US_STATE]" at bounding box center [1035, 441] width 201 height 13
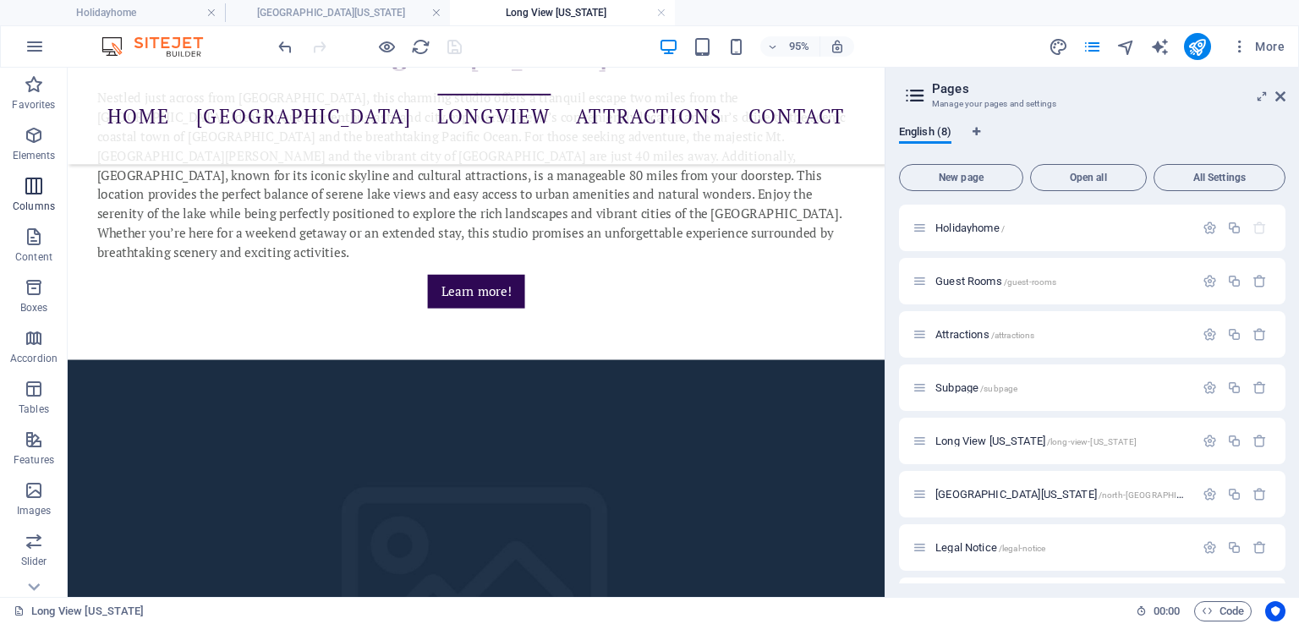
click at [34, 190] on icon "button" at bounding box center [34, 186] width 20 height 20
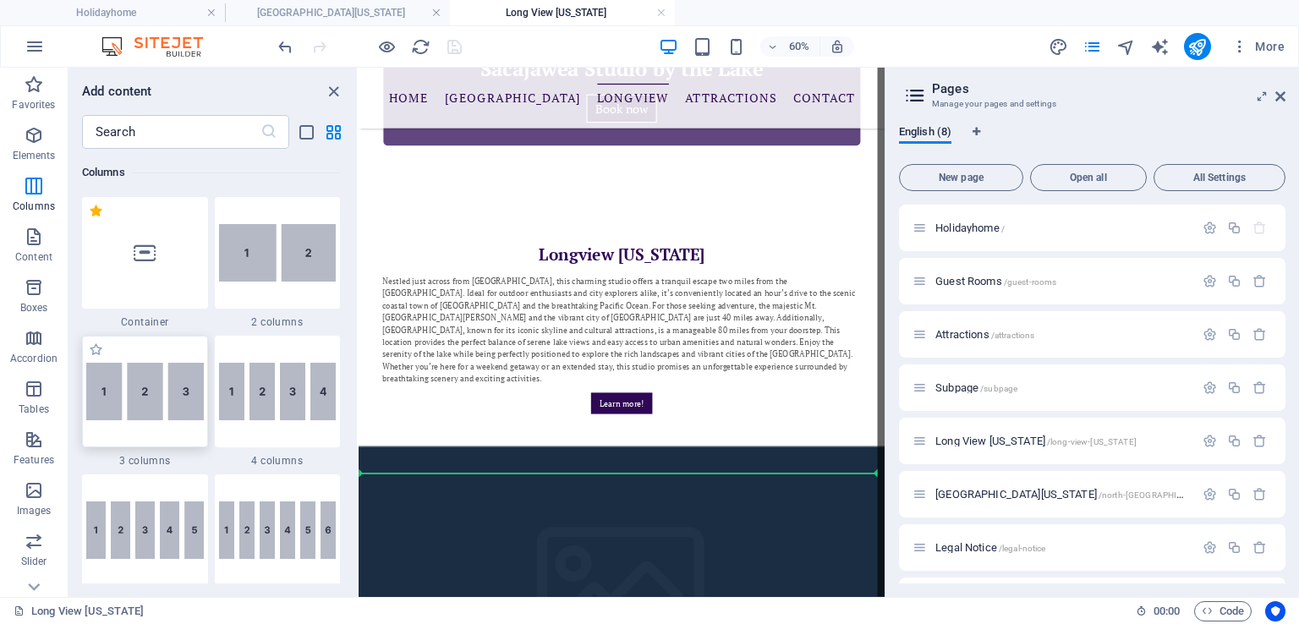
scroll to position [1356, 0]
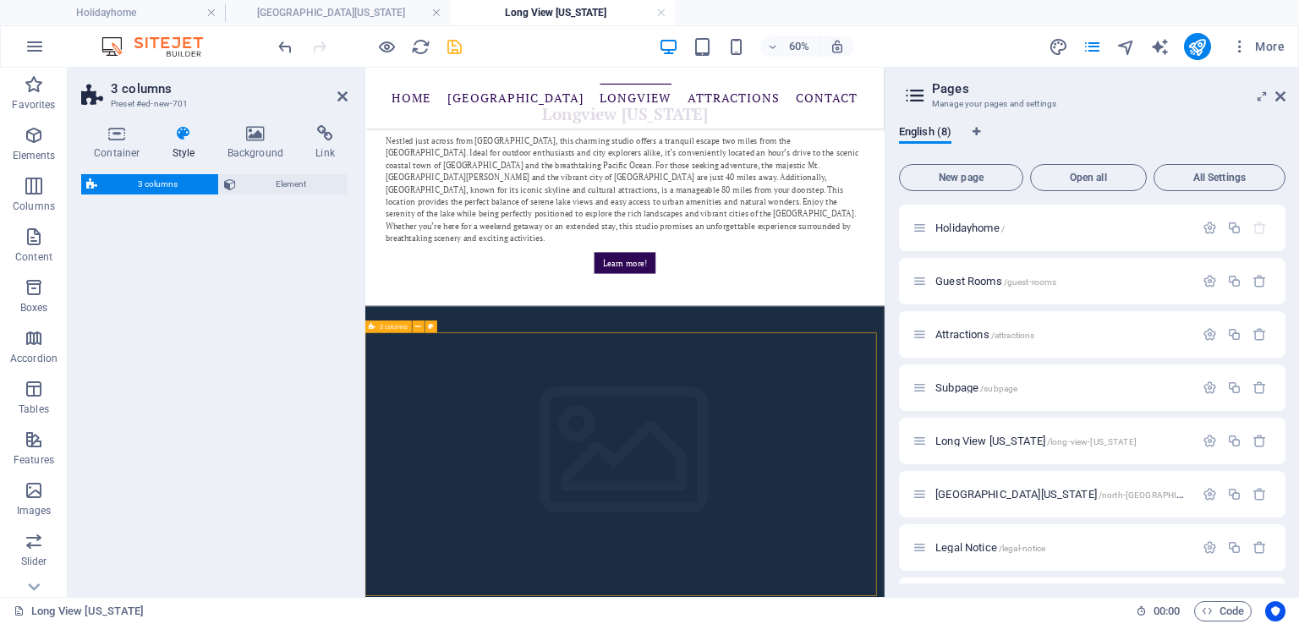
select select "rem"
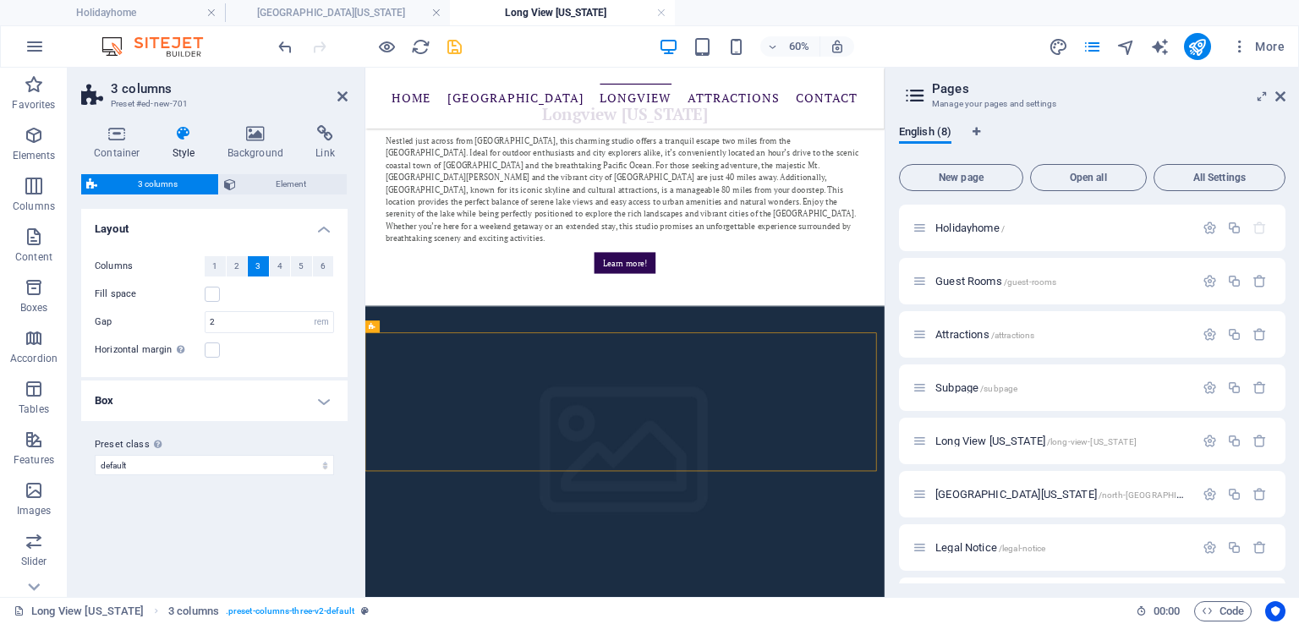
click at [122, 397] on h4 "Box" at bounding box center [214, 401] width 266 height 41
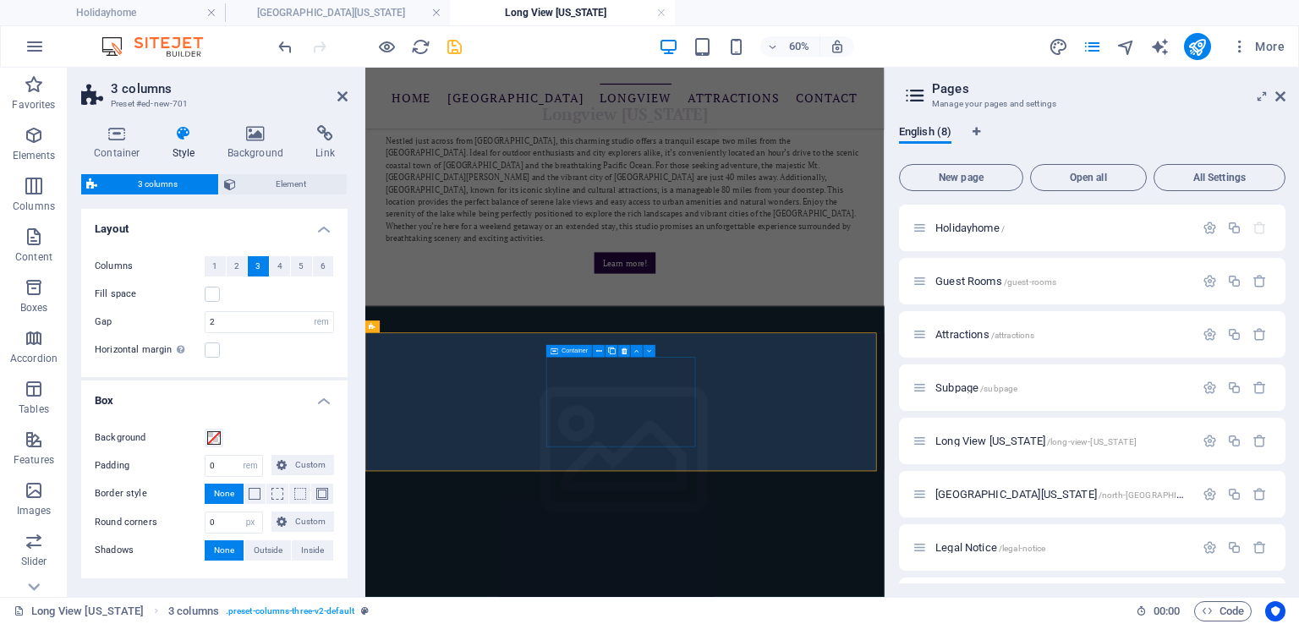
click at [41, 146] on span "Elements" at bounding box center [34, 145] width 68 height 41
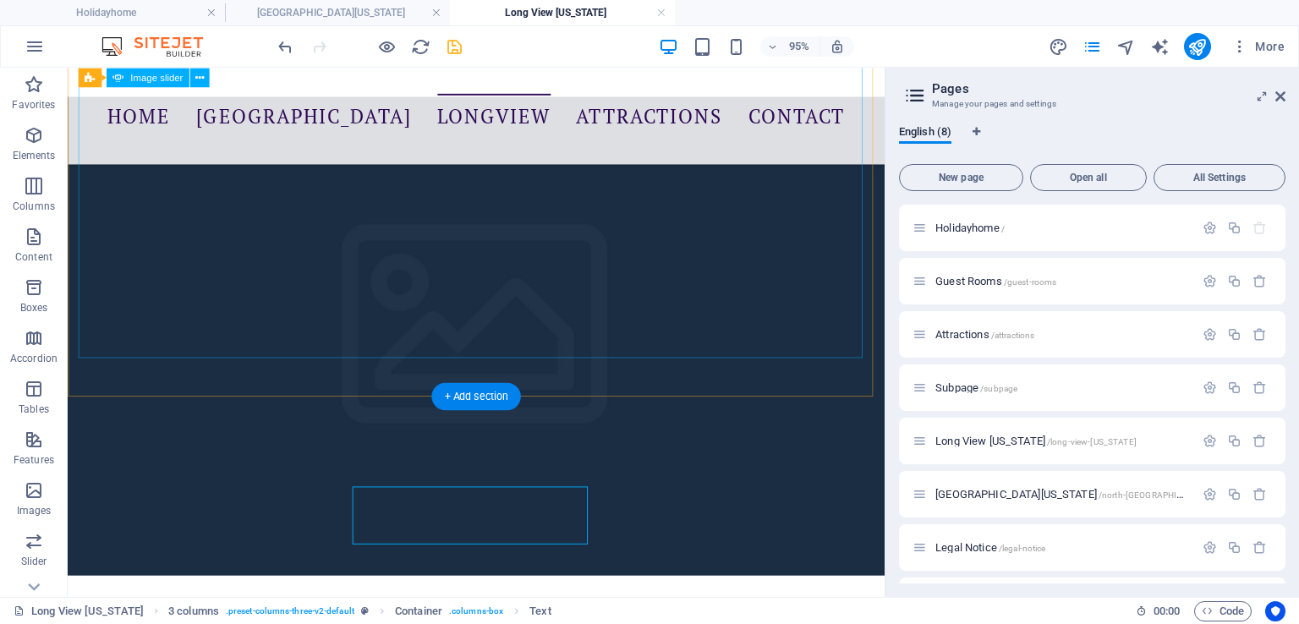
scroll to position [1075, 0]
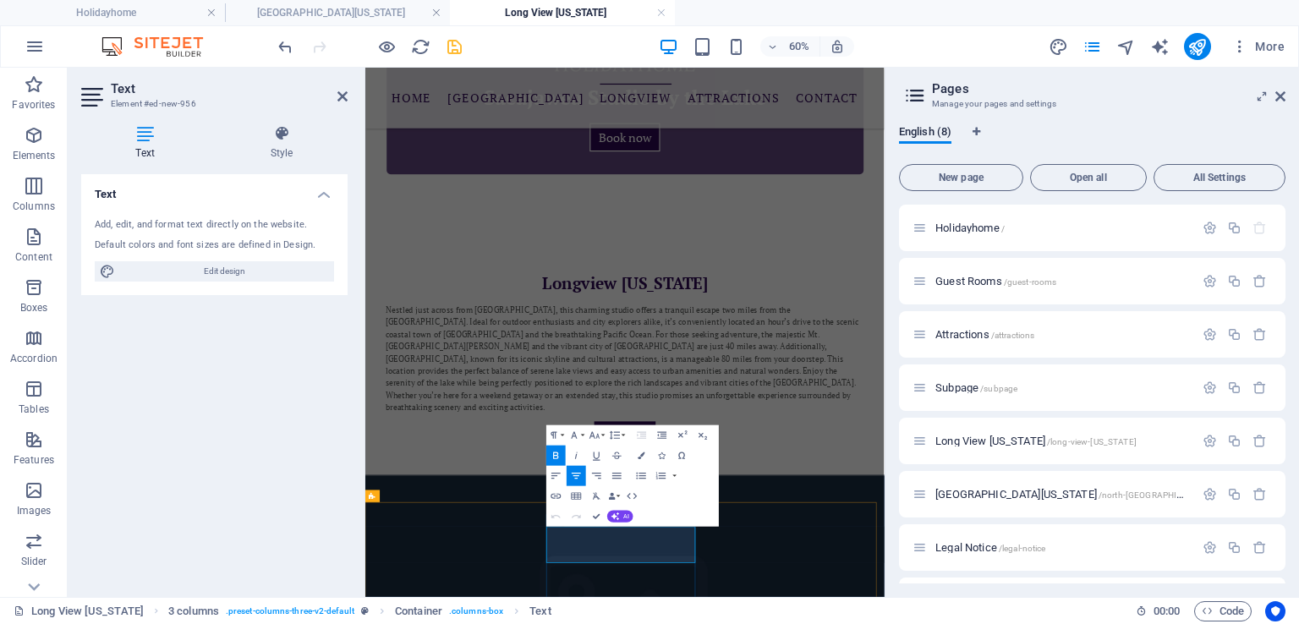
drag, startPoint x: 733, startPoint y: 879, endPoint x: 786, endPoint y: 883, distance: 53.4
drag, startPoint x: 846, startPoint y: 881, endPoint x: 736, endPoint y: 883, distance: 110.8
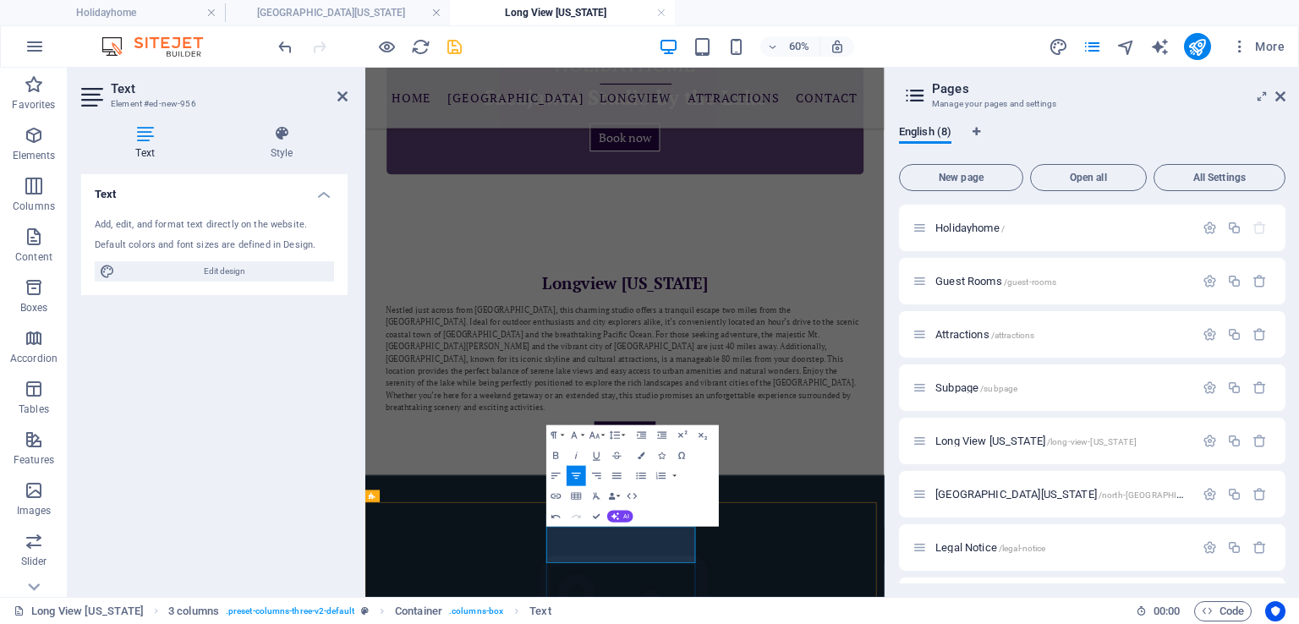
copy li "Private Bathroom"
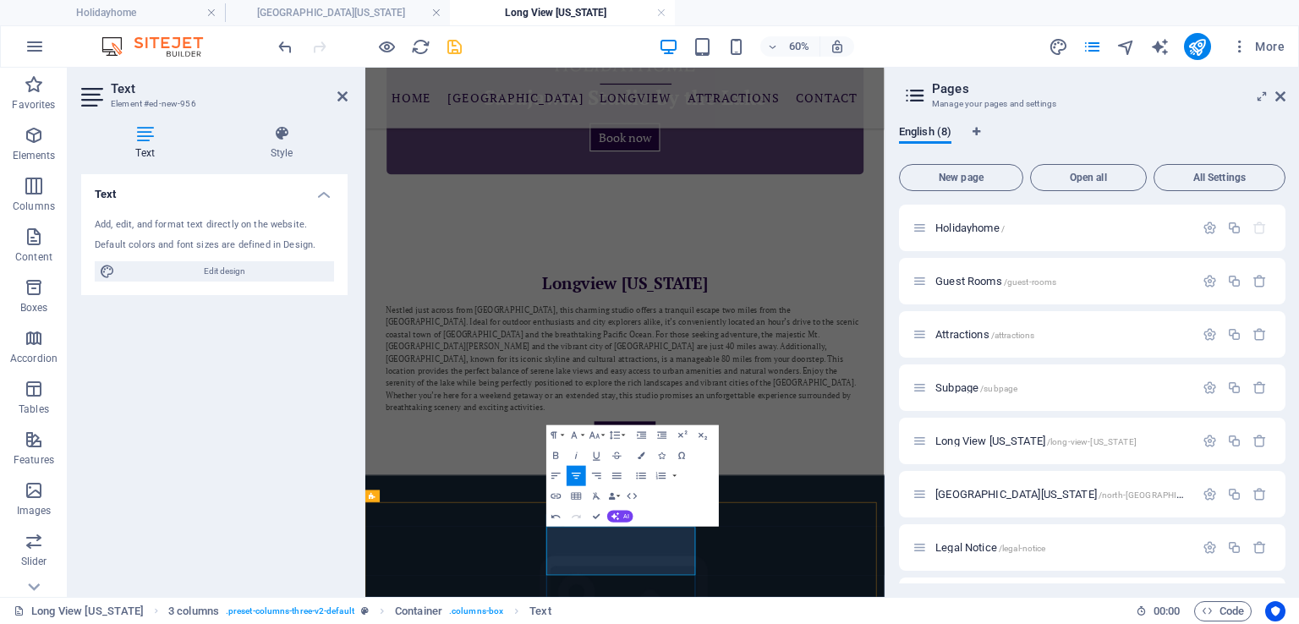
drag, startPoint x: 776, startPoint y: 880, endPoint x: 735, endPoint y: 881, distance: 41.4
drag, startPoint x: 775, startPoint y: 878, endPoint x: 844, endPoint y: 877, distance: 68.5
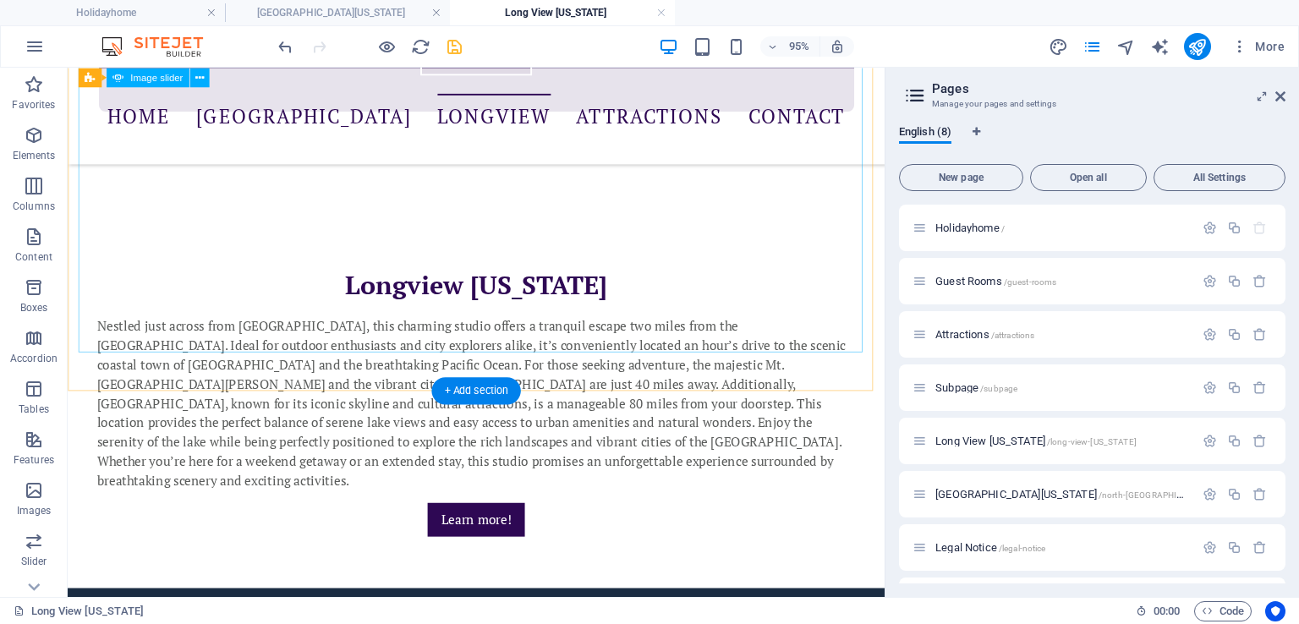
scroll to position [1081, 0]
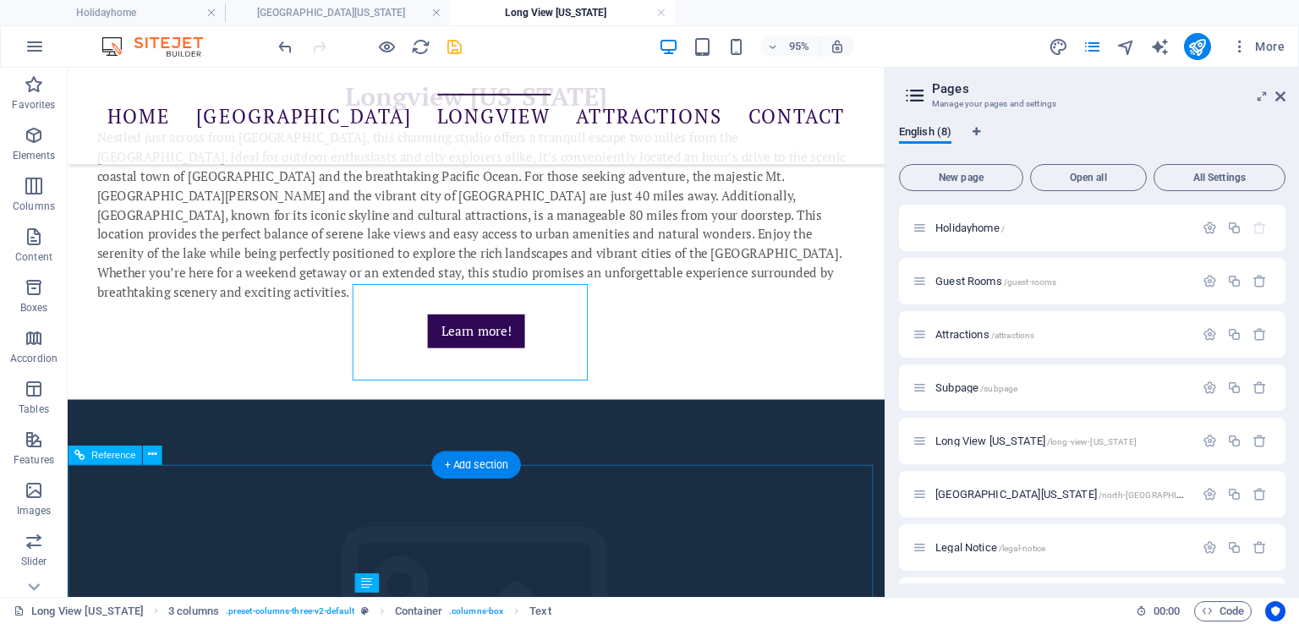
scroll to position [1288, 0]
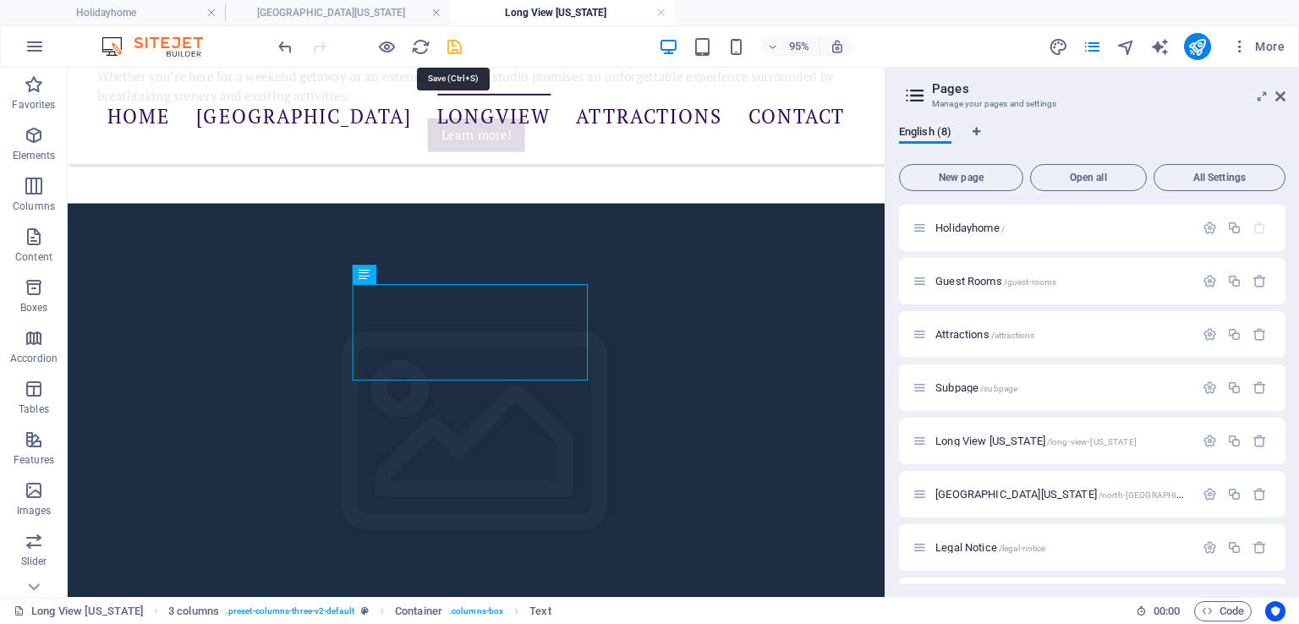
click at [453, 41] on icon "save" at bounding box center [454, 46] width 19 height 19
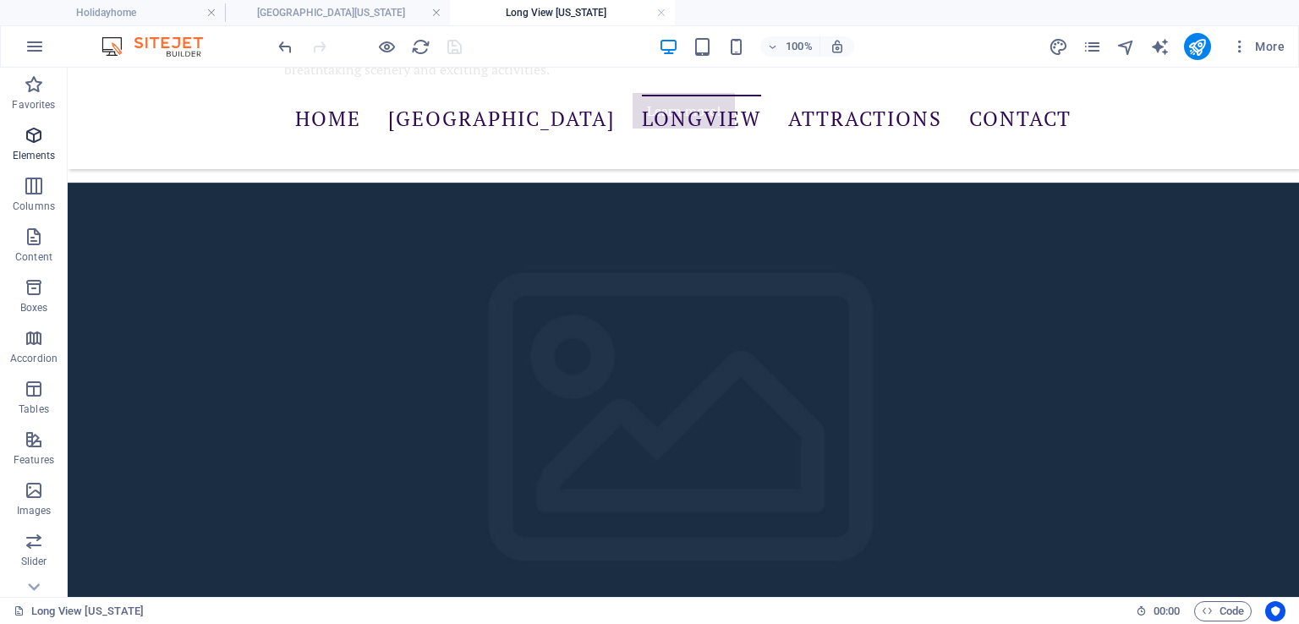
click at [35, 141] on icon "button" at bounding box center [34, 135] width 20 height 20
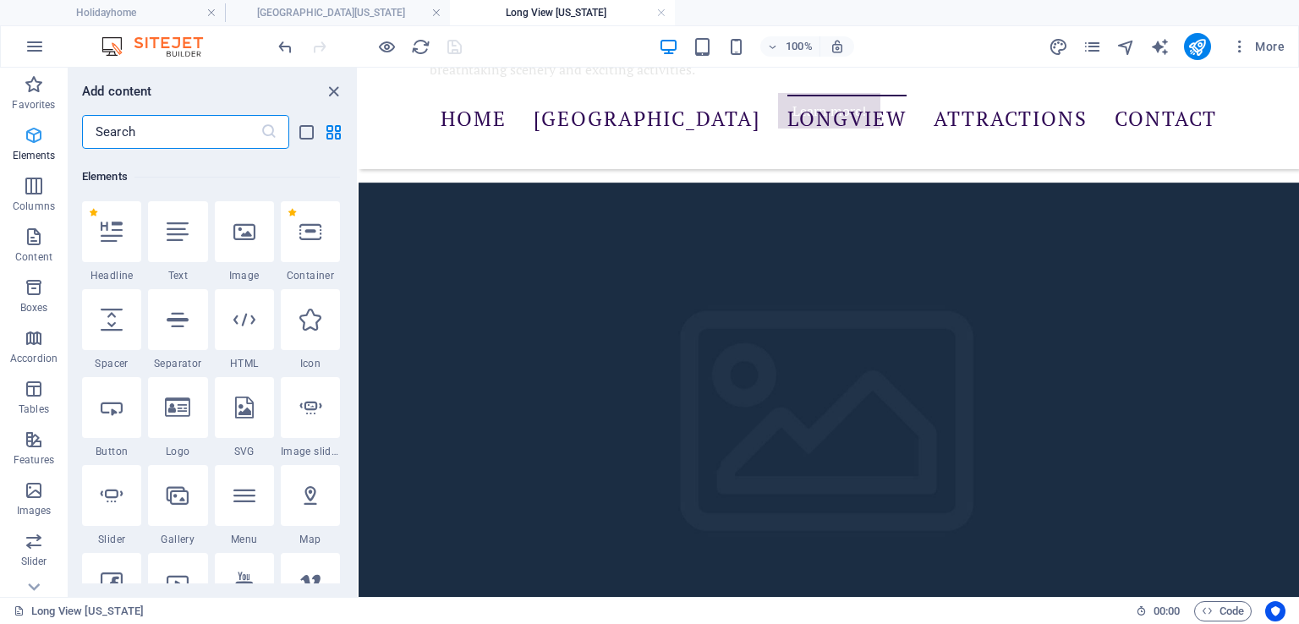
scroll to position [179, 0]
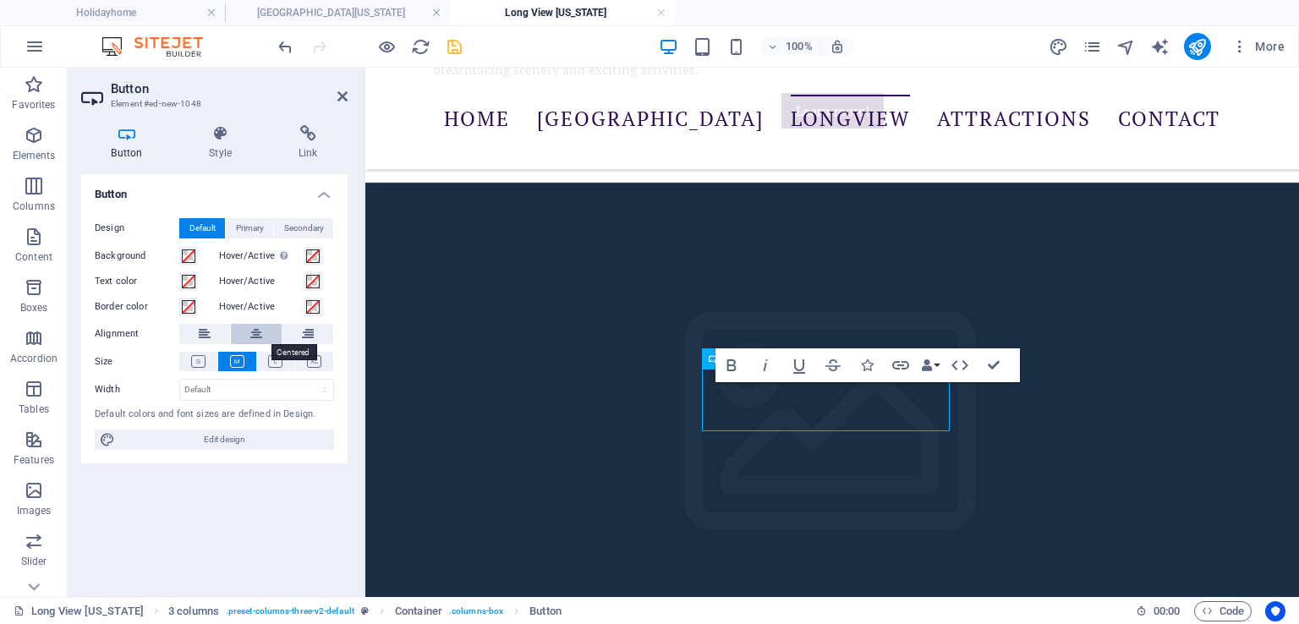
click at [260, 331] on icon at bounding box center [256, 334] width 12 height 20
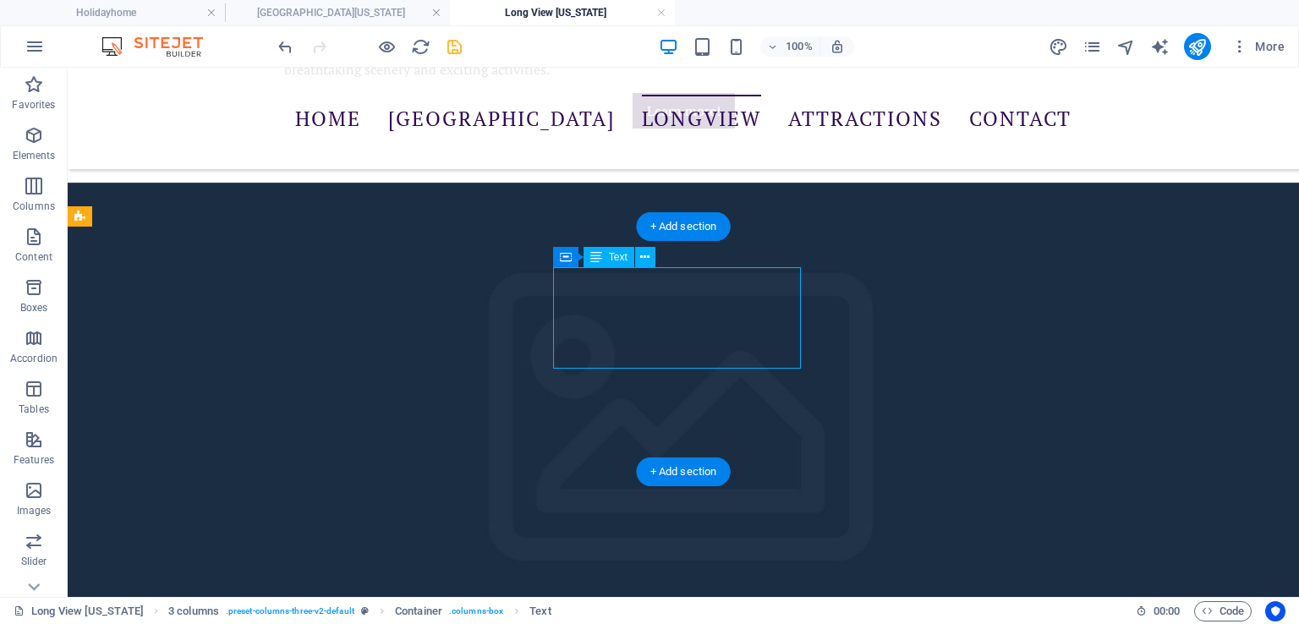
drag, startPoint x: 617, startPoint y: 278, endPoint x: 735, endPoint y: 282, distance: 117.6
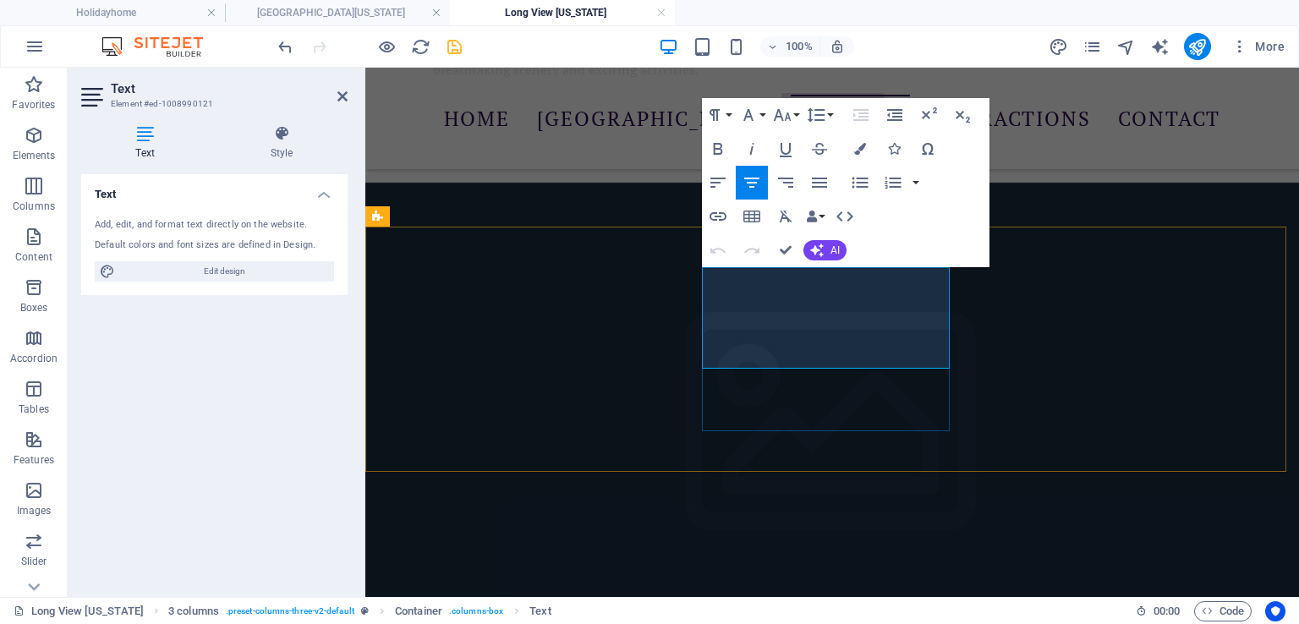
drag, startPoint x: 768, startPoint y: 273, endPoint x: 885, endPoint y: 277, distance: 117.6
click at [717, 145] on icon "button" at bounding box center [718, 149] width 20 height 20
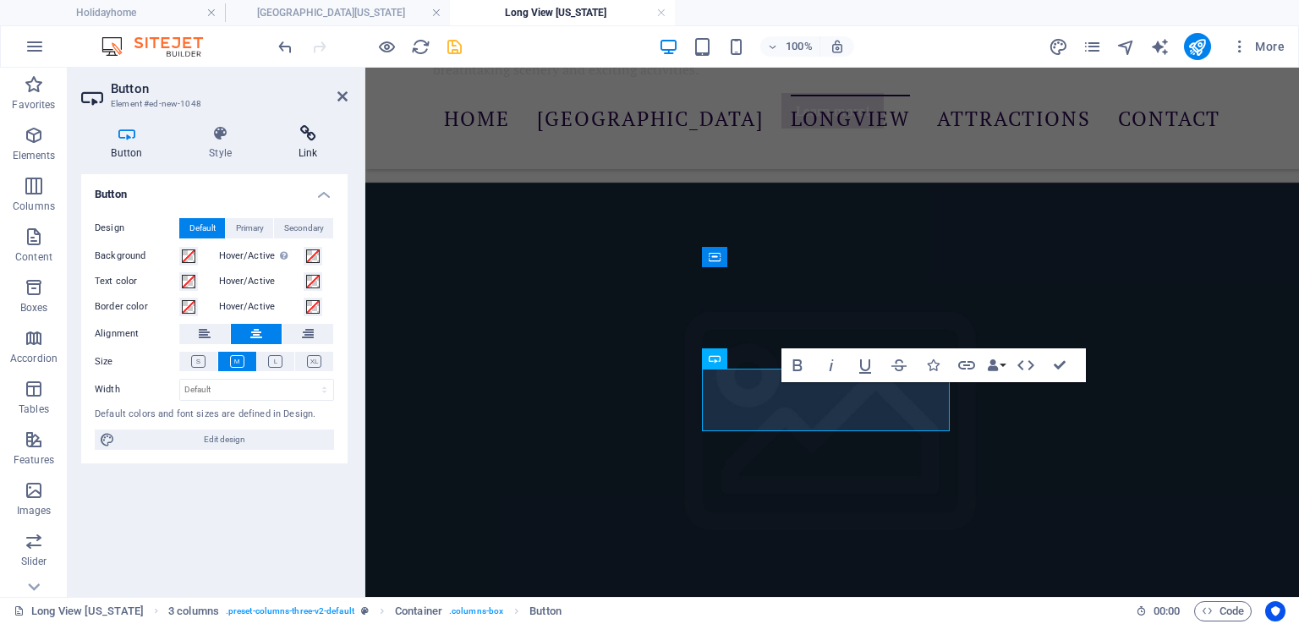
click at [310, 144] on h4 "Link" at bounding box center [307, 143] width 79 height 36
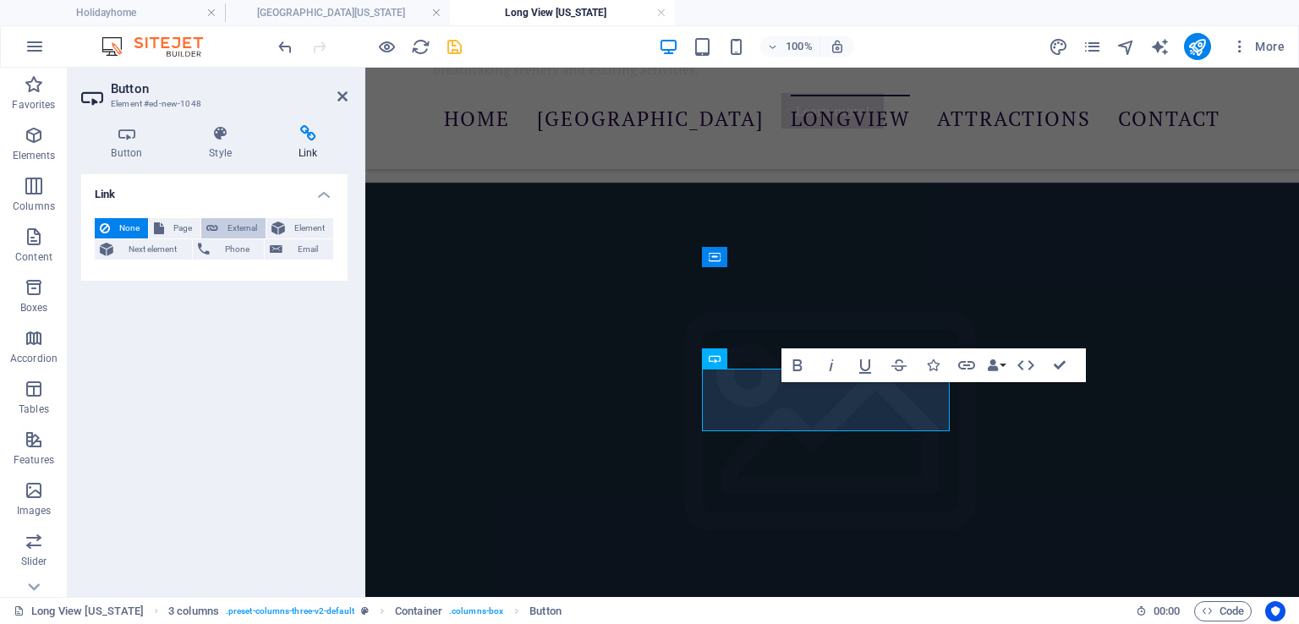
click at [237, 226] on span "External" at bounding box center [241, 228] width 37 height 20
select select "blank"
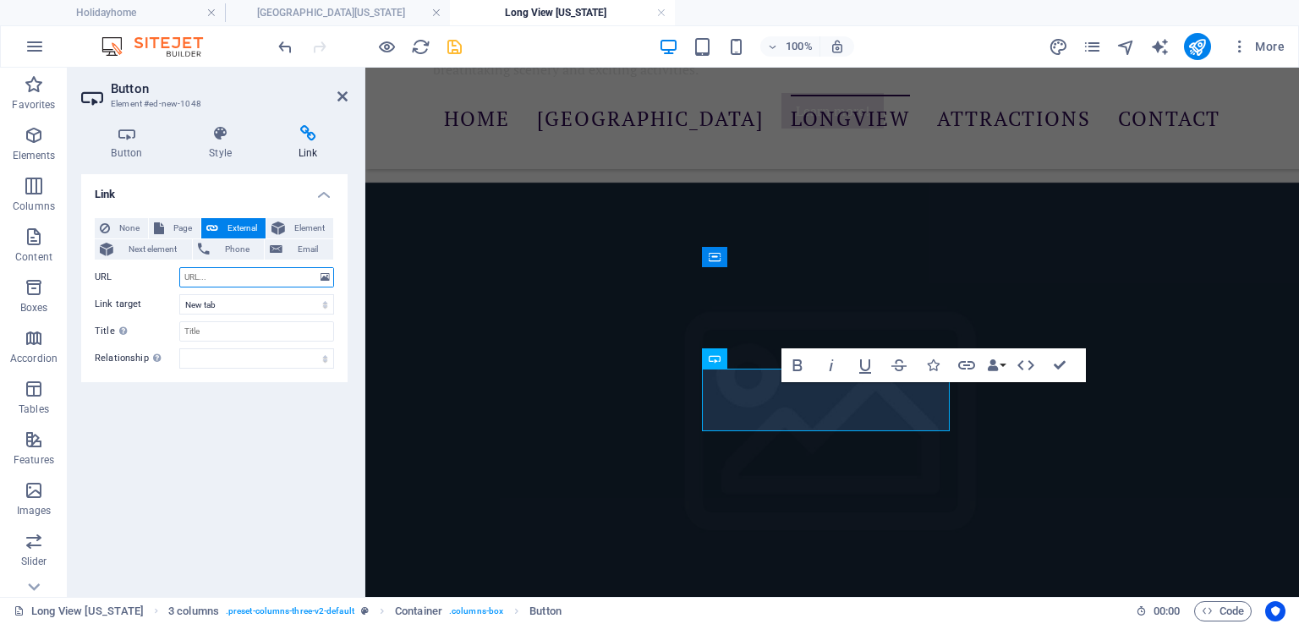
click at [208, 278] on input "URL" at bounding box center [256, 277] width 155 height 20
paste input "[URL][DOMAIN_NAME]"
type input "[URL][DOMAIN_NAME]"
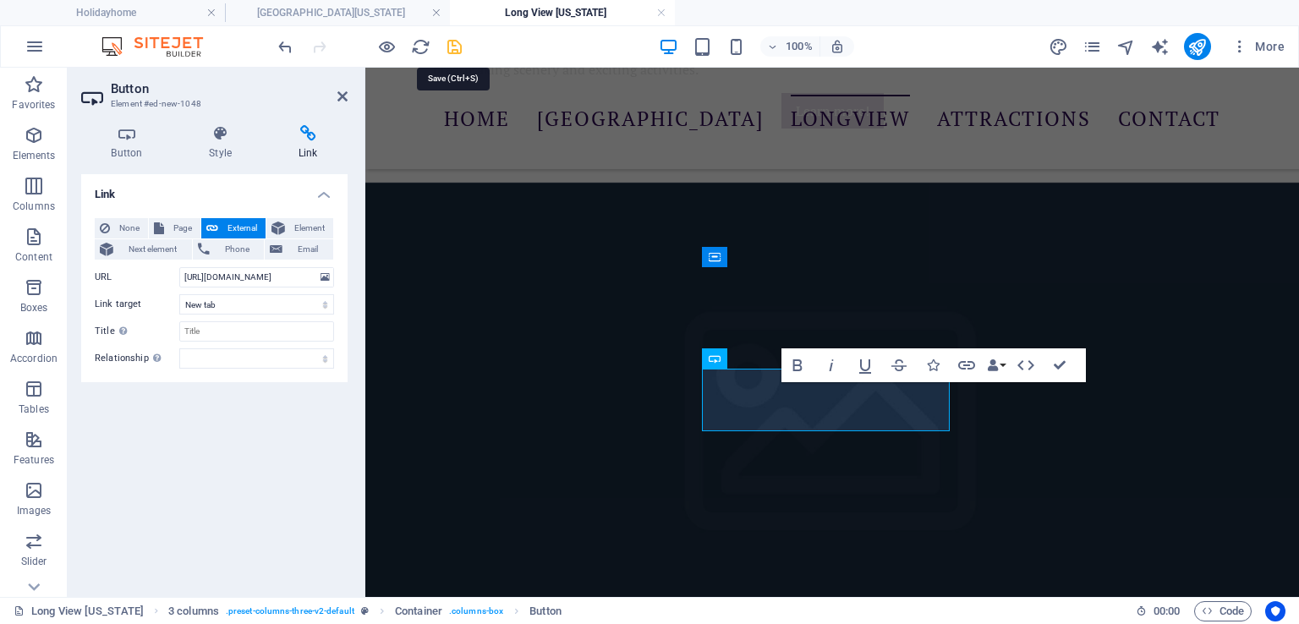
click at [454, 48] on icon "save" at bounding box center [454, 46] width 19 height 19
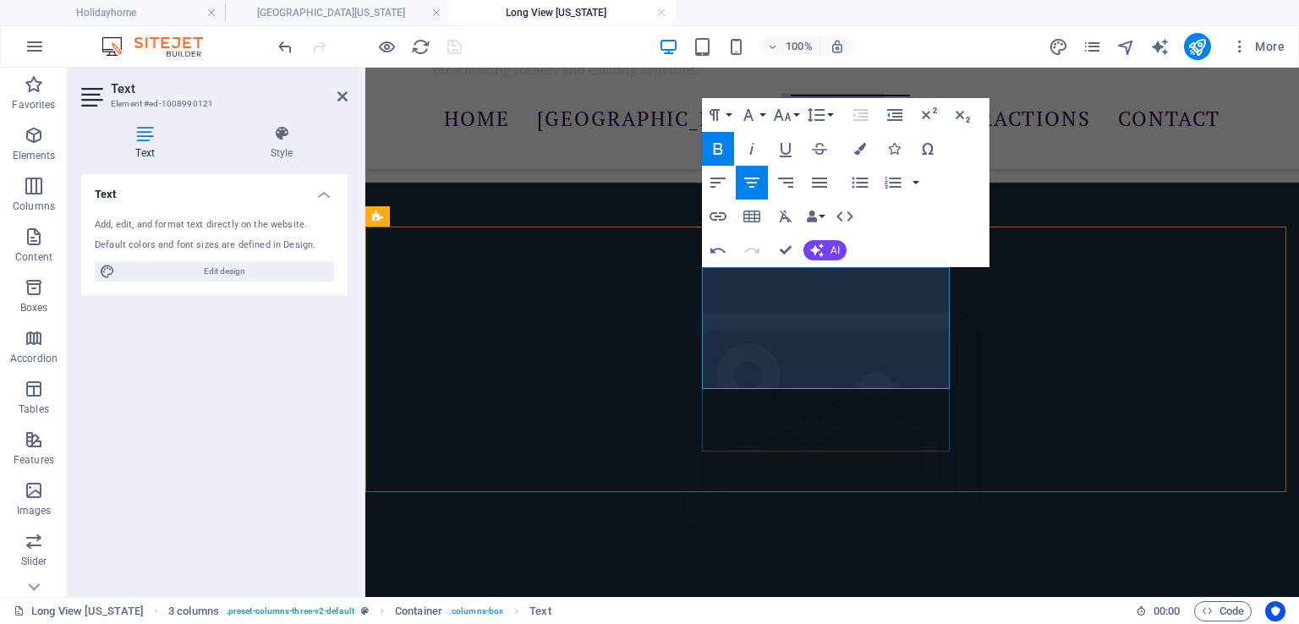
drag, startPoint x: 734, startPoint y: 278, endPoint x: 915, endPoint y: 279, distance: 181.0
click at [720, 150] on icon "button" at bounding box center [717, 149] width 9 height 12
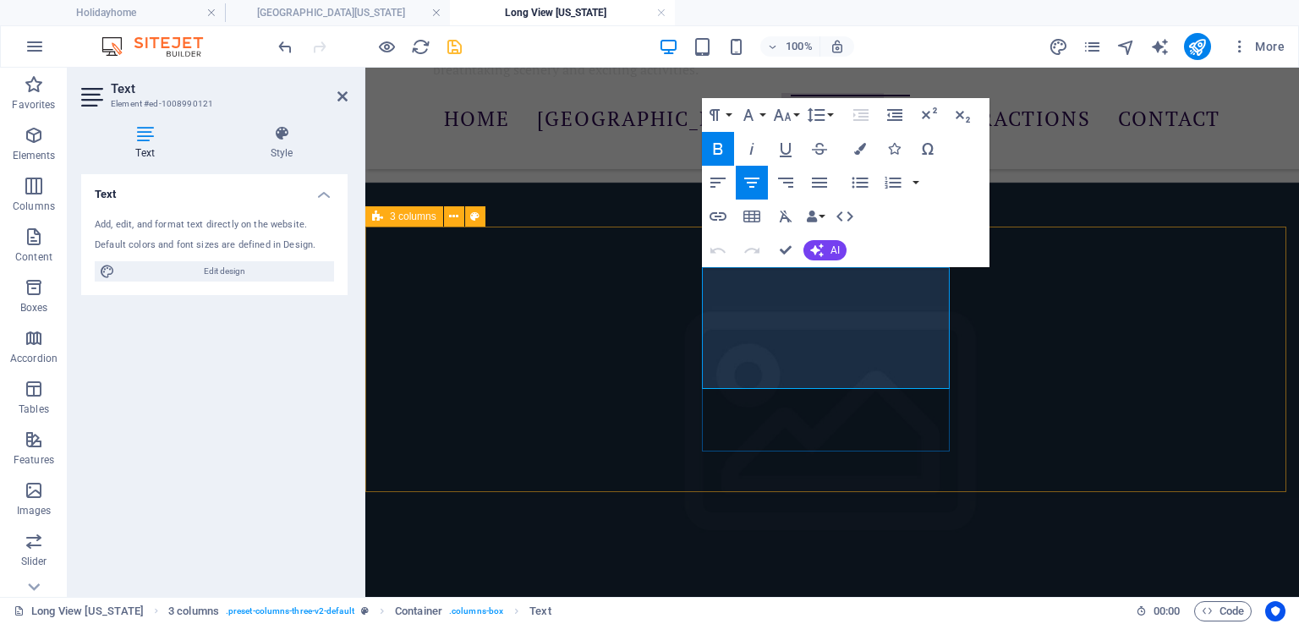
drag, startPoint x: 731, startPoint y: 276, endPoint x: 923, endPoint y: 280, distance: 192.0
copy strong "Sacajawea Studio on the Lake"
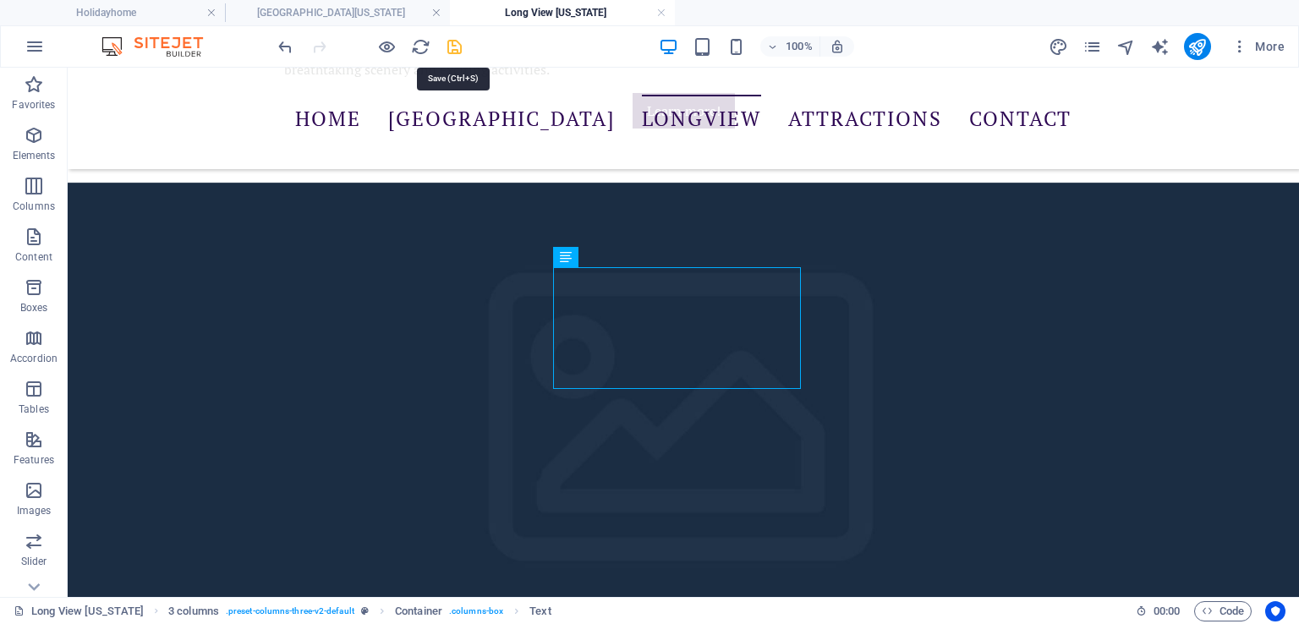
click at [453, 48] on icon "save" at bounding box center [454, 46] width 19 height 19
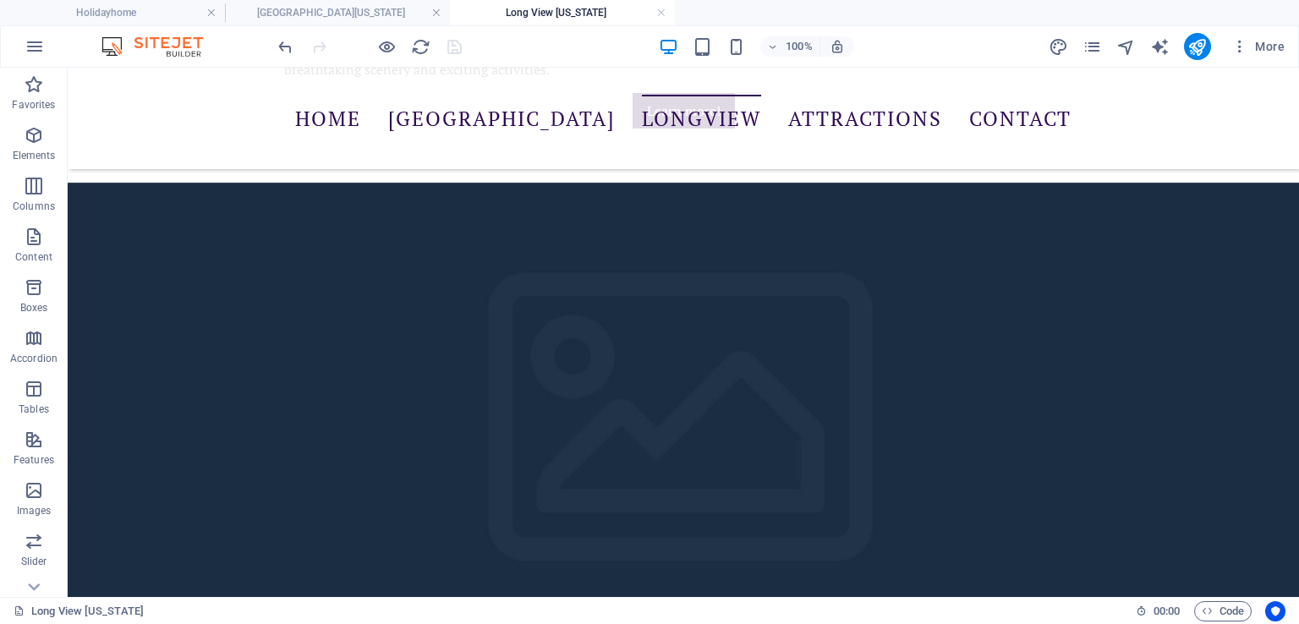
click at [373, 45] on div at bounding box center [369, 46] width 189 height 27
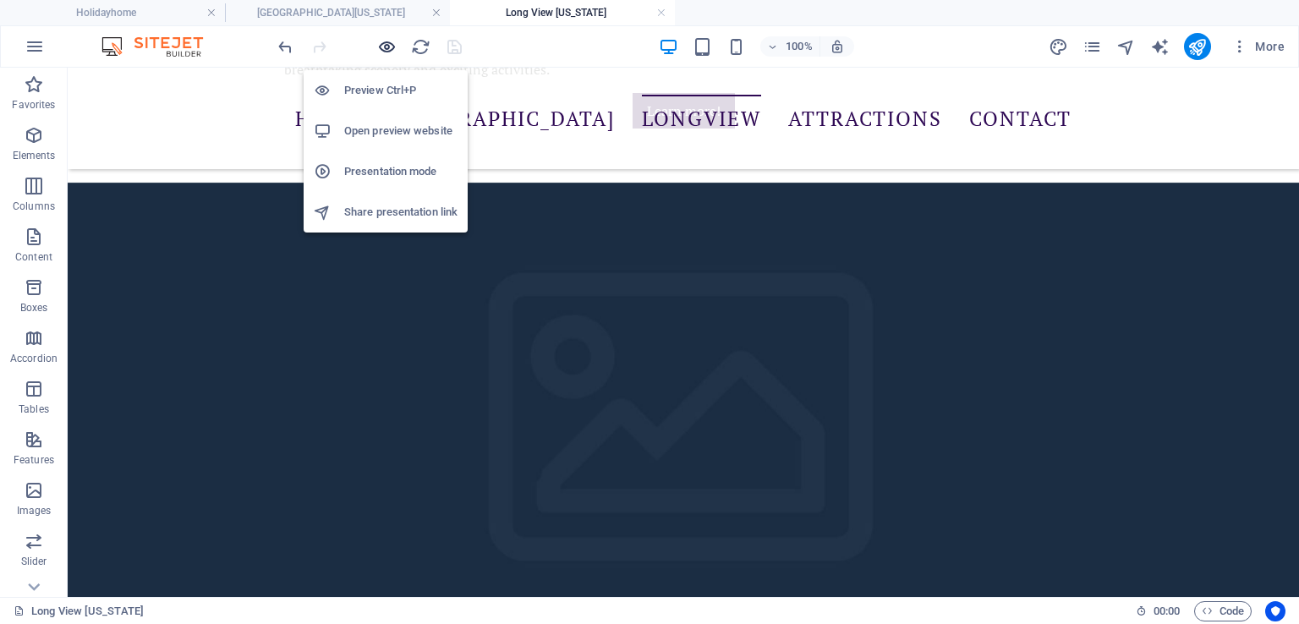
click at [379, 45] on icon "button" at bounding box center [386, 46] width 19 height 19
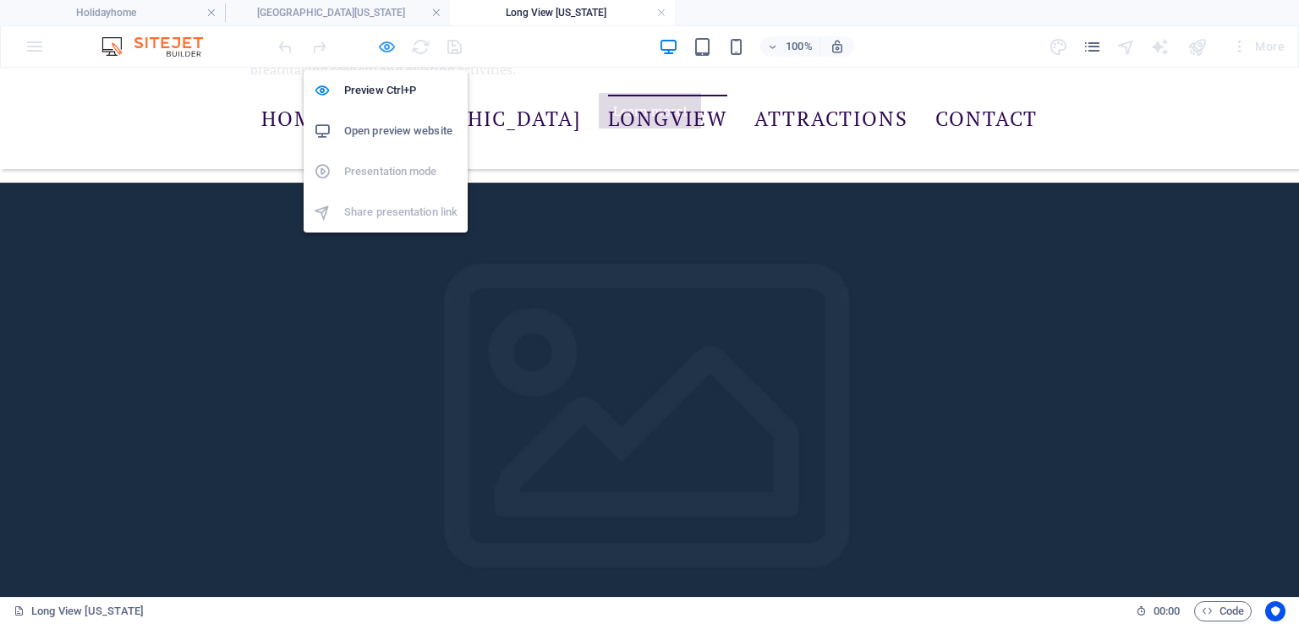
click at [384, 48] on icon "button" at bounding box center [386, 46] width 19 height 19
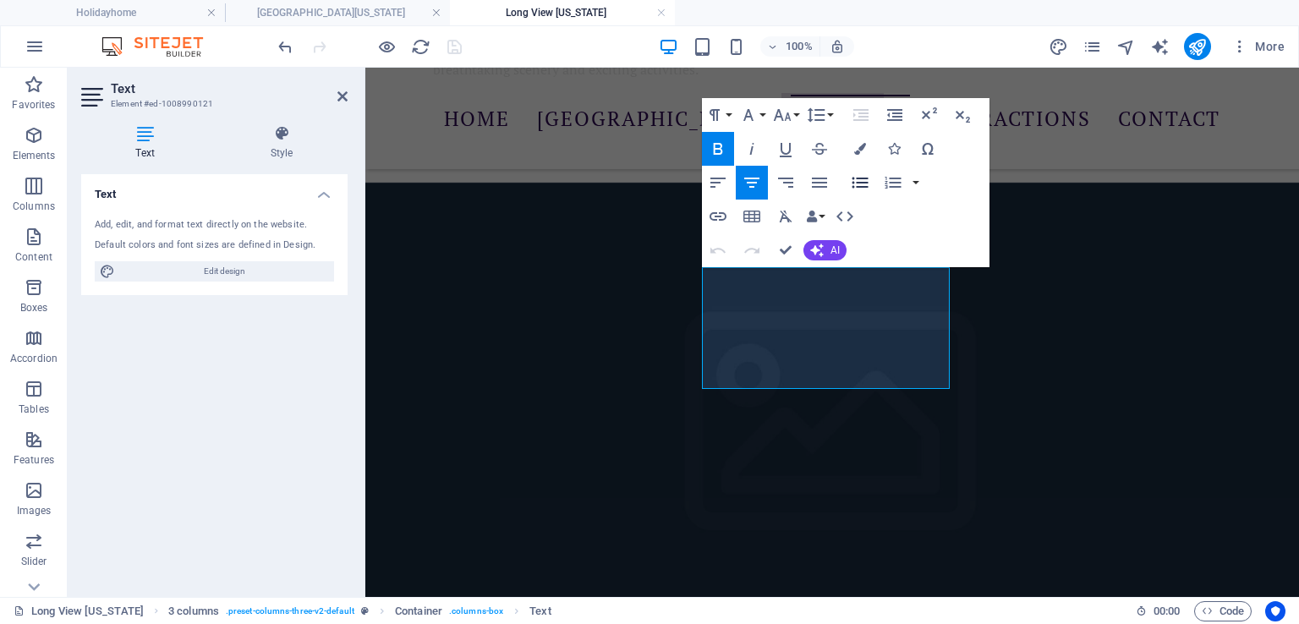
click at [860, 183] on icon "button" at bounding box center [860, 183] width 16 height 11
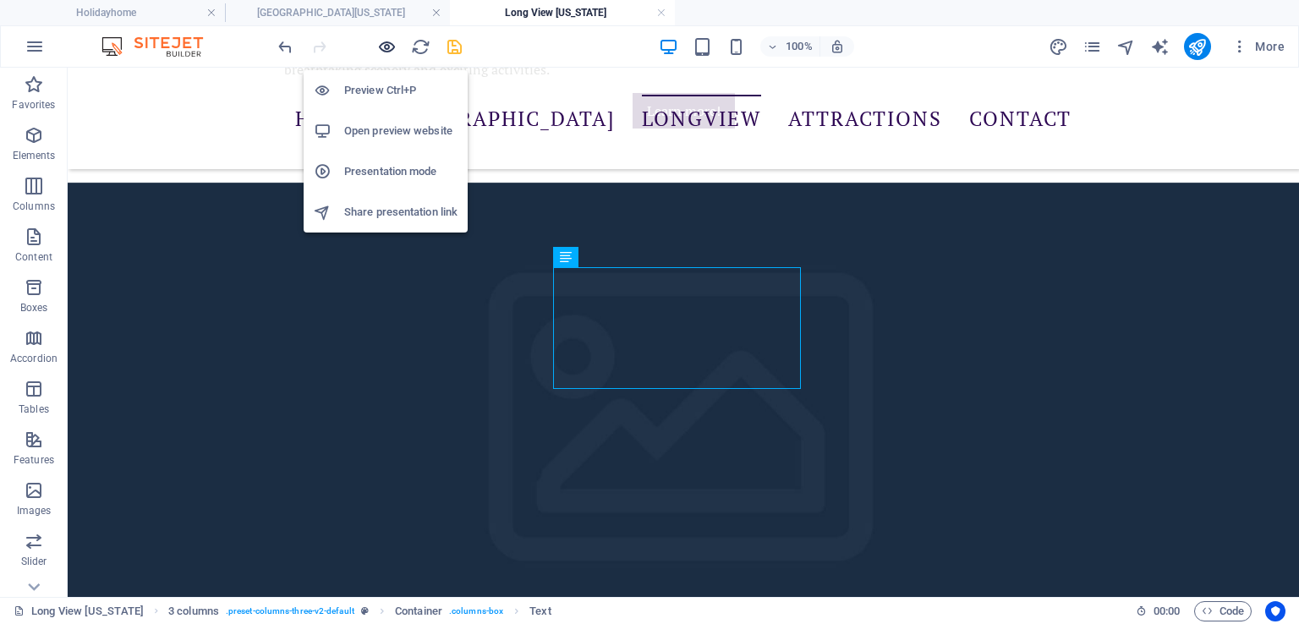
click at [383, 46] on icon "button" at bounding box center [386, 46] width 19 height 19
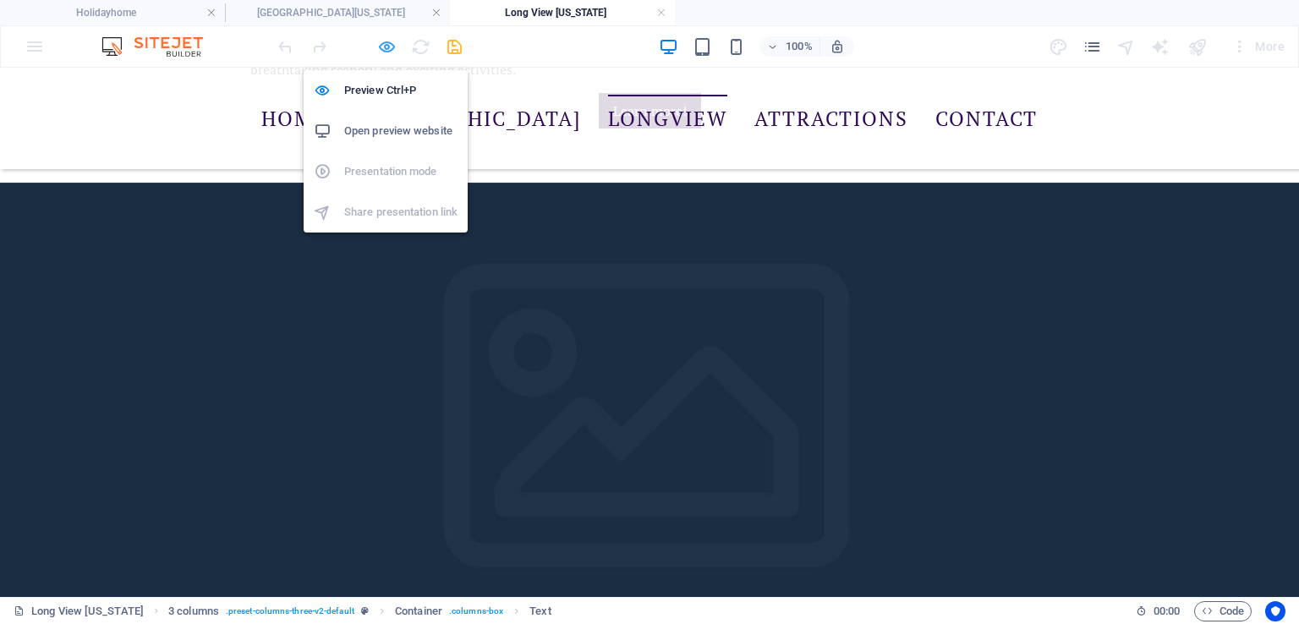
click at [386, 47] on icon "button" at bounding box center [386, 46] width 19 height 19
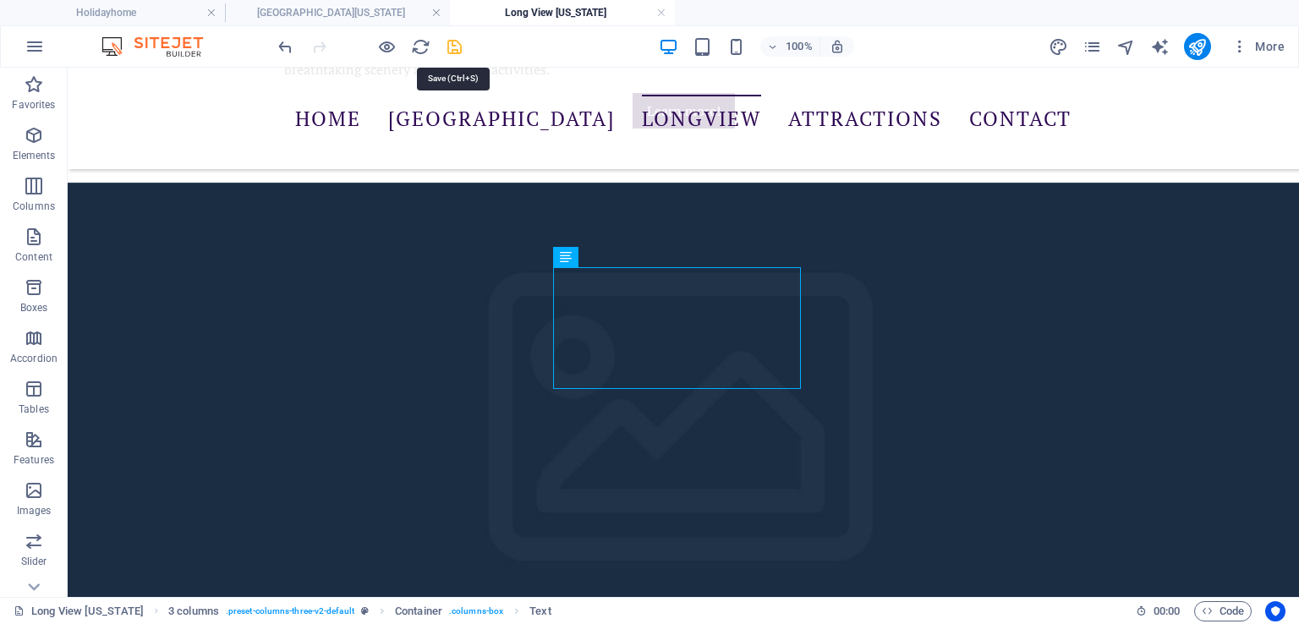
click at [455, 47] on icon "save" at bounding box center [454, 46] width 19 height 19
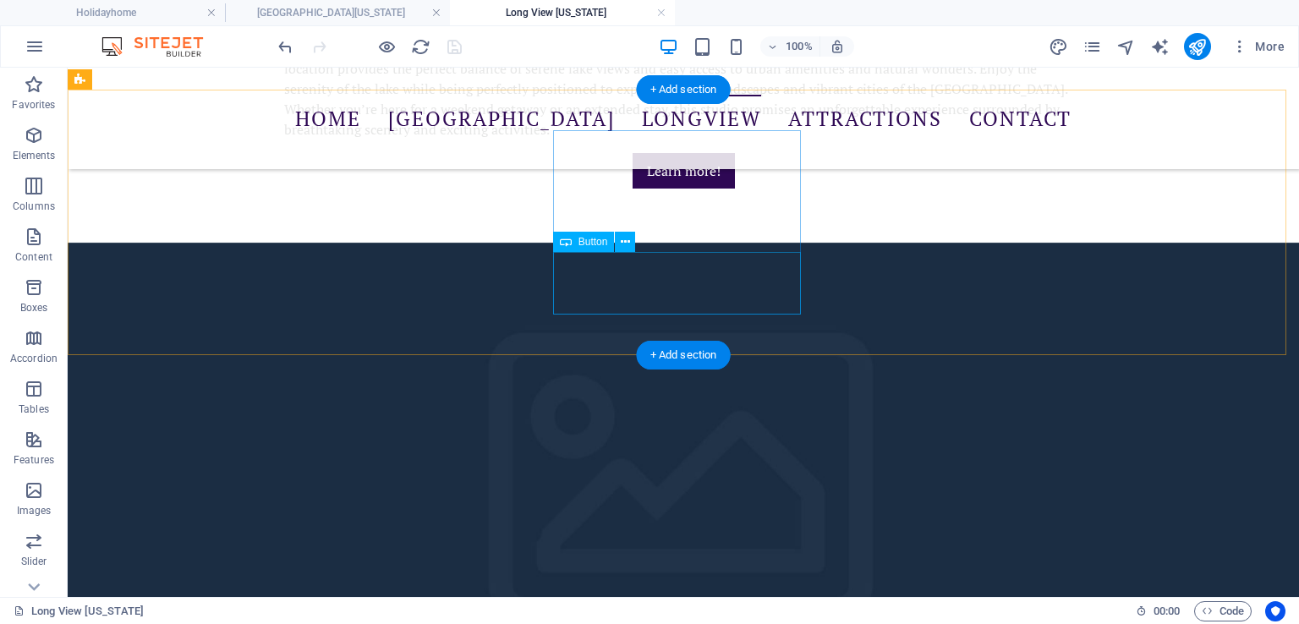
scroll to position [1424, 0]
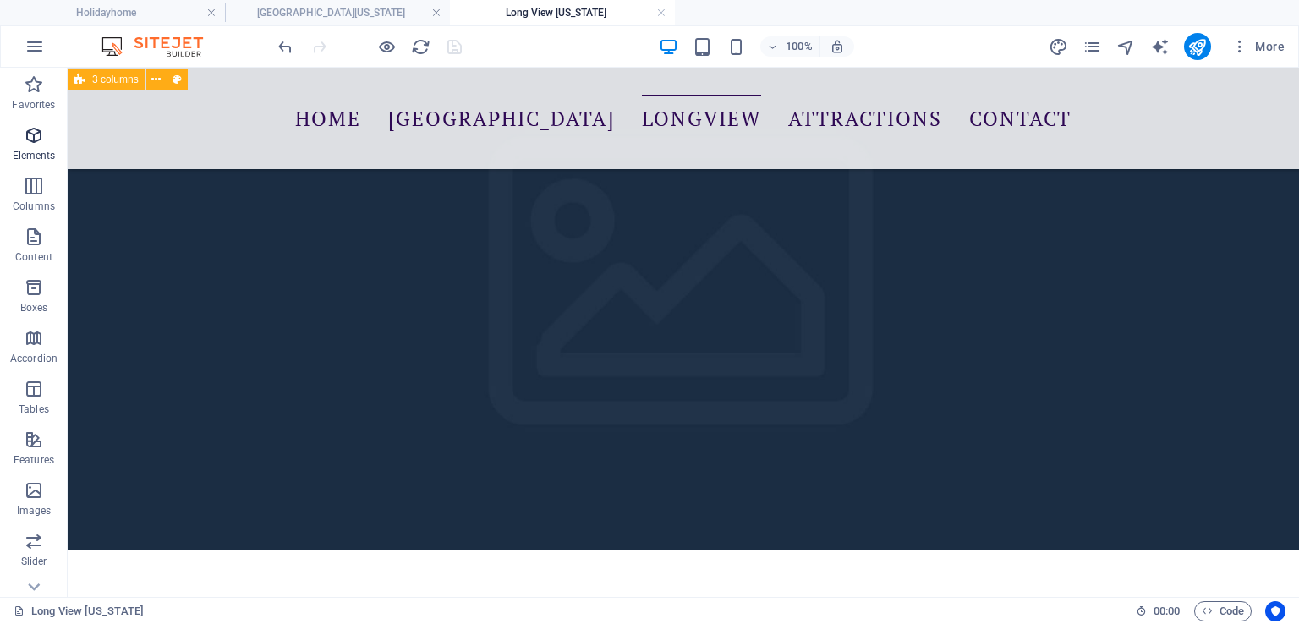
click at [32, 134] on icon "button" at bounding box center [34, 135] width 20 height 20
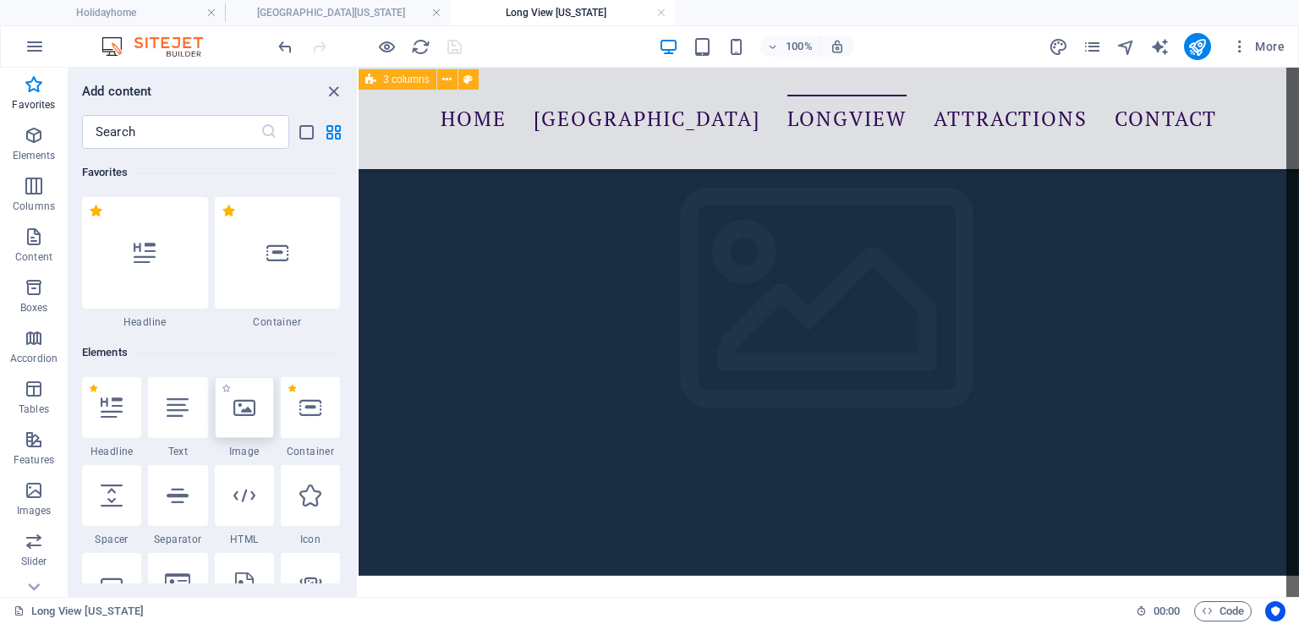
scroll to position [1414, 0]
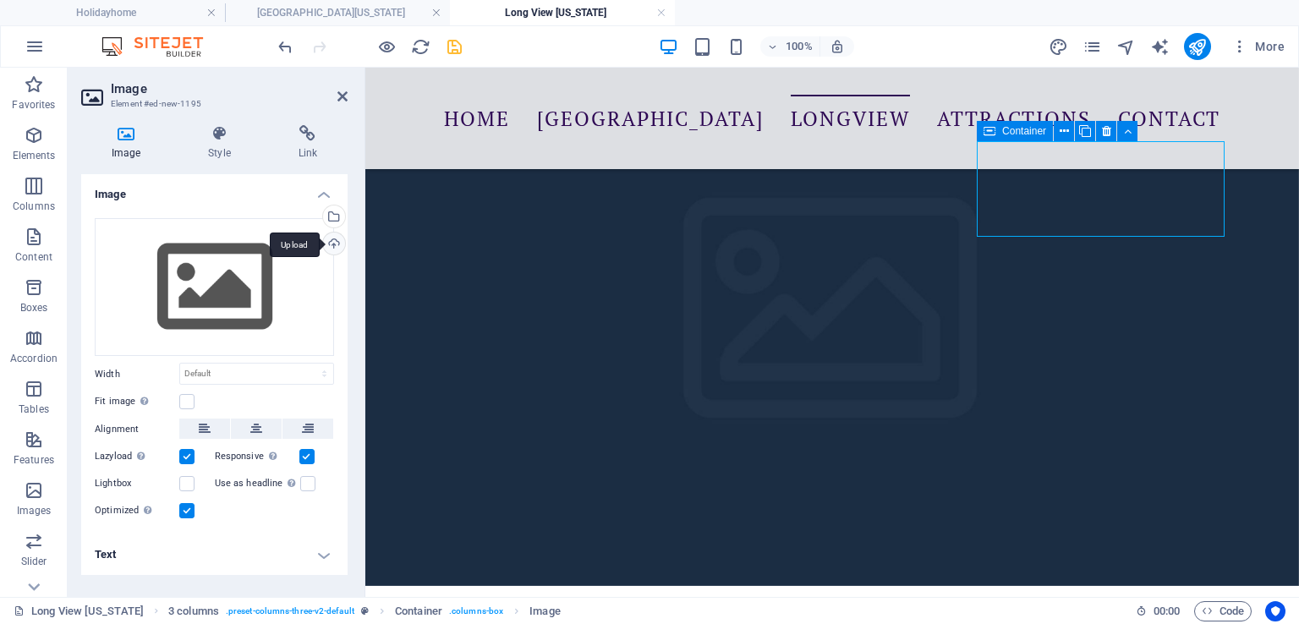
click at [332, 244] on div "Upload" at bounding box center [332, 245] width 25 height 25
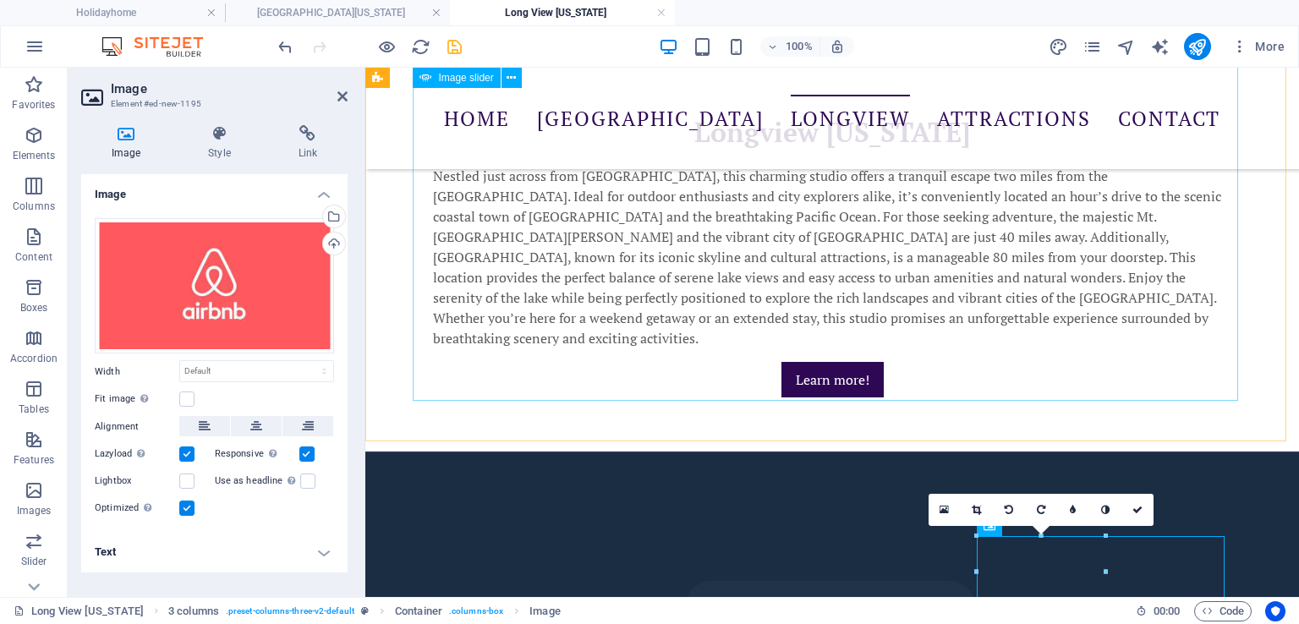
scroll to position [1217, 0]
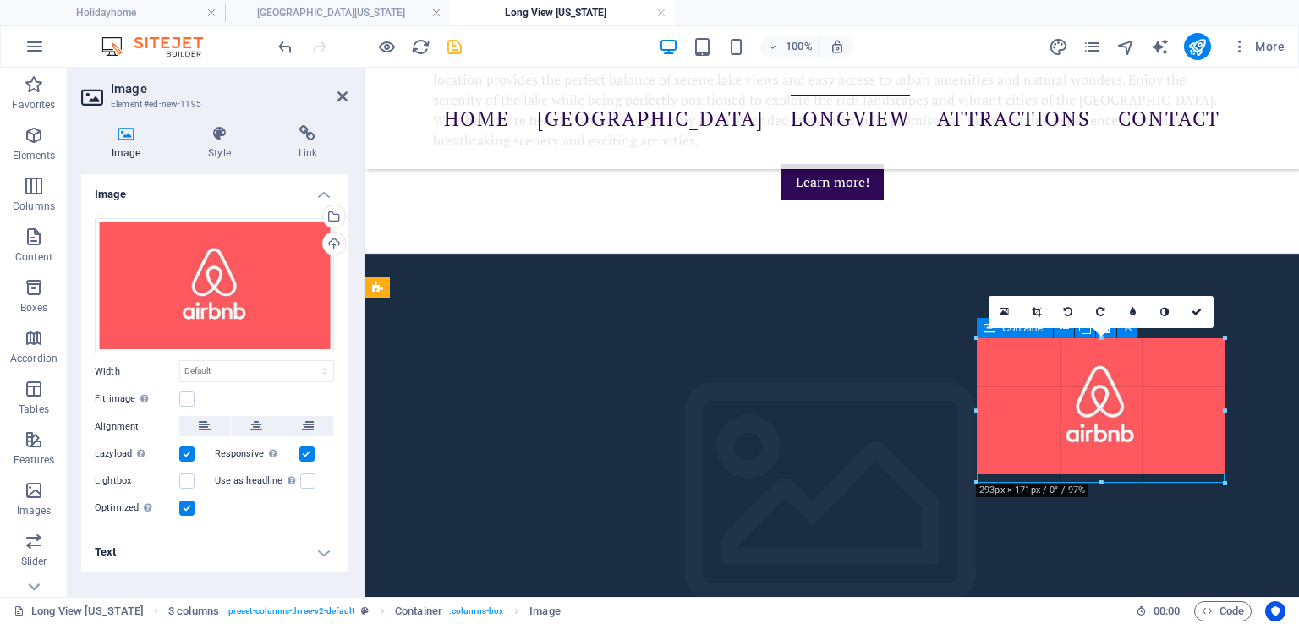
drag, startPoint x: 1106, startPoint y: 408, endPoint x: 1208, endPoint y: 482, distance: 125.3
type input "293"
select select "px"
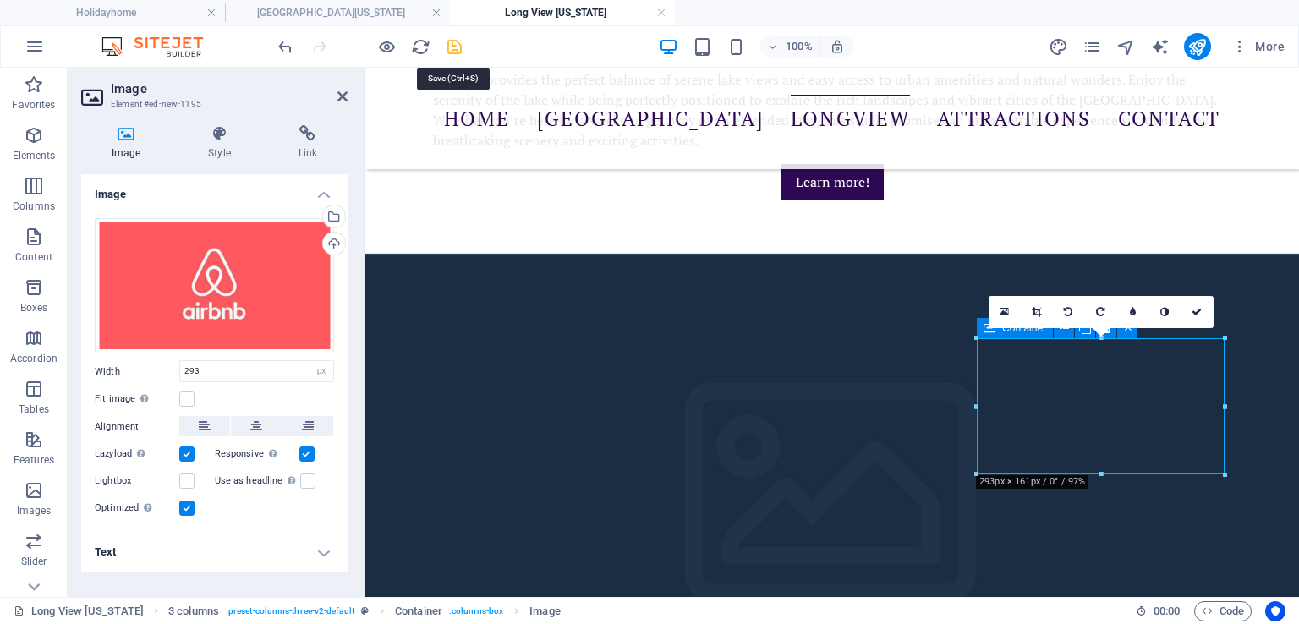
click at [453, 46] on icon "save" at bounding box center [454, 46] width 19 height 19
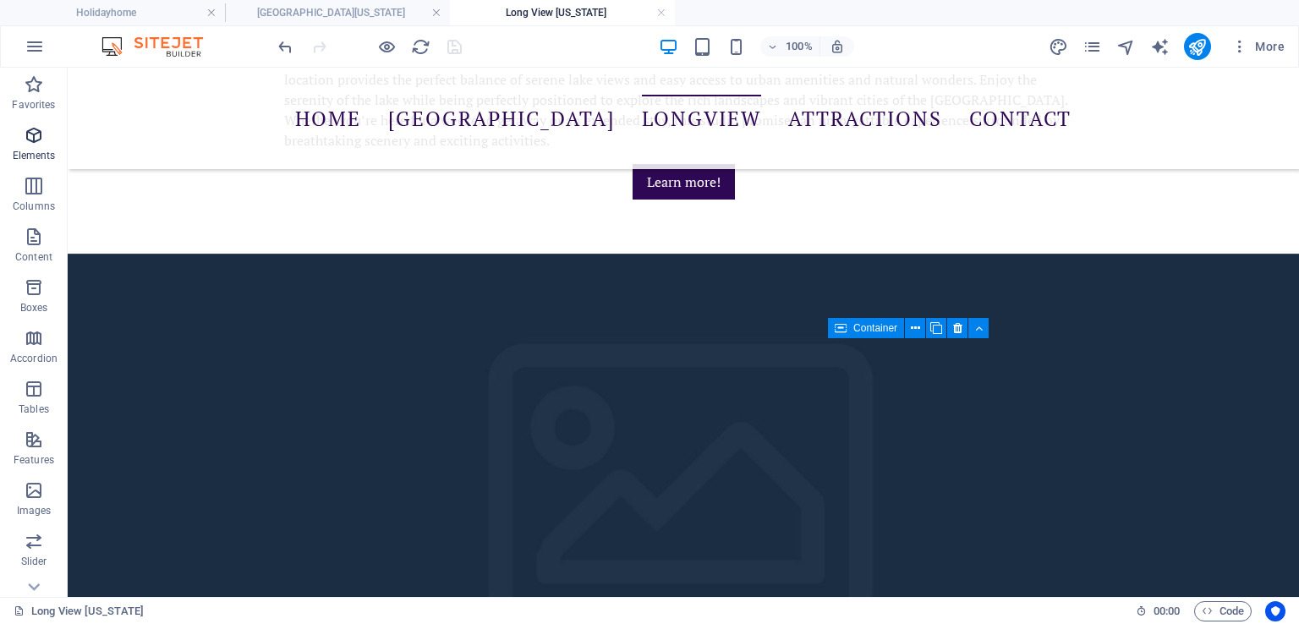
click at [32, 145] on icon "button" at bounding box center [34, 135] width 20 height 20
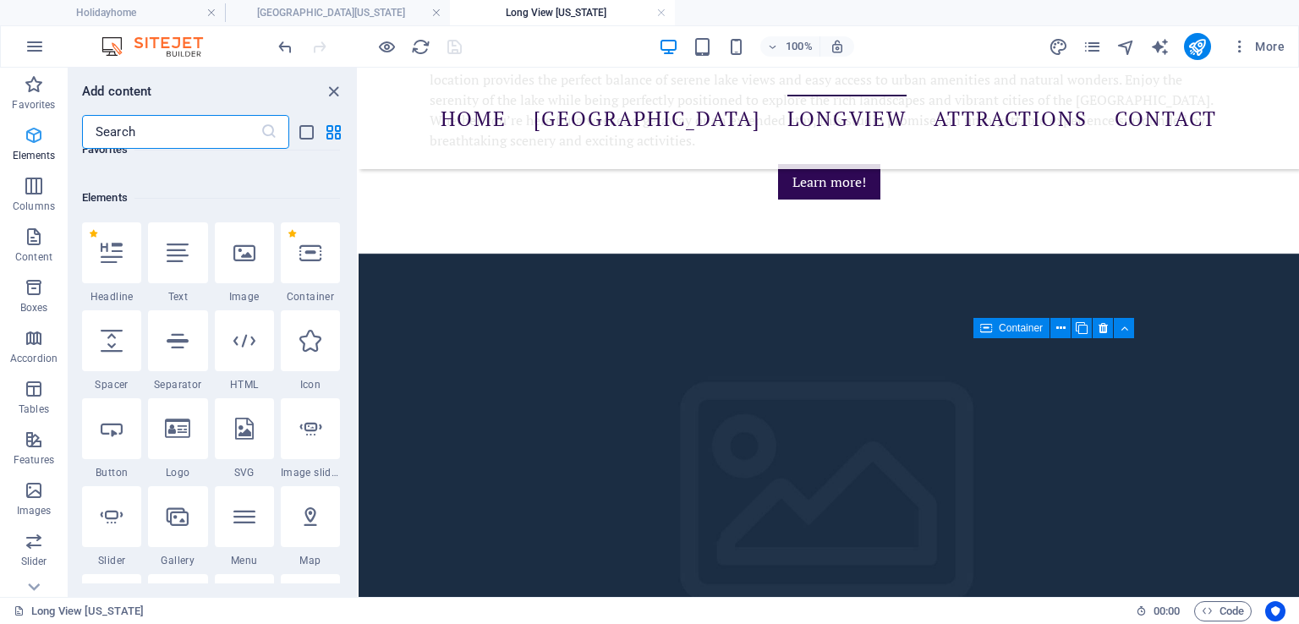
scroll to position [179, 0]
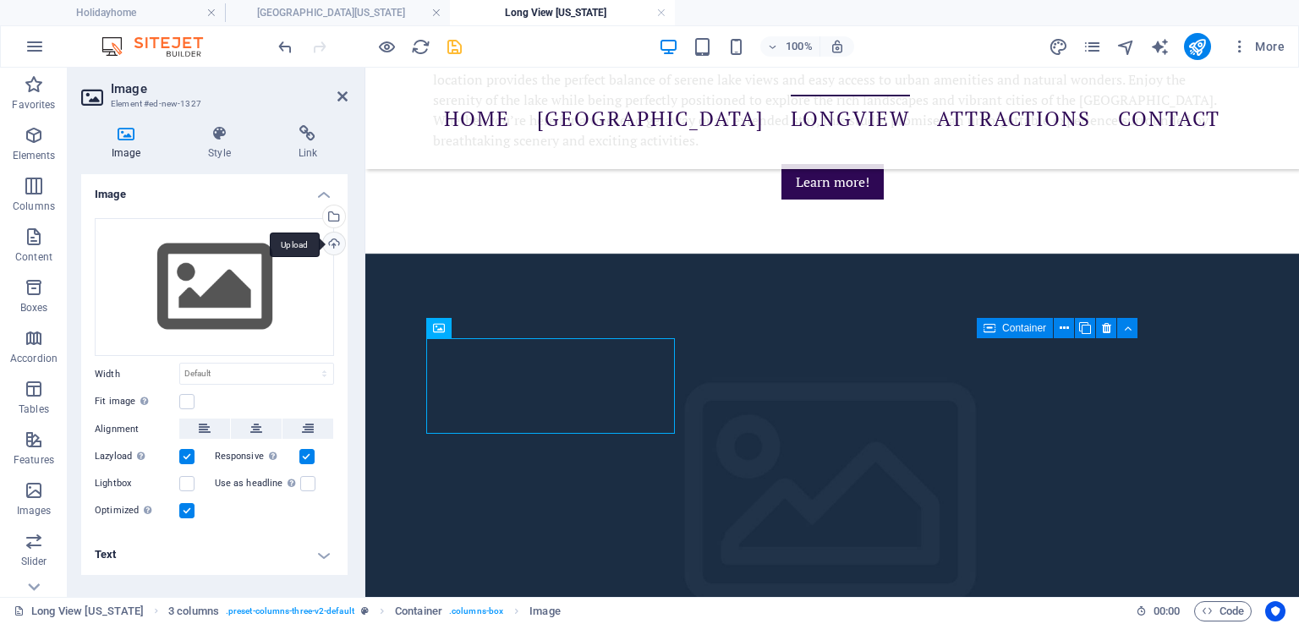
click at [335, 244] on div "Upload" at bounding box center [332, 245] width 25 height 25
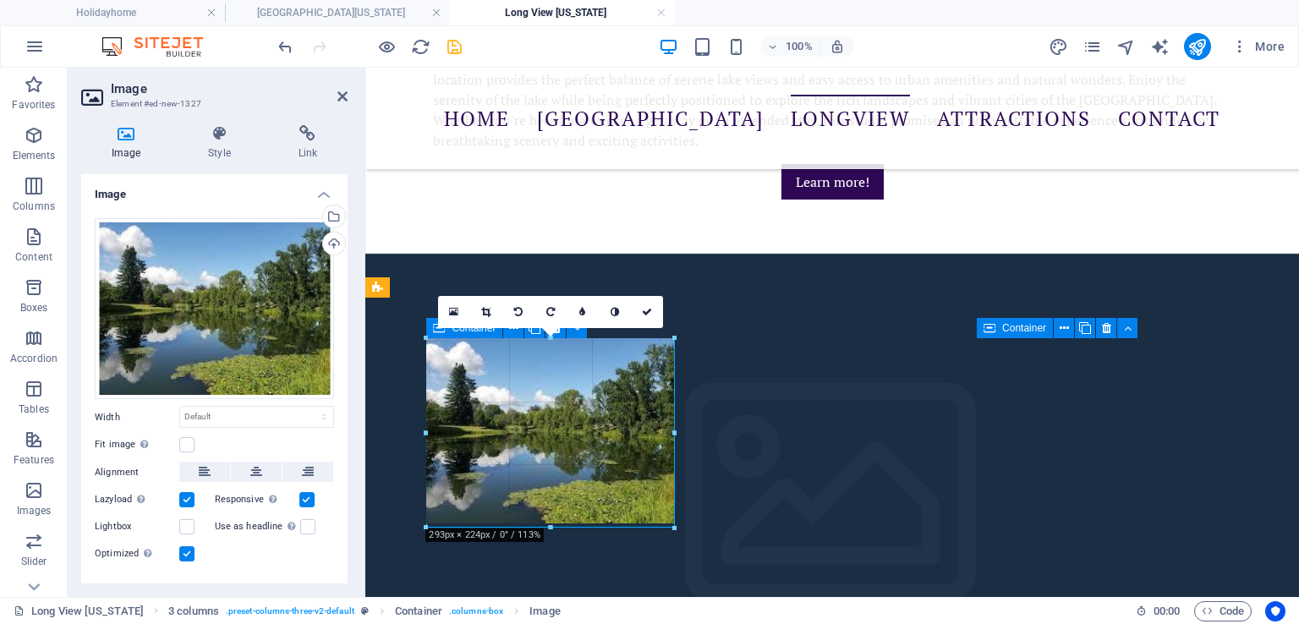
drag, startPoint x: 537, startPoint y: 419, endPoint x: 682, endPoint y: 507, distance: 169.2
type input "293"
select select "px"
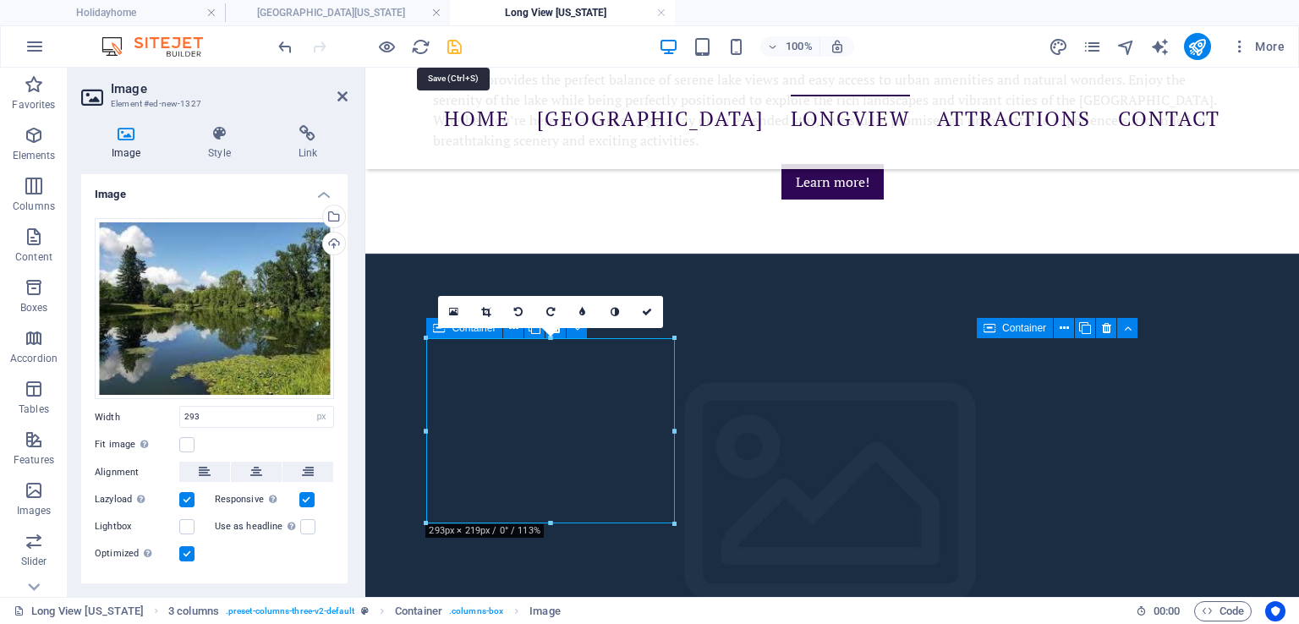
click at [453, 46] on icon "save" at bounding box center [454, 46] width 19 height 19
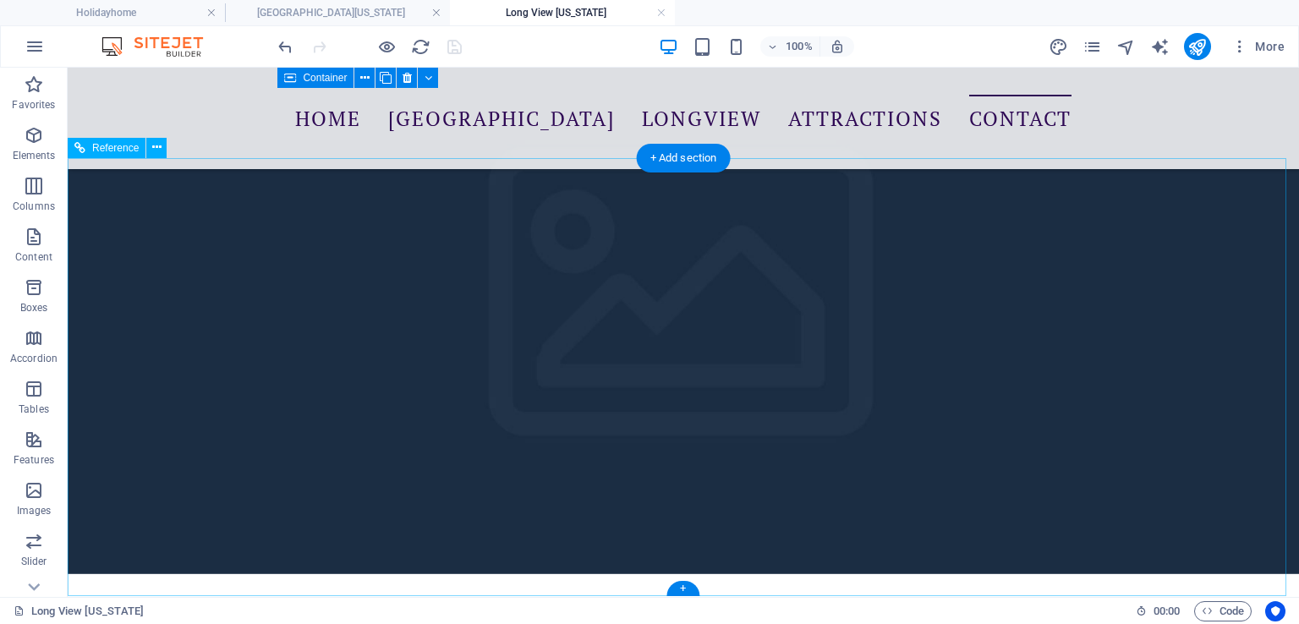
scroll to position [1032, 0]
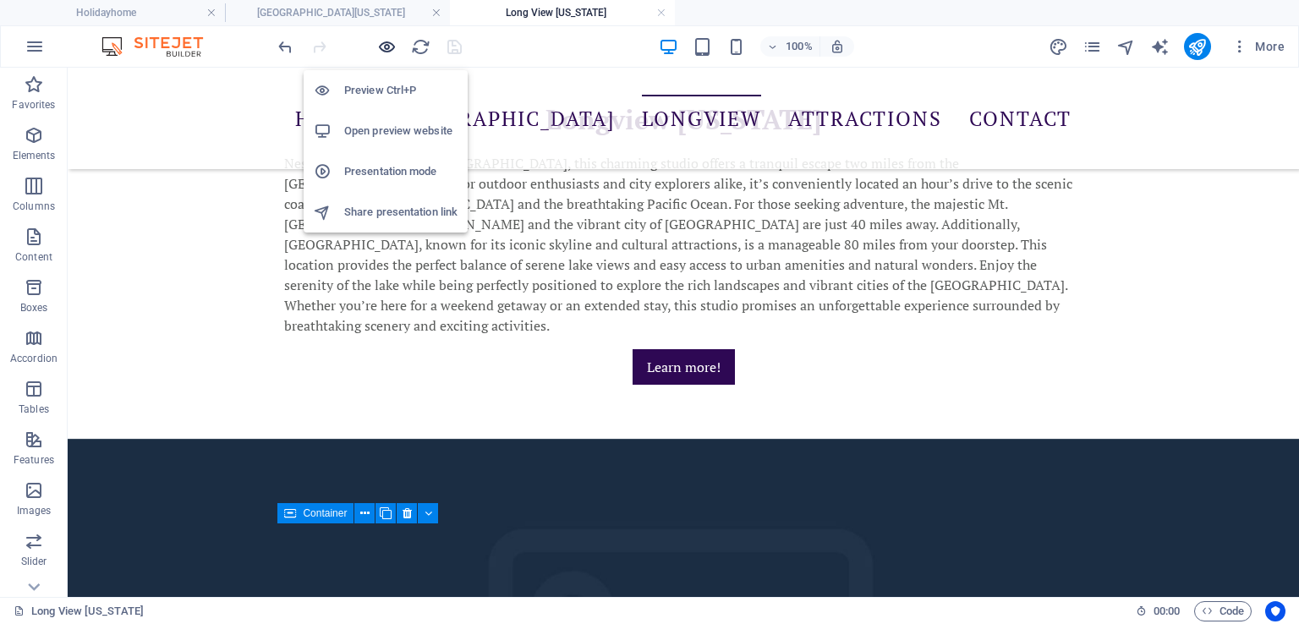
click at [381, 42] on icon "button" at bounding box center [386, 46] width 19 height 19
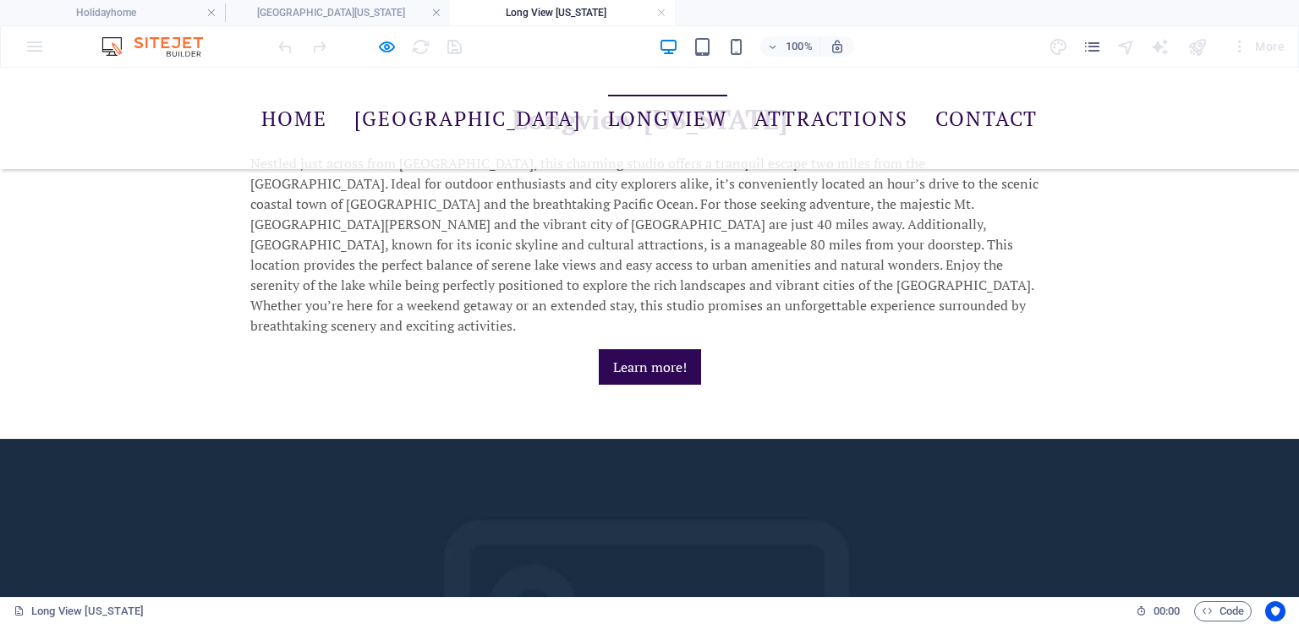
scroll to position [1229, 0]
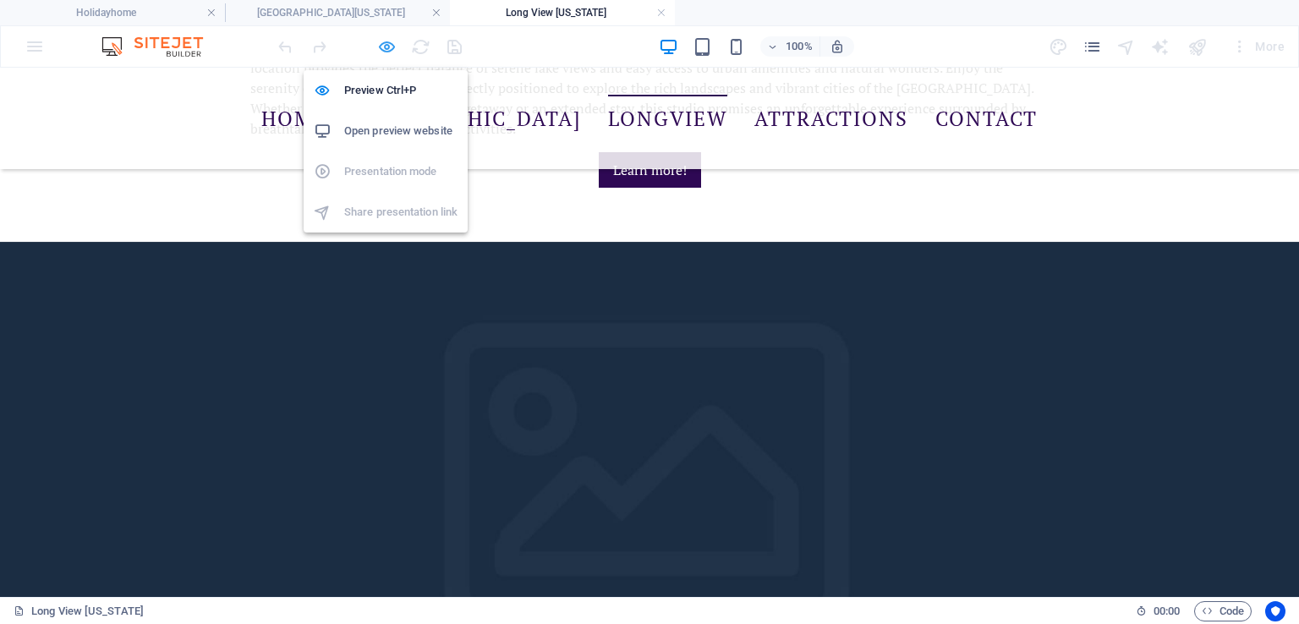
click at [384, 47] on icon "button" at bounding box center [386, 46] width 19 height 19
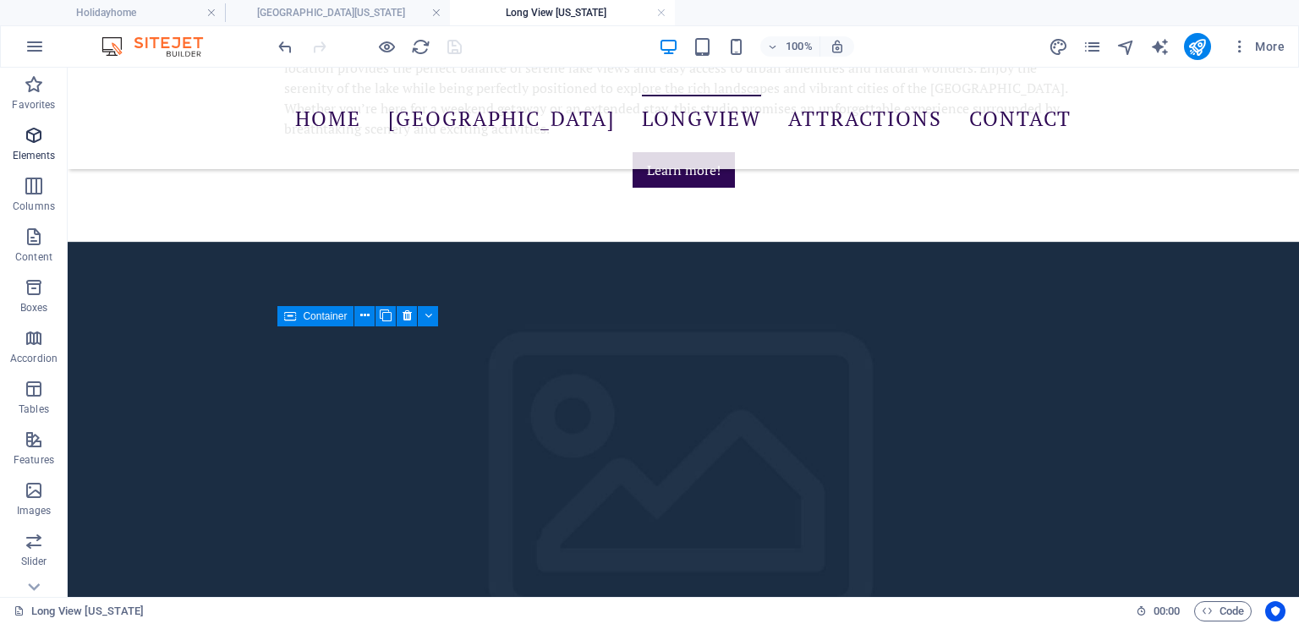
click at [30, 142] on icon "button" at bounding box center [34, 135] width 20 height 20
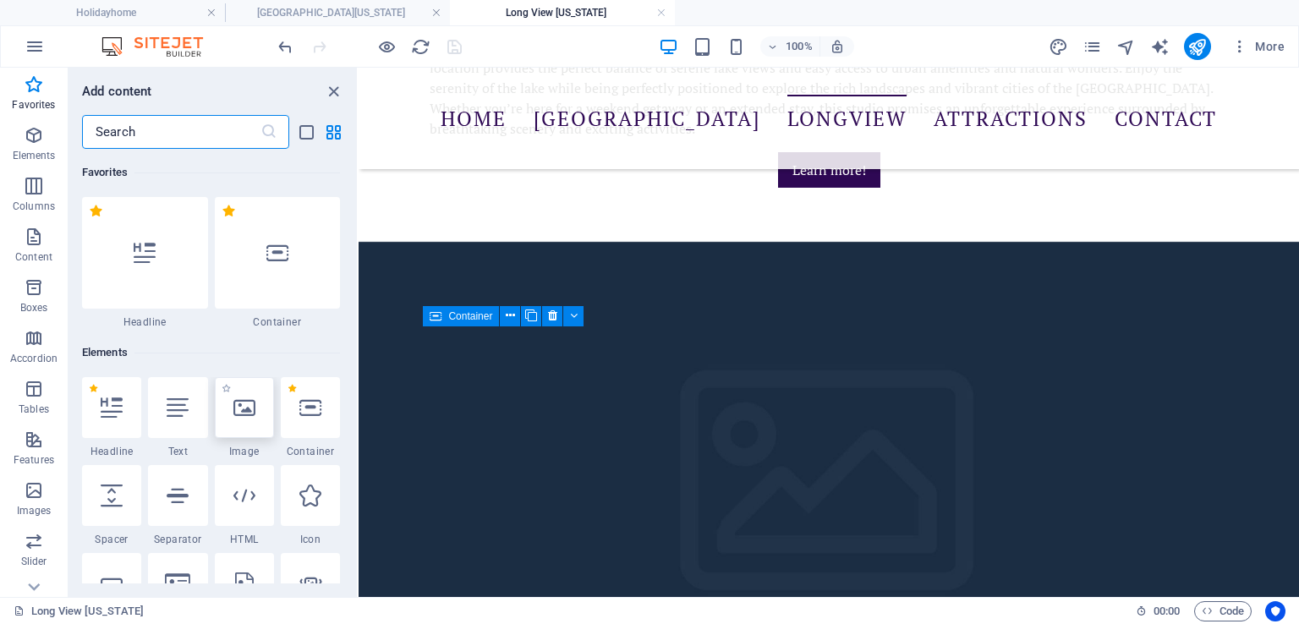
scroll to position [197, 0]
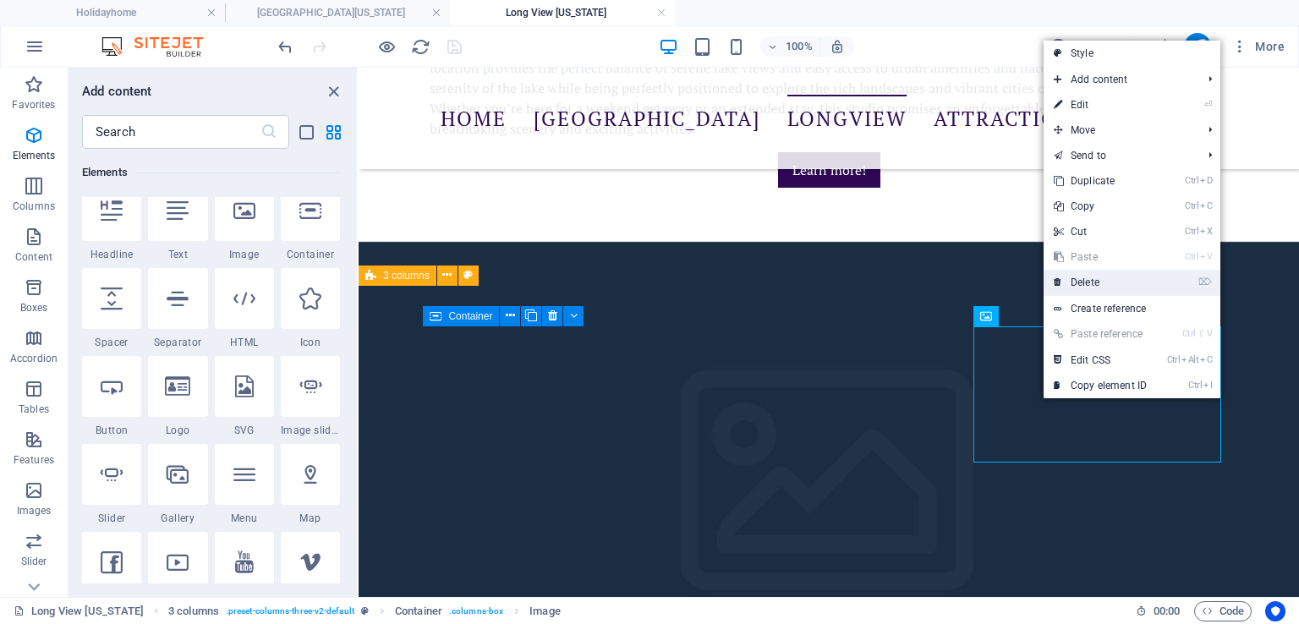
click at [1084, 280] on link "⌦ Delete" at bounding box center [1099, 282] width 113 height 25
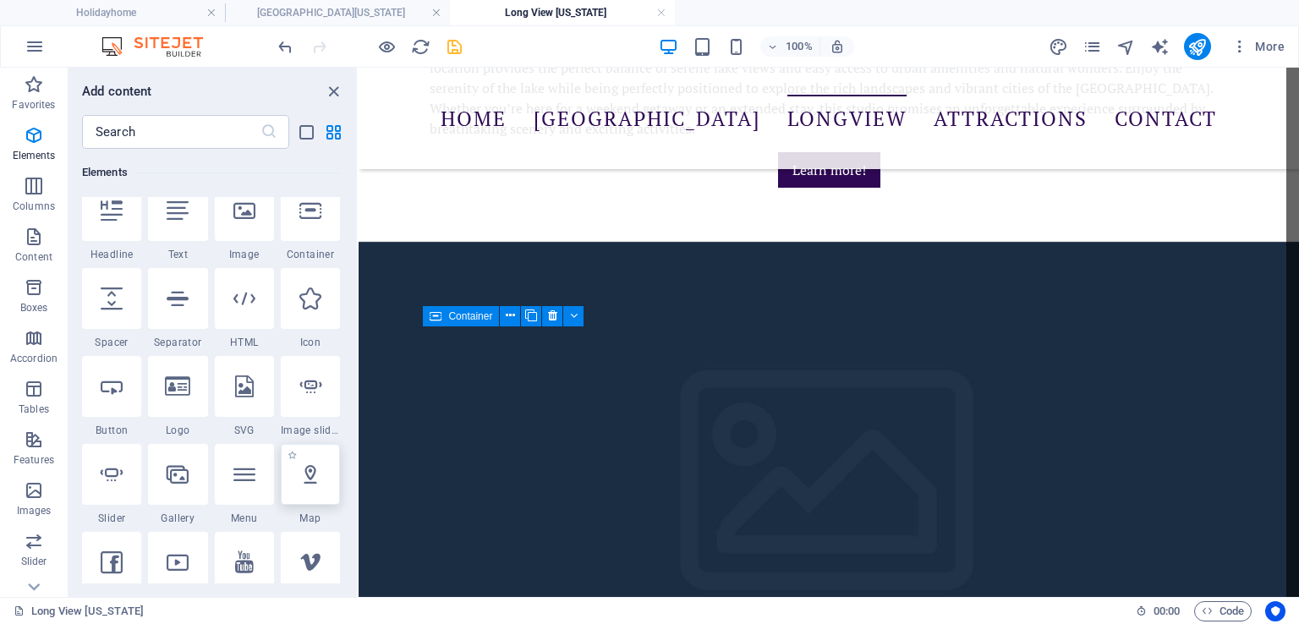
select select "1"
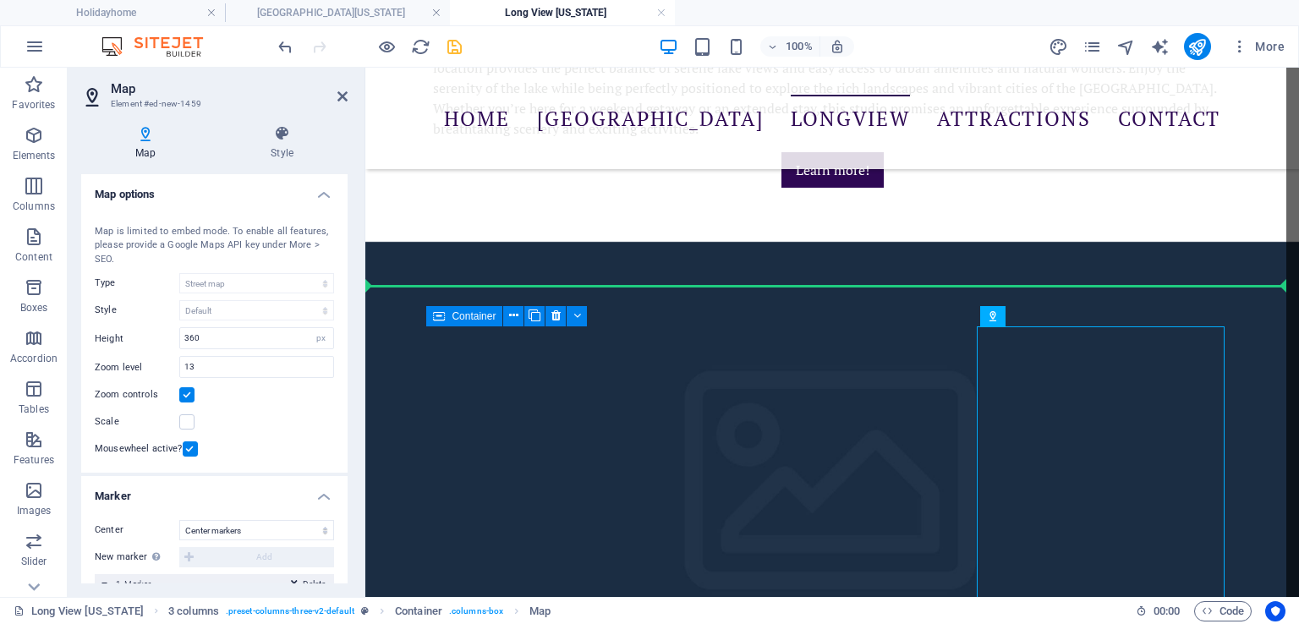
scroll to position [221, 0]
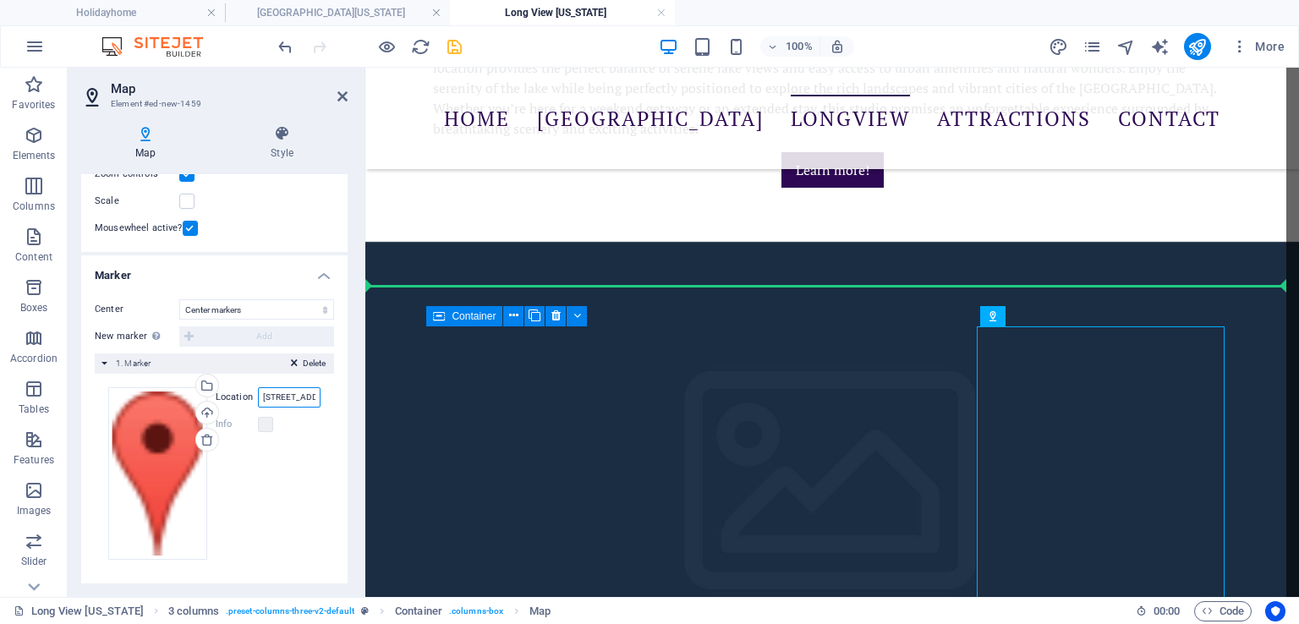
click at [284, 400] on input "[STREET_ADDRESS]" at bounding box center [289, 397] width 63 height 20
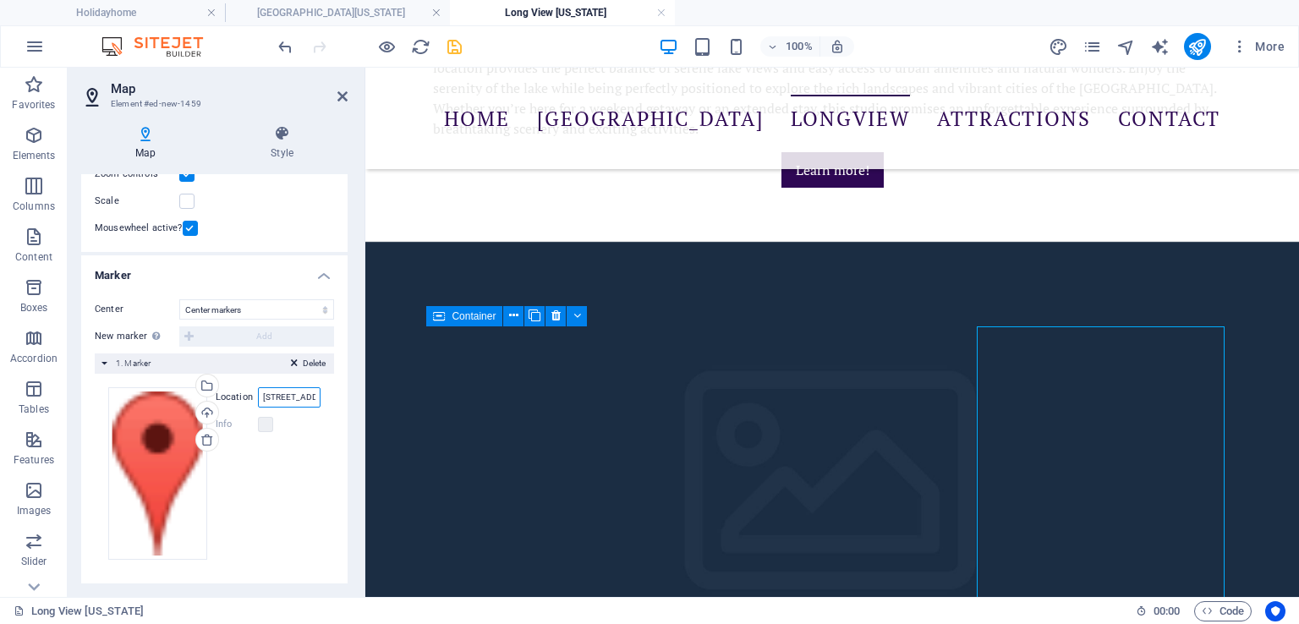
click at [284, 400] on input "[STREET_ADDRESS]" at bounding box center [289, 397] width 63 height 20
paste input "Sacajawea Studio on the Lake"
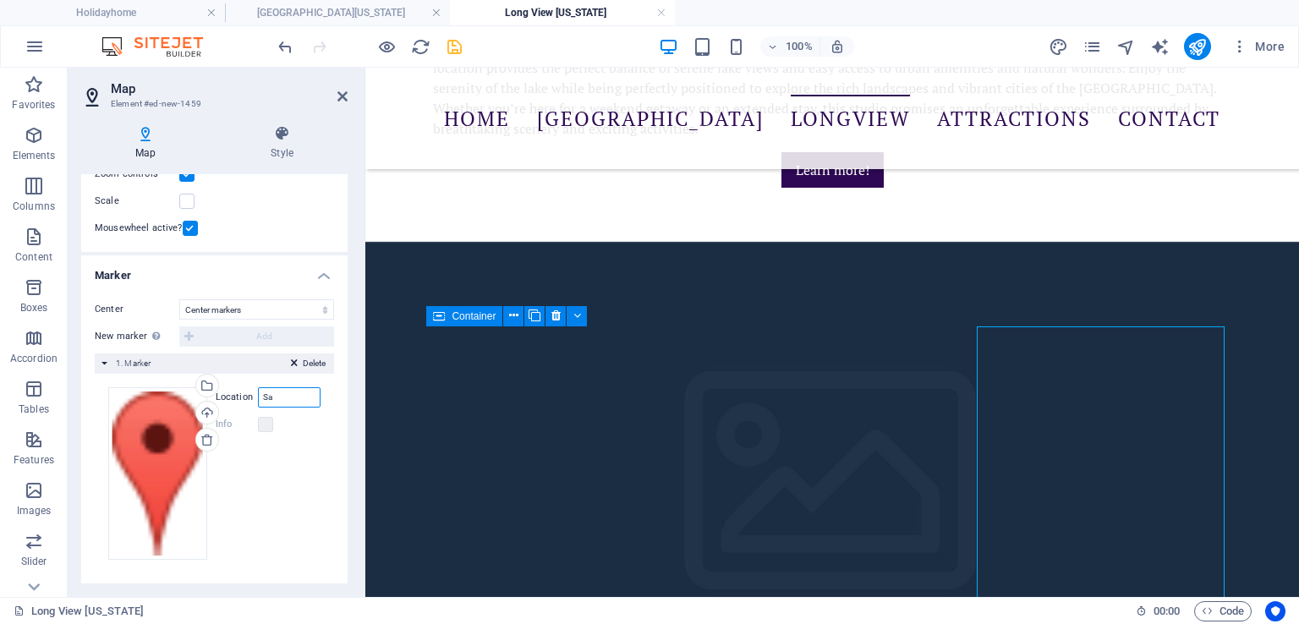
type input "S"
type input "[STREET_ADDRESS][PERSON_NAME]"
click at [453, 45] on icon "save" at bounding box center [454, 46] width 19 height 19
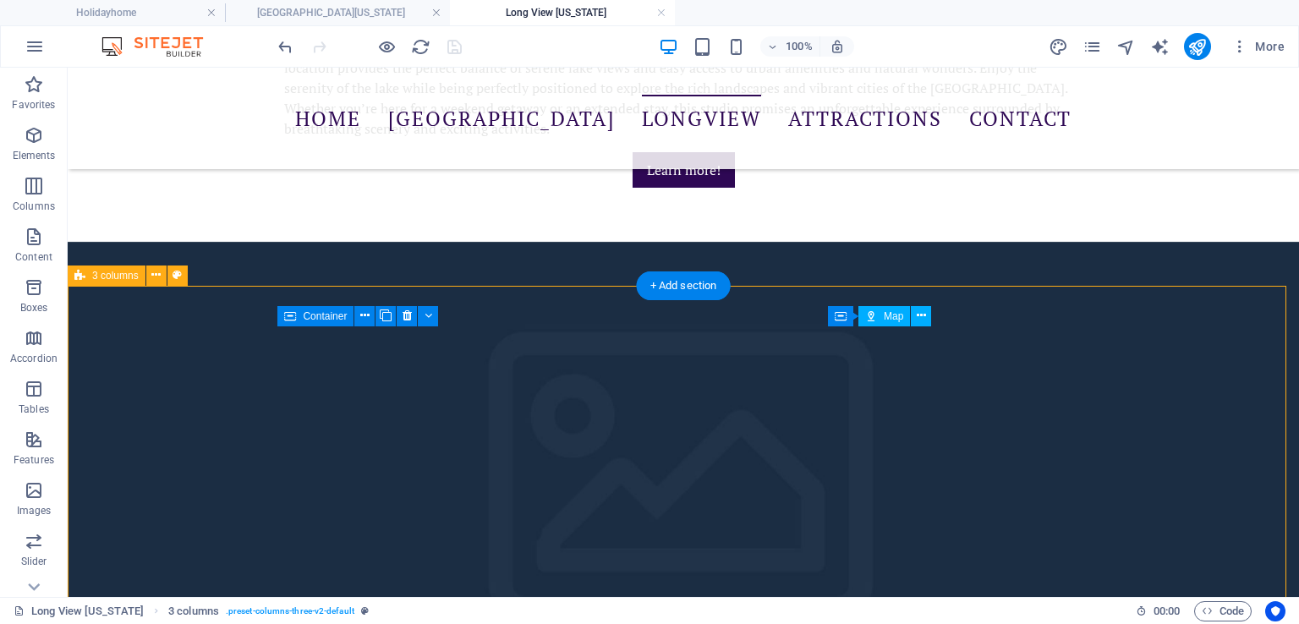
drag, startPoint x: 981, startPoint y: 490, endPoint x: 948, endPoint y: 457, distance: 46.0
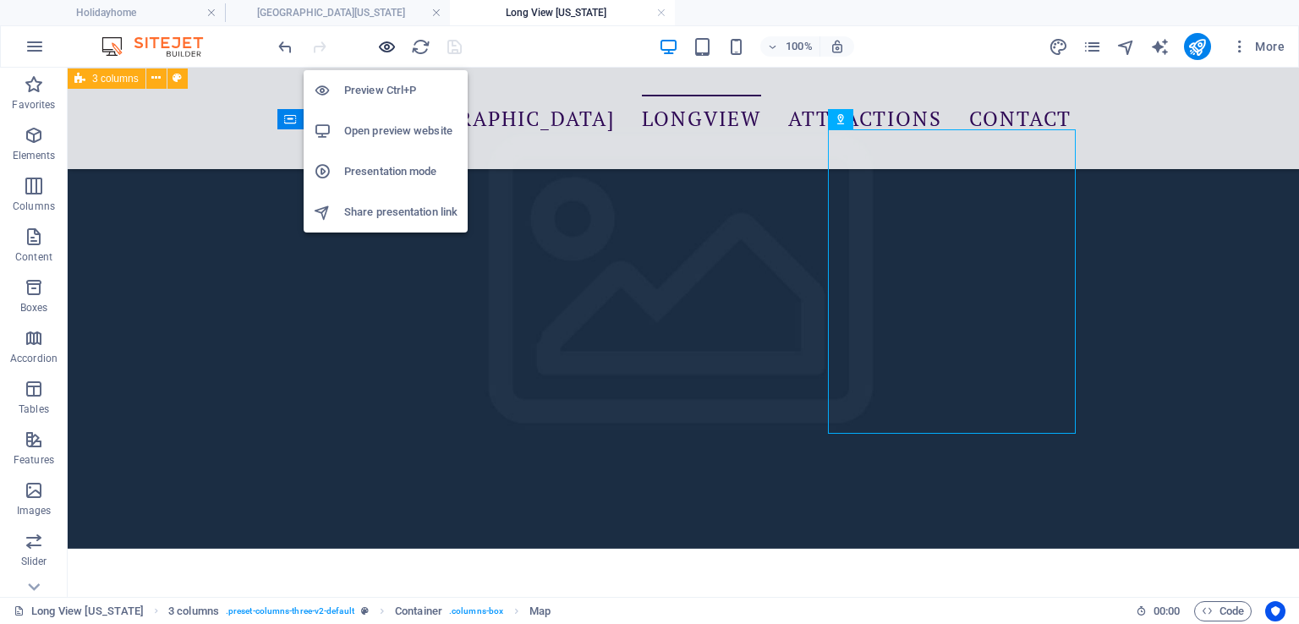
click at [389, 43] on icon "button" at bounding box center [386, 46] width 19 height 19
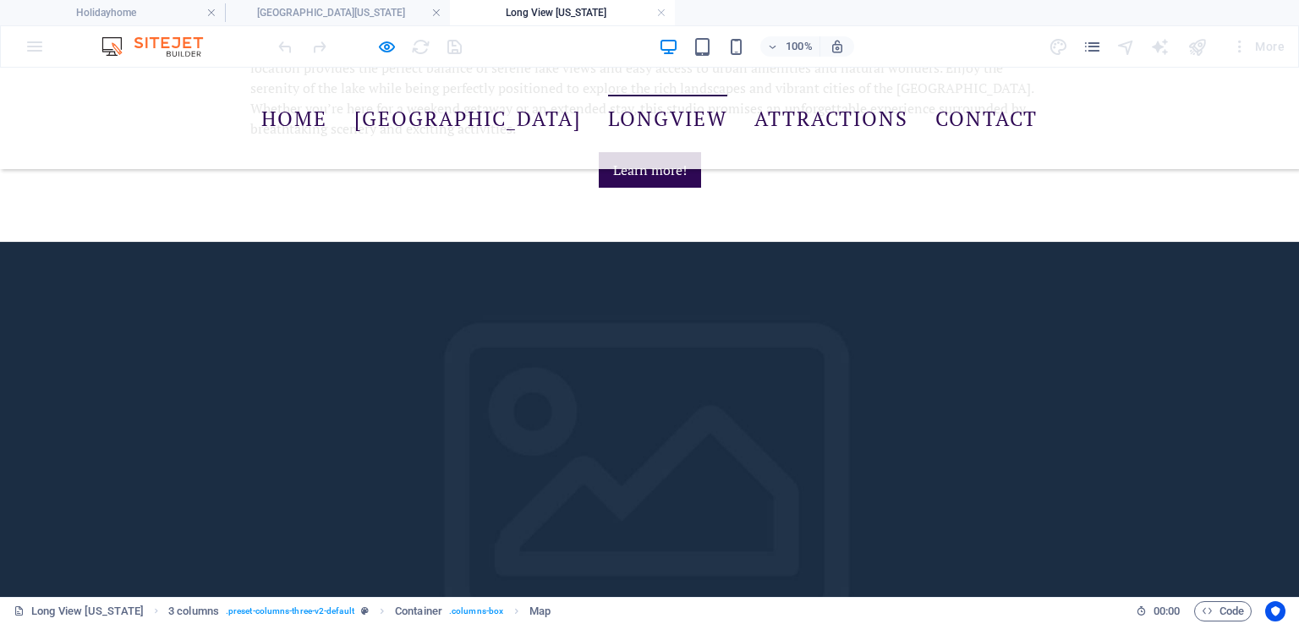
scroll to position [1032, 0]
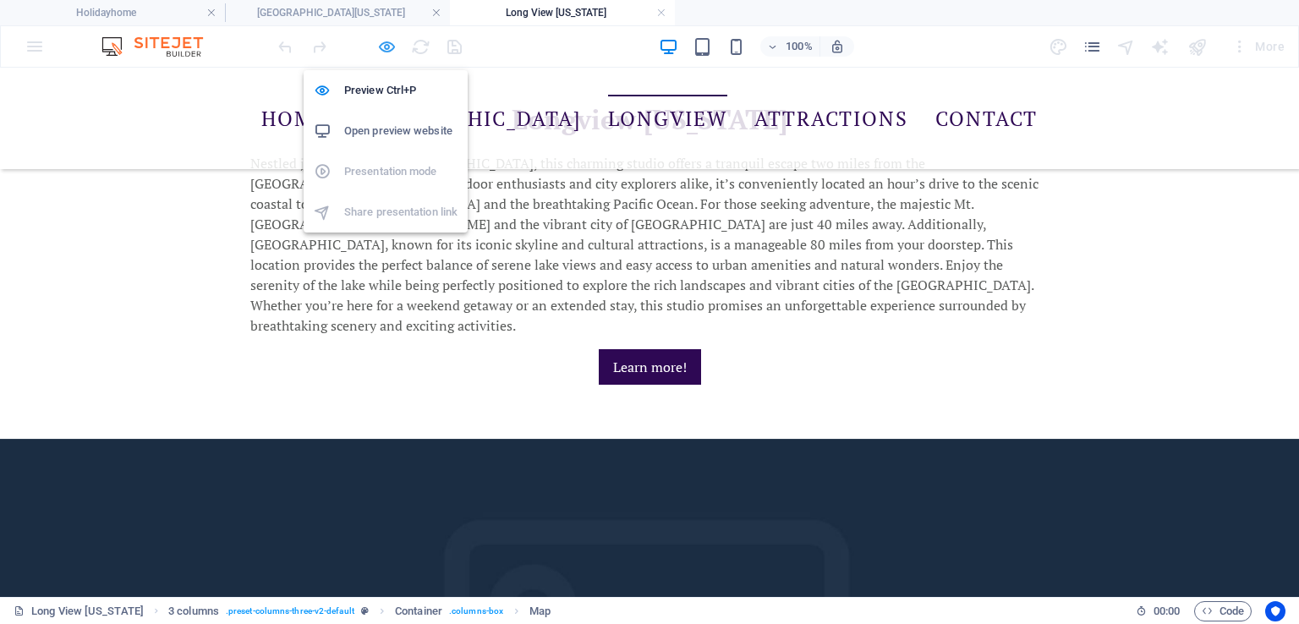
click at [385, 44] on icon "button" at bounding box center [386, 46] width 19 height 19
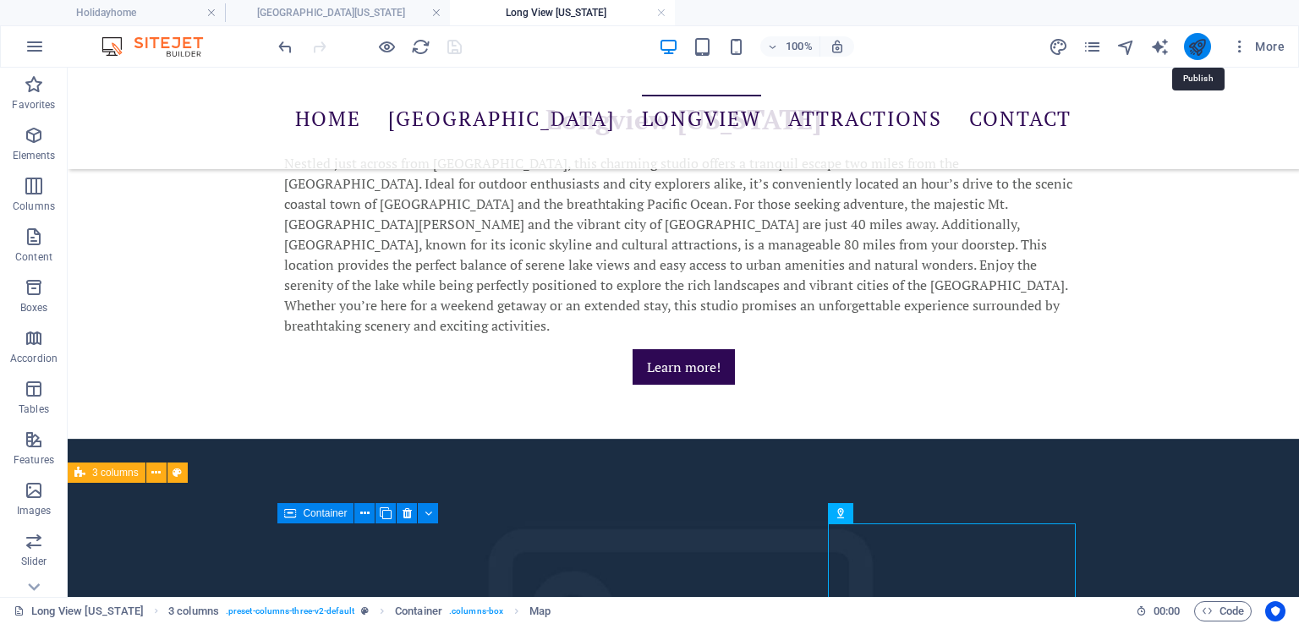
click at [1191, 47] on icon "publish" at bounding box center [1196, 46] width 19 height 19
